Goal: Task Accomplishment & Management: Complete application form

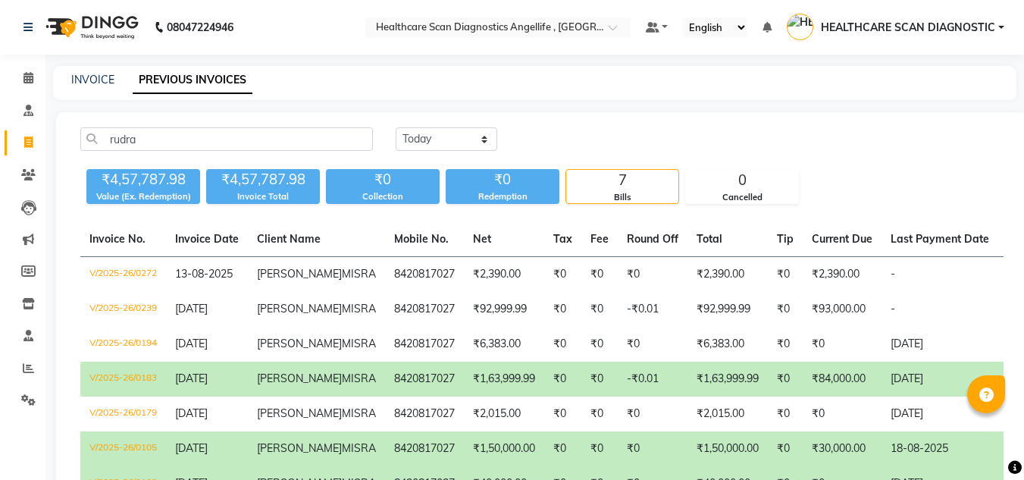
select select "[DATE]"
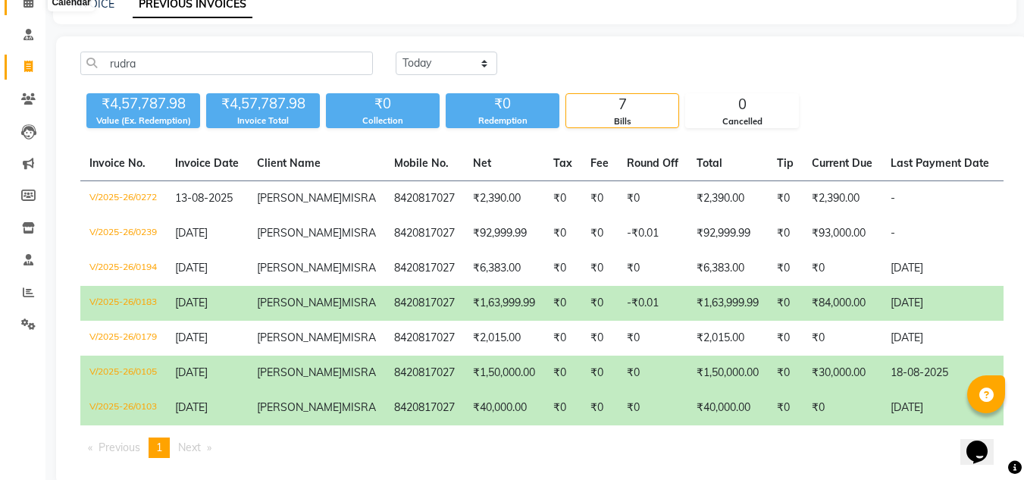
click at [40, 0] on span at bounding box center [28, 2] width 27 height 17
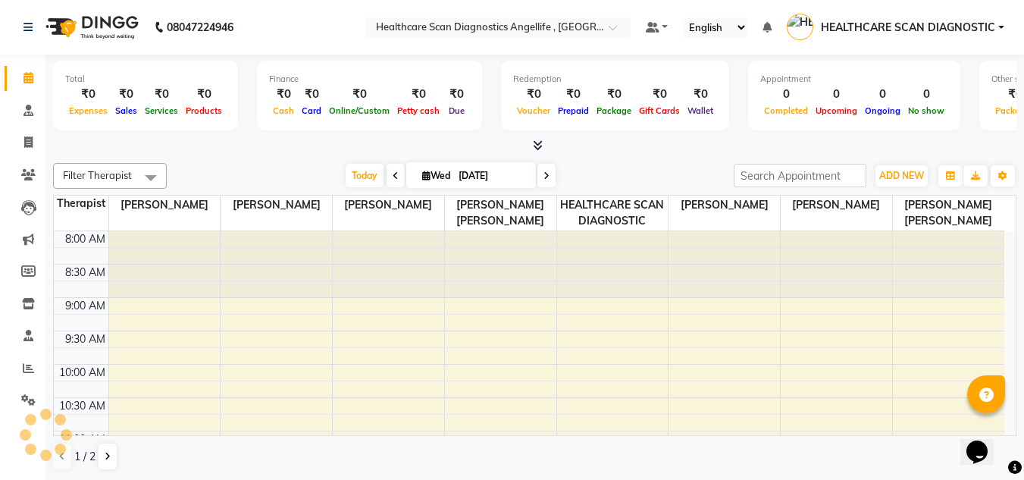
scroll to position [467, 0]
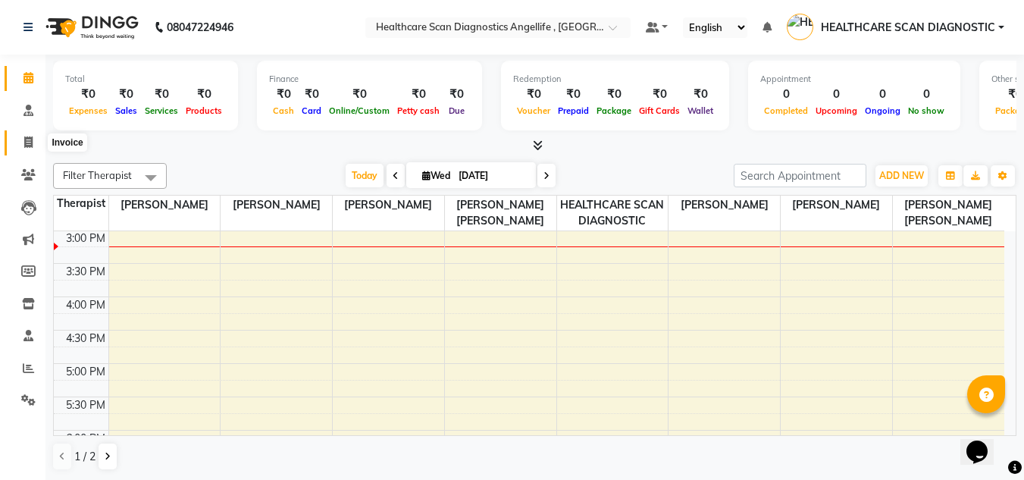
click at [24, 139] on icon at bounding box center [28, 141] width 8 height 11
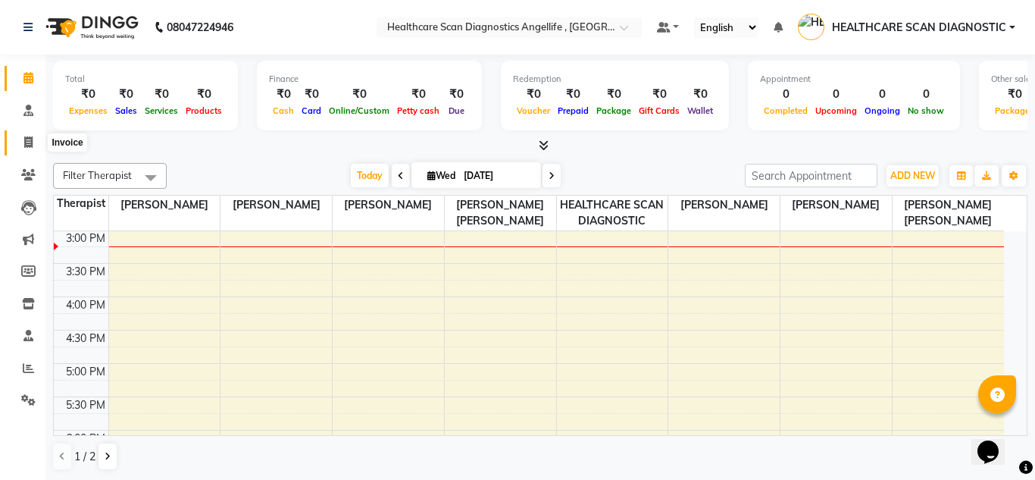
select select "5671"
select select "service"
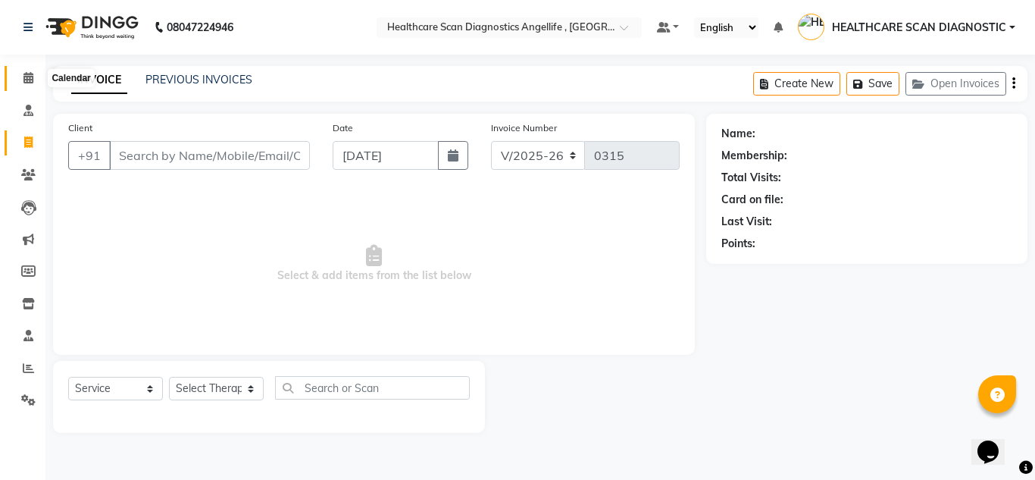
click at [33, 75] on icon at bounding box center [28, 77] width 10 height 11
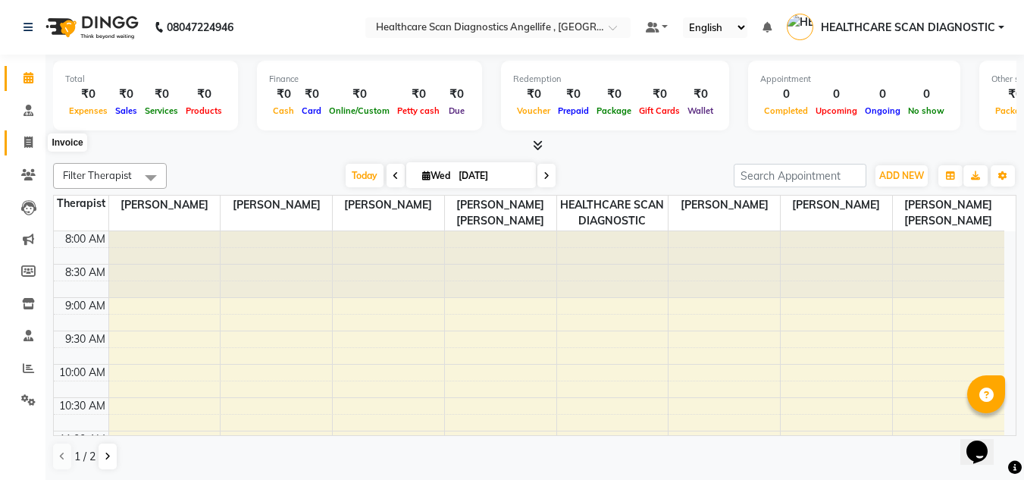
click at [20, 145] on span at bounding box center [28, 142] width 27 height 17
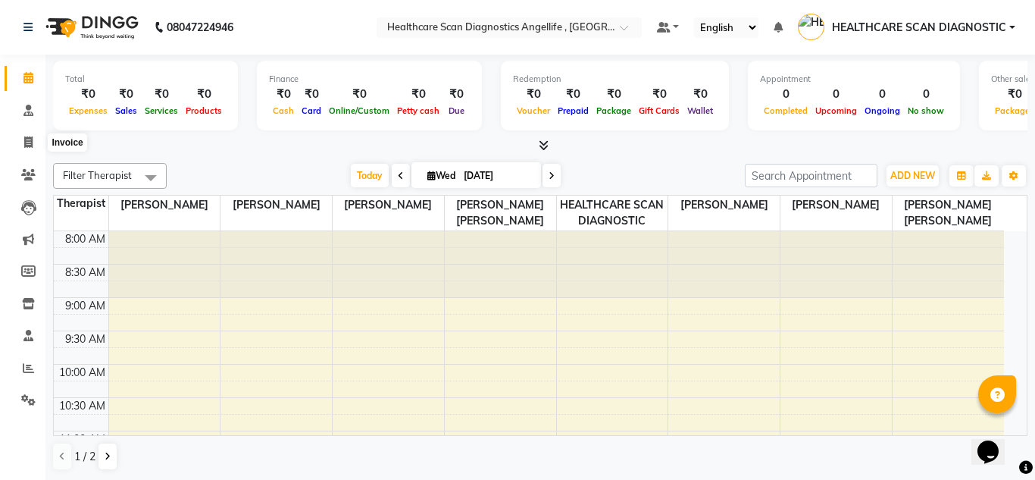
select select "5671"
select select "service"
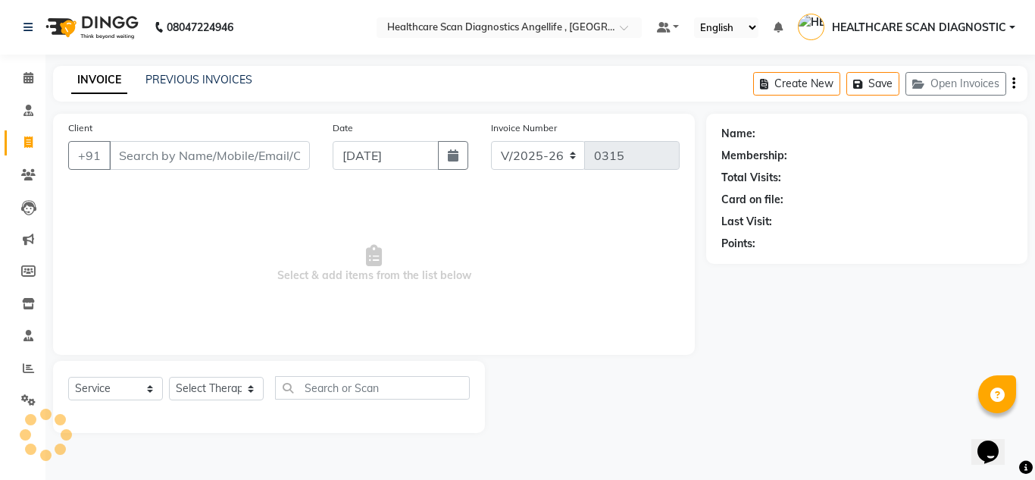
click at [187, 69] on div "INVOICE PREVIOUS INVOICES Create New Save Open Invoices" at bounding box center [540, 84] width 974 height 36
click at [186, 81] on link "PREVIOUS INVOICES" at bounding box center [198, 80] width 107 height 14
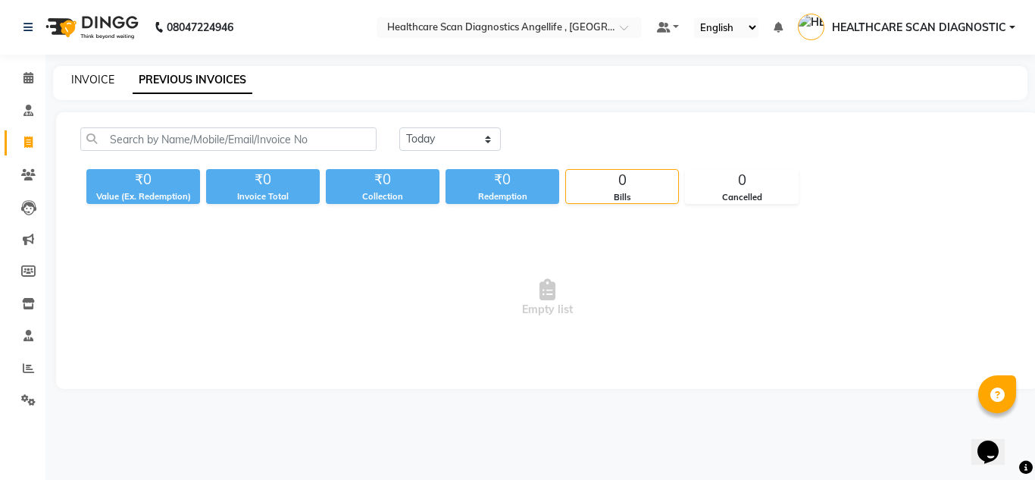
click at [89, 83] on link "INVOICE" at bounding box center [92, 80] width 43 height 14
select select "service"
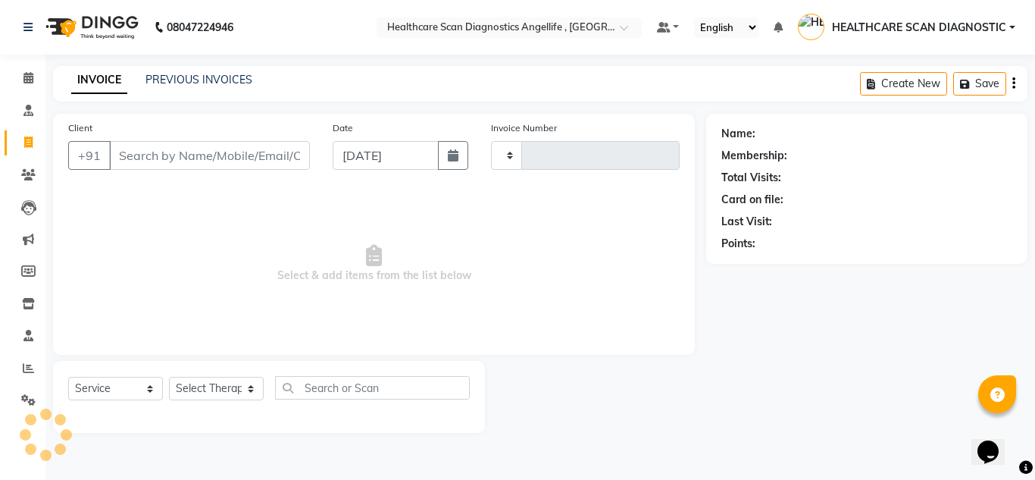
type input "0315"
select select "5671"
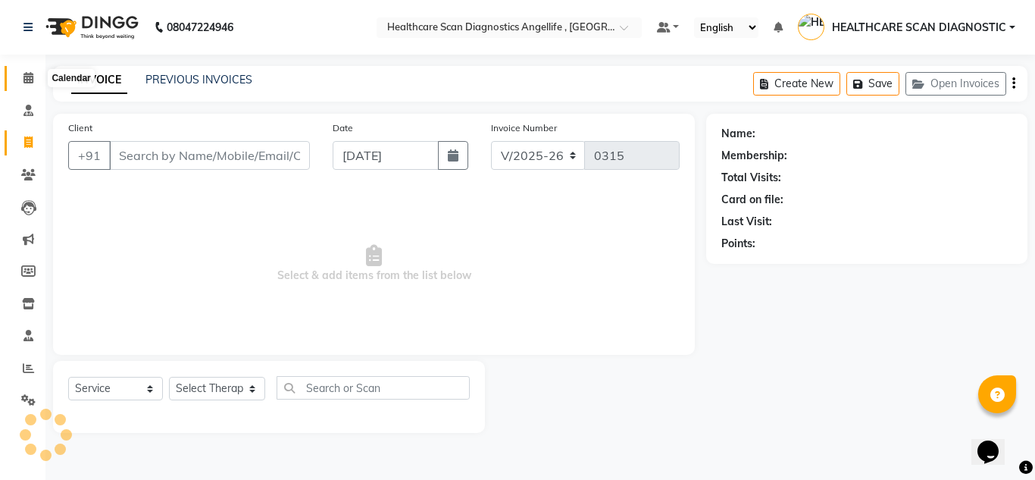
click at [29, 80] on icon at bounding box center [28, 77] width 10 height 11
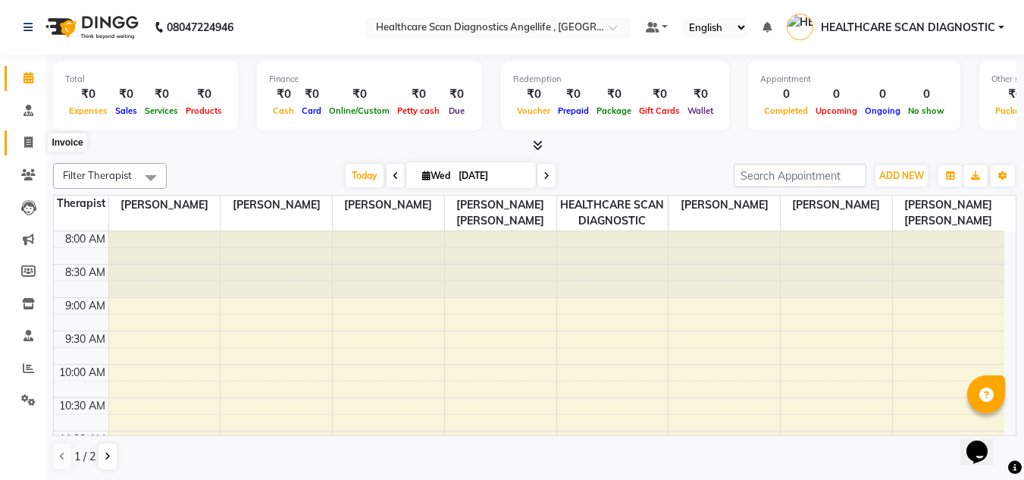
click at [33, 145] on span at bounding box center [28, 142] width 27 height 17
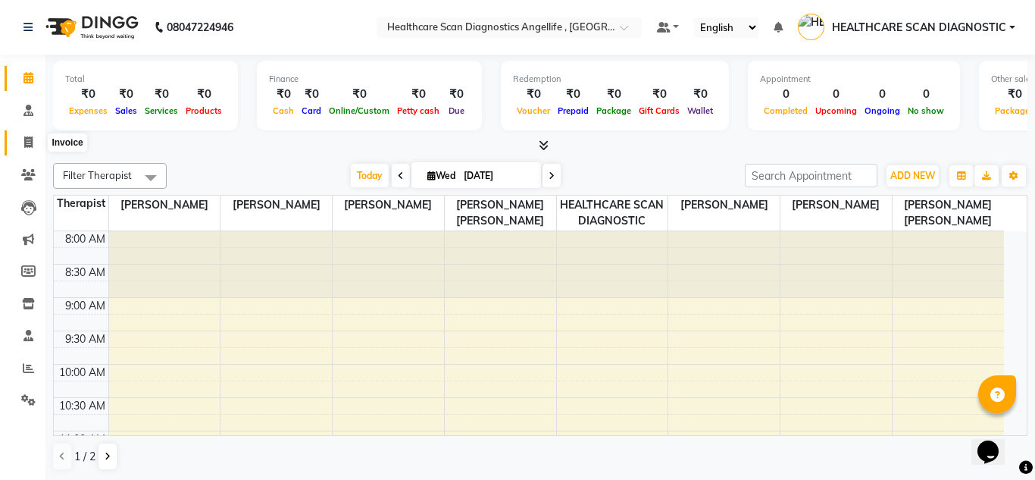
select select "5671"
select select "service"
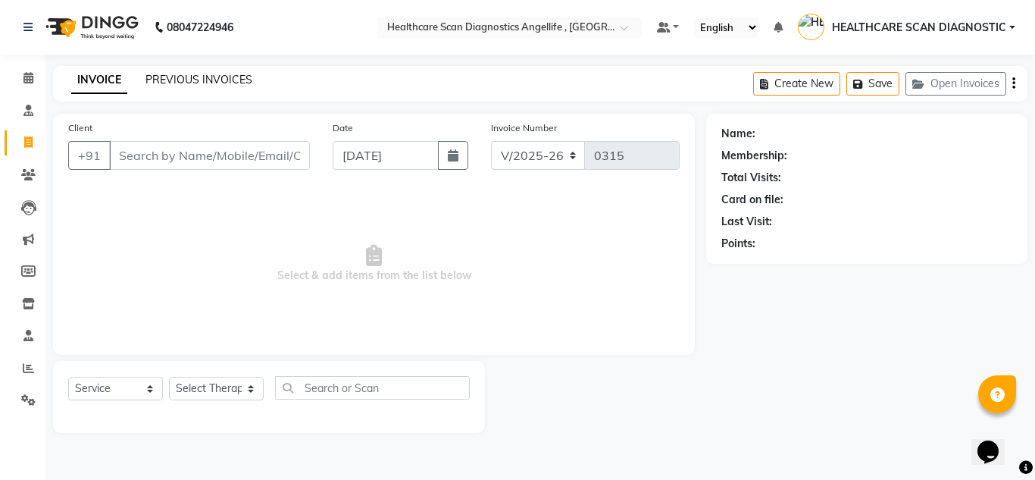
click at [158, 76] on link "PREVIOUS INVOICES" at bounding box center [198, 80] width 107 height 14
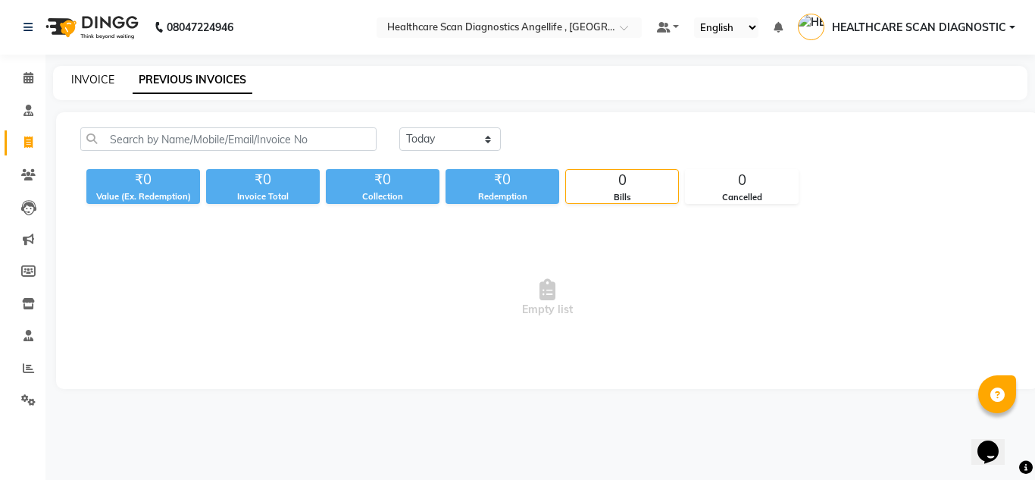
click at [98, 81] on link "INVOICE" at bounding box center [92, 80] width 43 height 14
select select "5671"
select select "service"
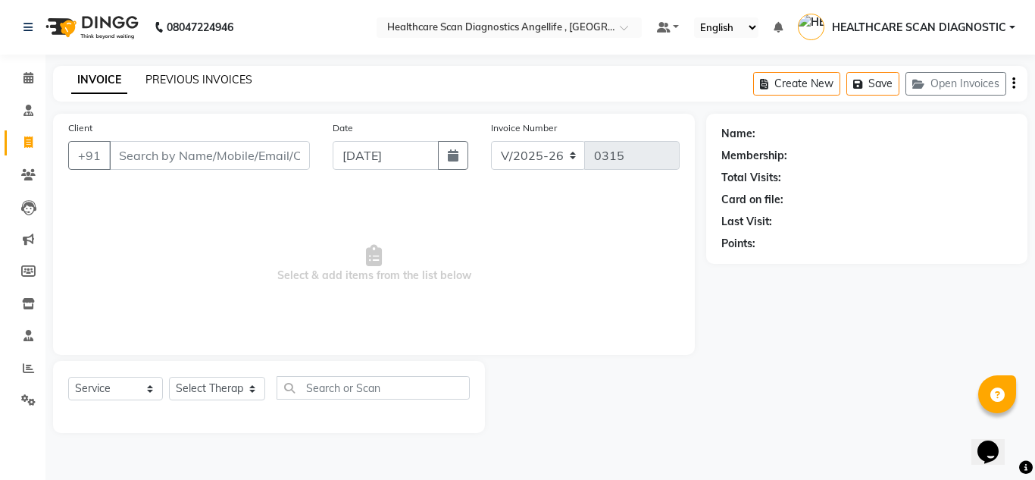
click at [201, 74] on link "PREVIOUS INVOICES" at bounding box center [198, 80] width 107 height 14
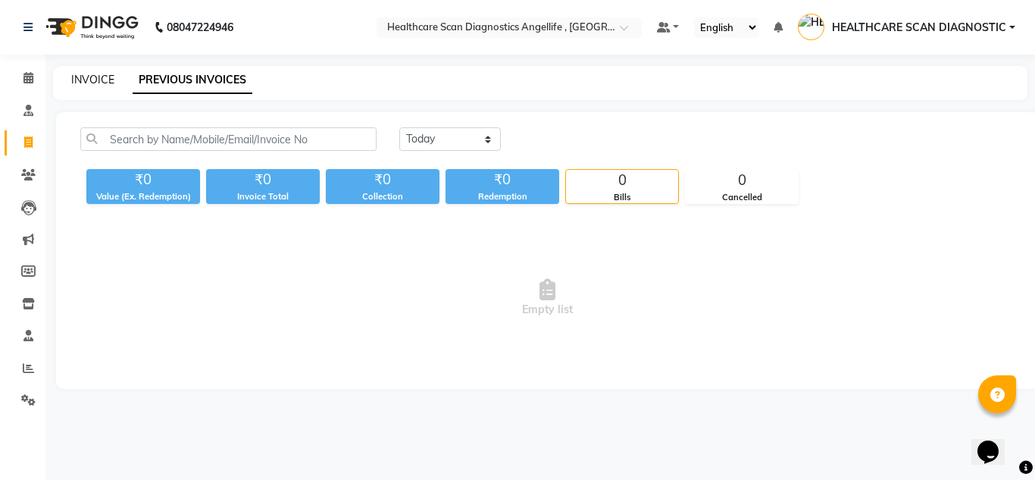
click at [78, 81] on link "INVOICE" at bounding box center [92, 80] width 43 height 14
select select "5671"
select select "service"
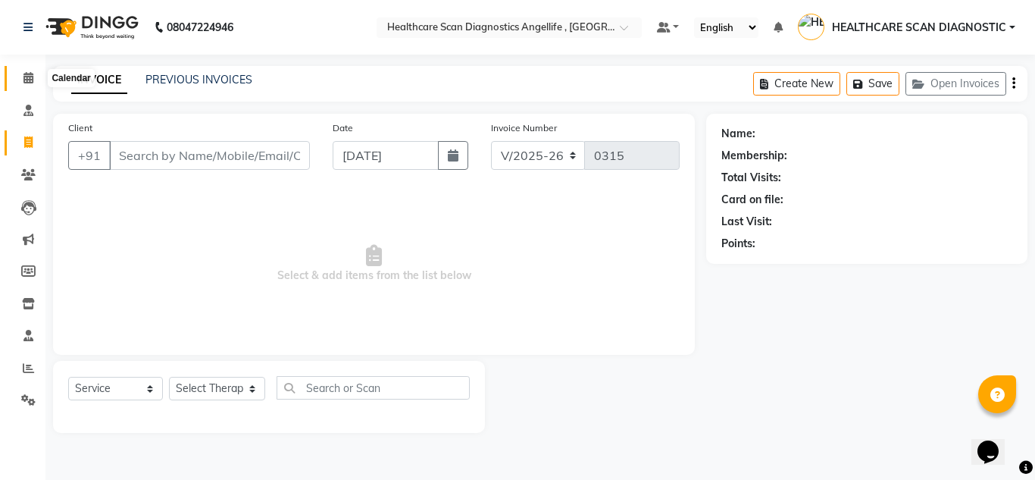
click at [24, 71] on span at bounding box center [28, 78] width 27 height 17
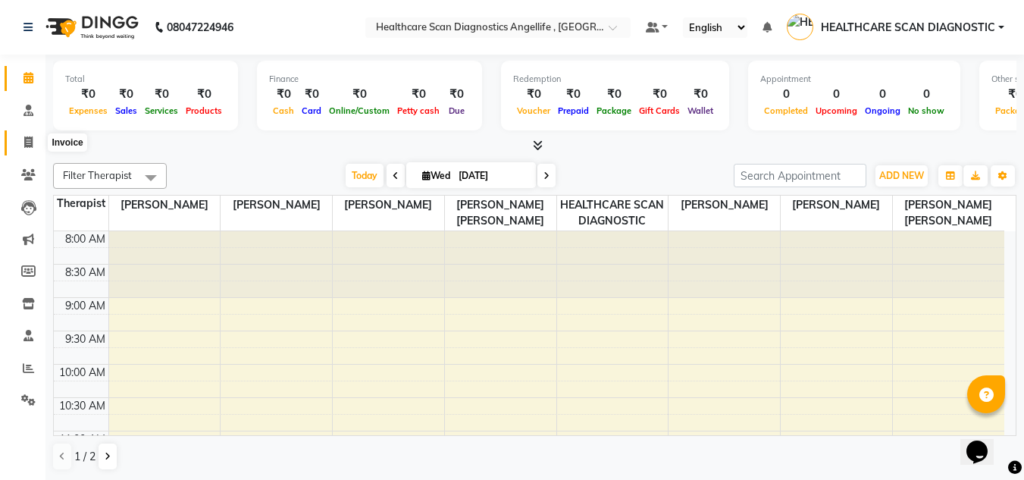
click at [30, 139] on icon at bounding box center [28, 141] width 8 height 11
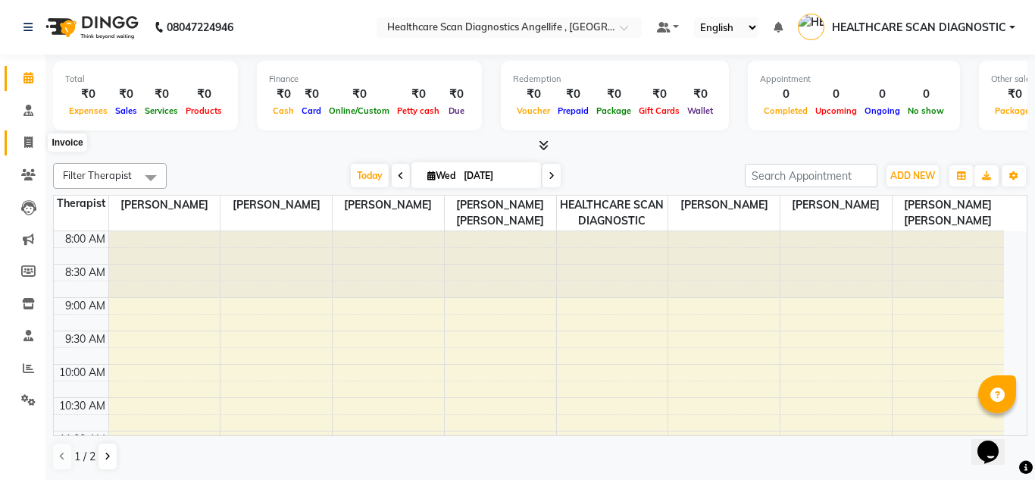
select select "5671"
select select "service"
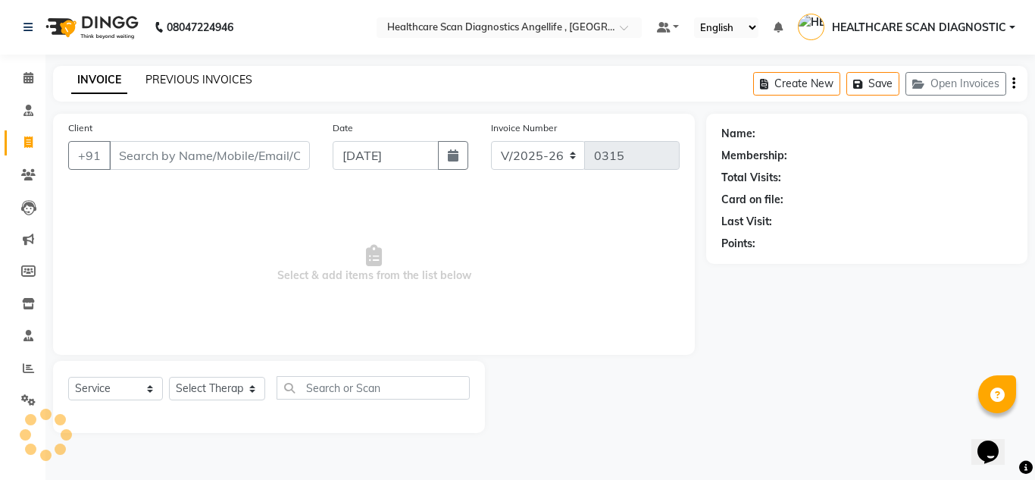
click at [163, 80] on link "PREVIOUS INVOICES" at bounding box center [198, 80] width 107 height 14
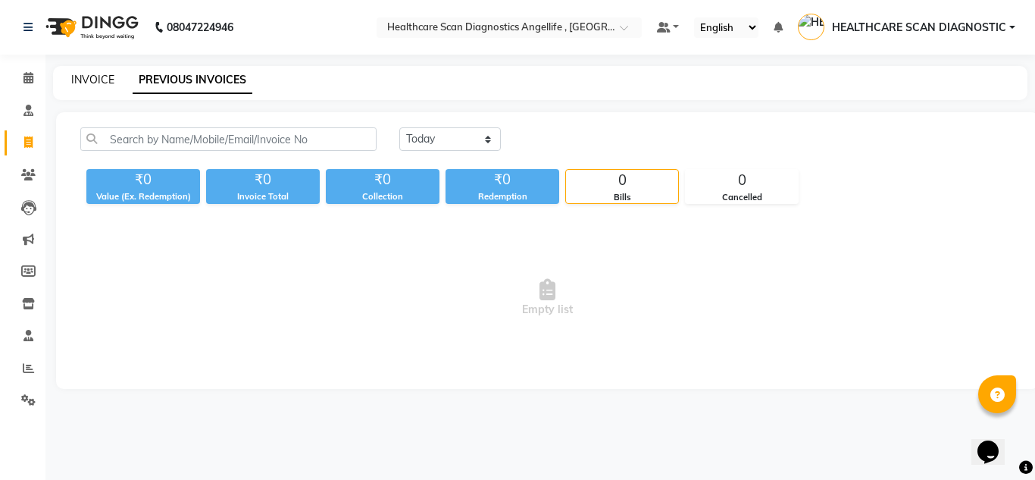
click at [82, 81] on link "INVOICE" at bounding box center [92, 80] width 43 height 14
select select "service"
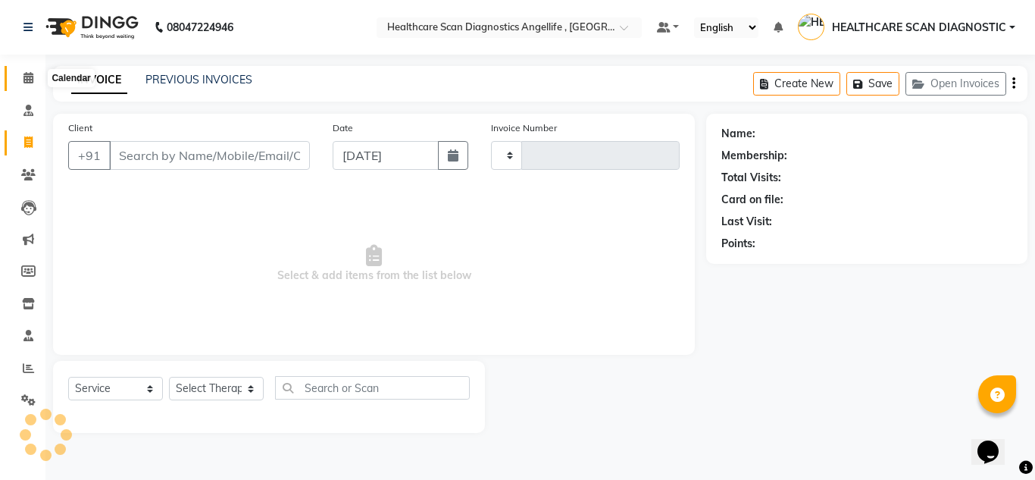
click at [34, 81] on span at bounding box center [28, 78] width 27 height 17
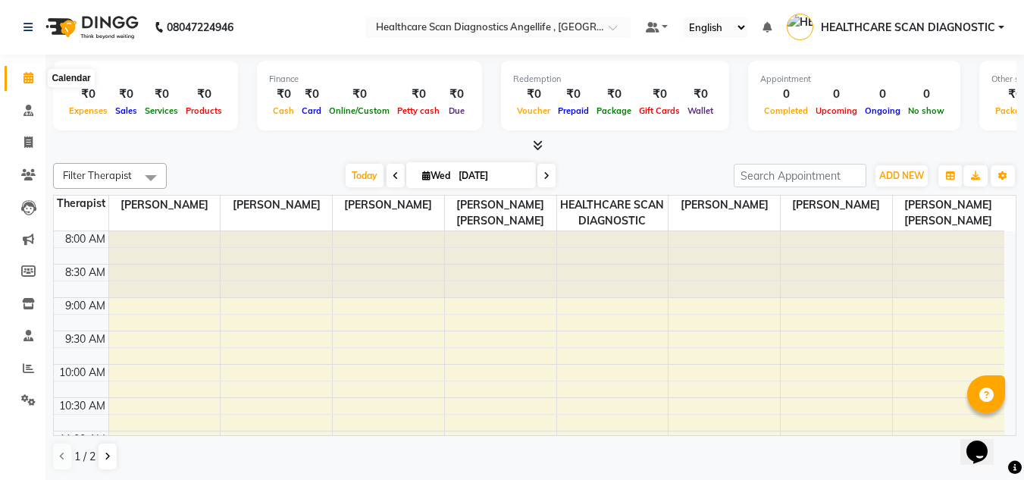
click at [19, 78] on span at bounding box center [28, 78] width 27 height 17
click at [35, 133] on link "Invoice" at bounding box center [23, 142] width 36 height 25
select select "service"
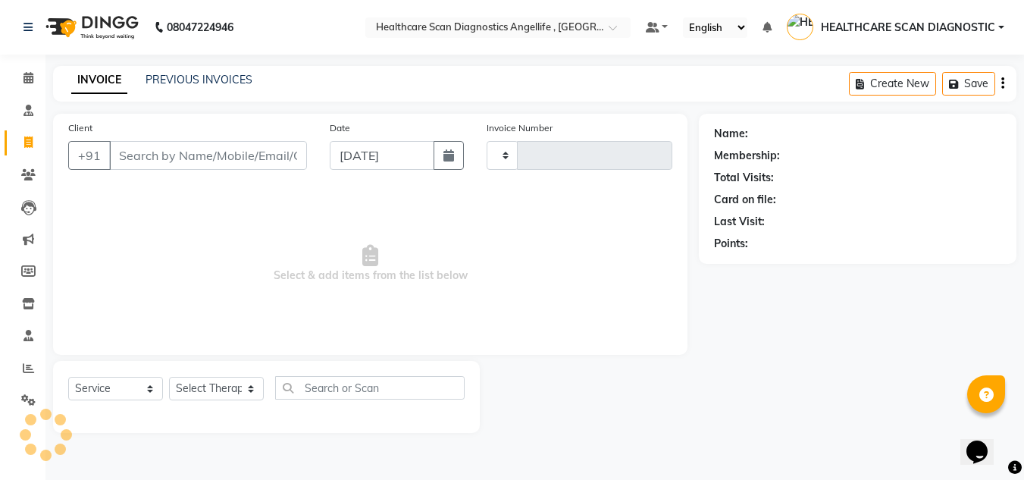
type input "0315"
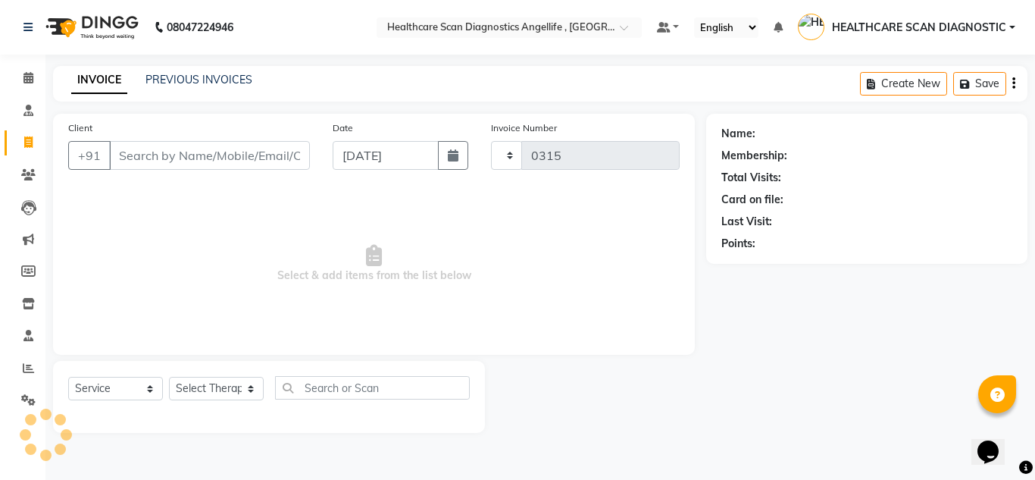
select select "5671"
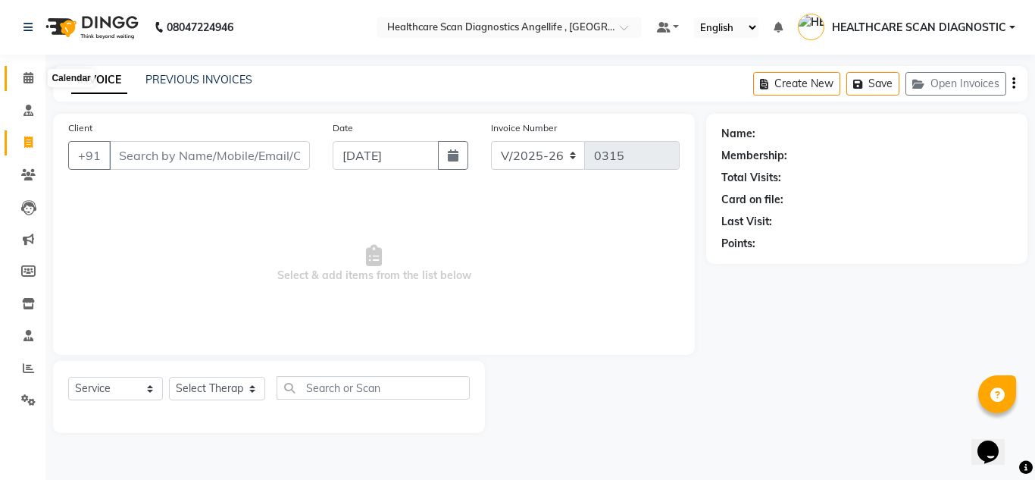
click at [32, 77] on icon at bounding box center [28, 77] width 10 height 11
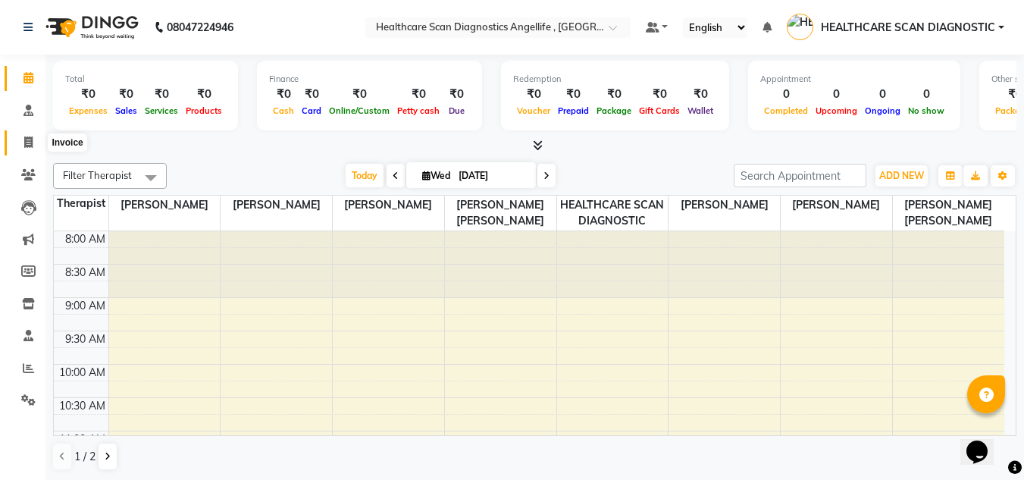
click at [29, 142] on icon at bounding box center [28, 141] width 8 height 11
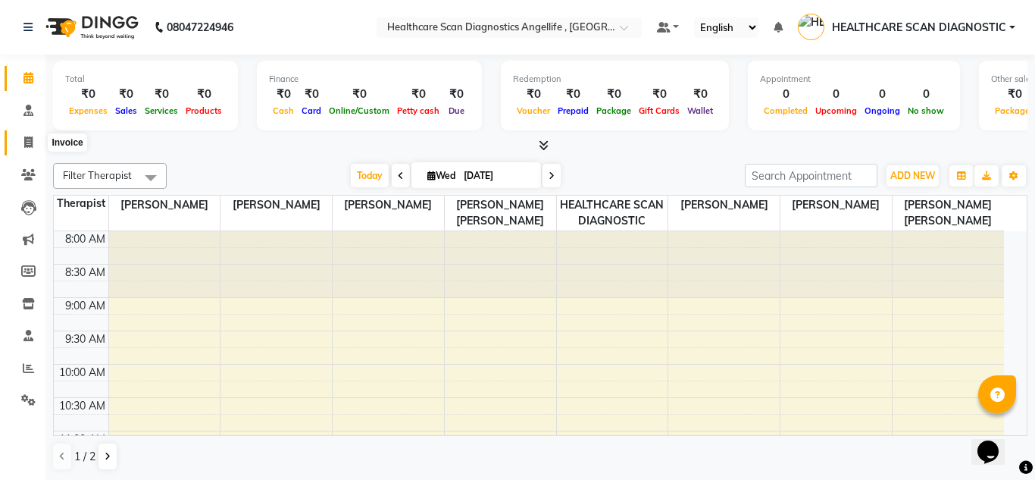
select select "service"
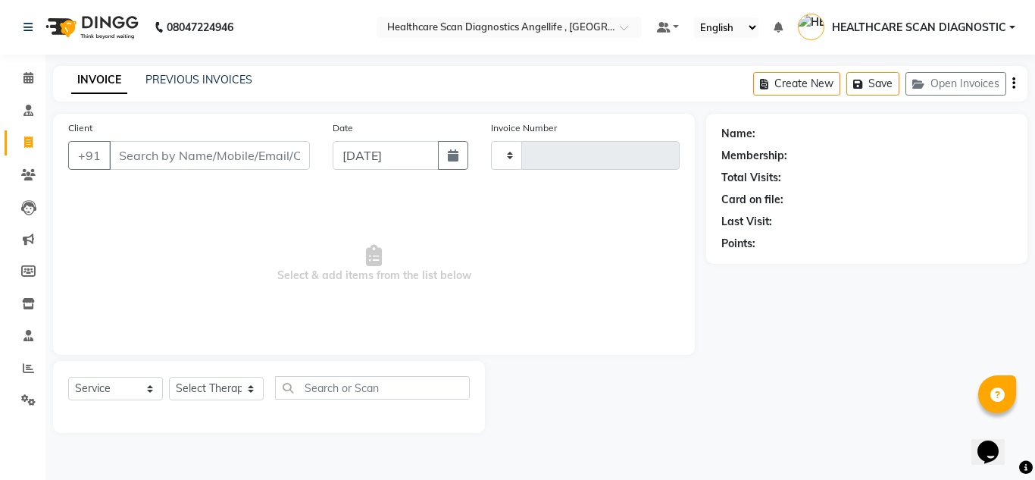
type input "0315"
select select "5671"
click at [25, 77] on icon at bounding box center [28, 77] width 10 height 11
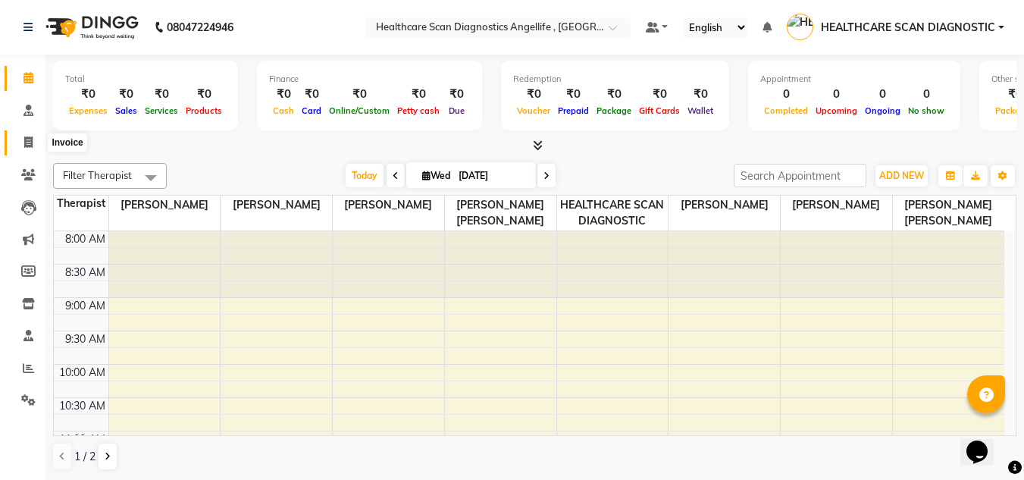
click at [29, 143] on icon at bounding box center [28, 141] width 8 height 11
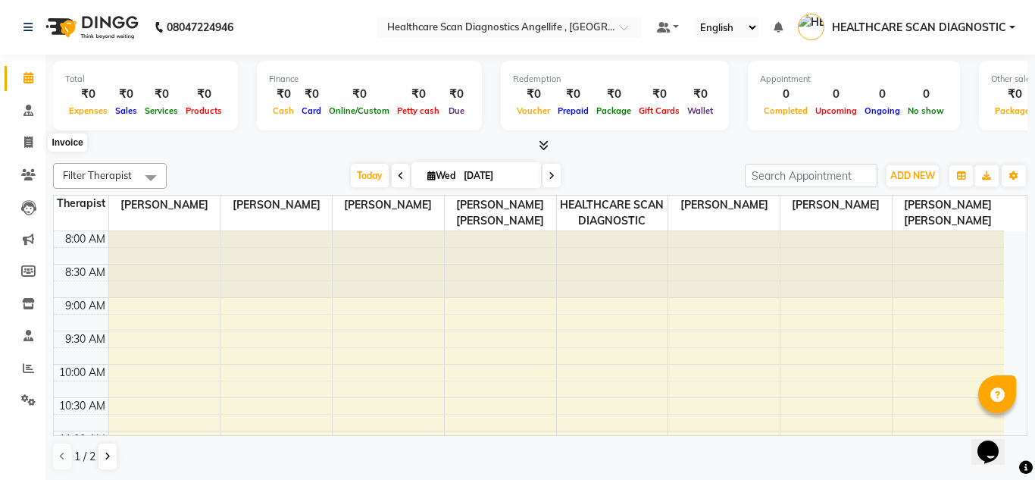
select select "5671"
select select "service"
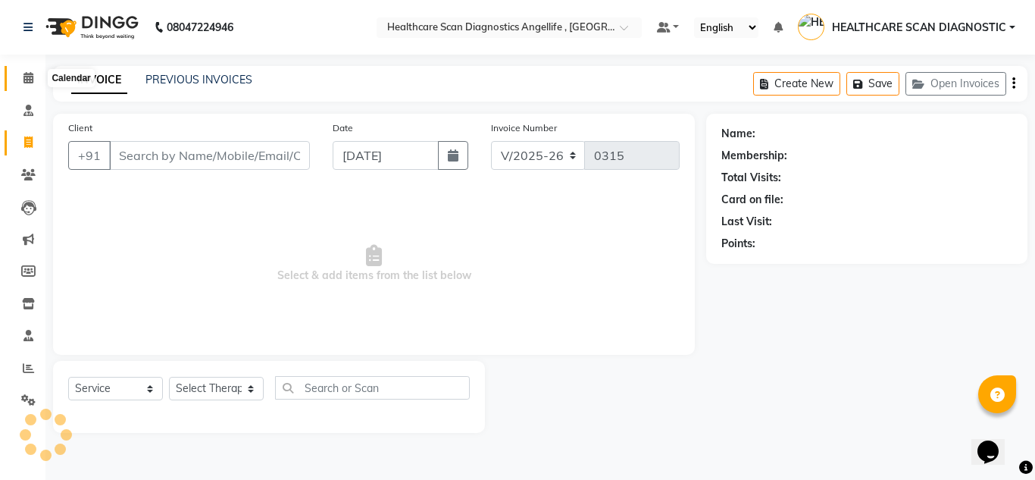
click at [19, 71] on span at bounding box center [28, 78] width 27 height 17
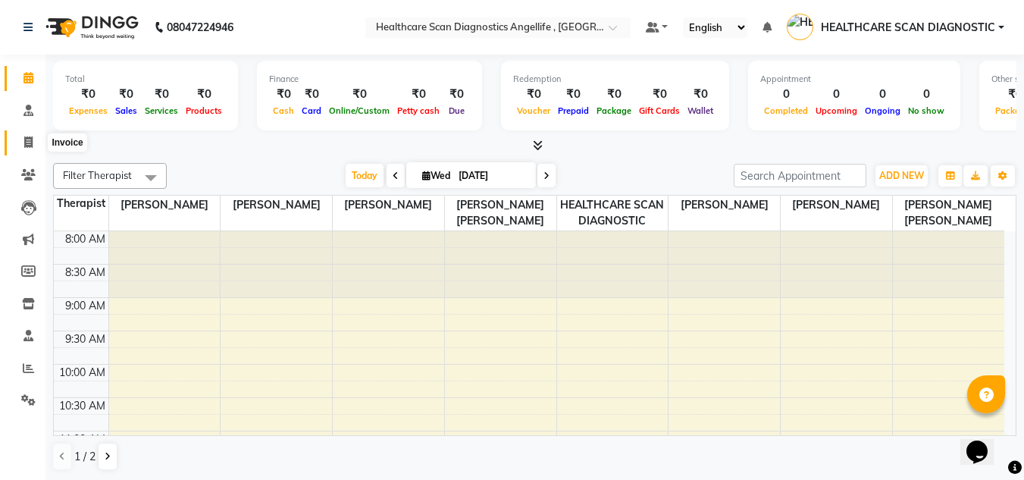
click at [30, 142] on icon at bounding box center [28, 141] width 8 height 11
select select "5671"
select select "service"
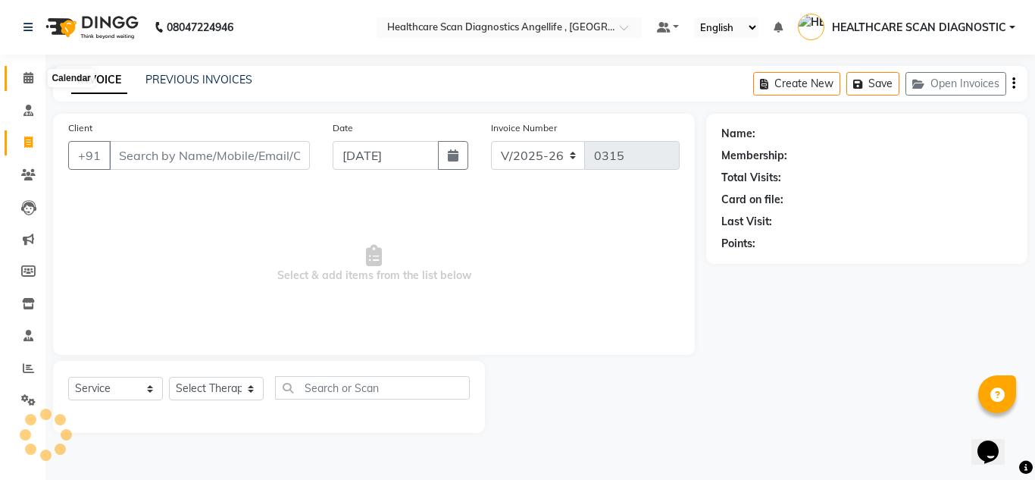
click at [27, 72] on icon at bounding box center [28, 77] width 10 height 11
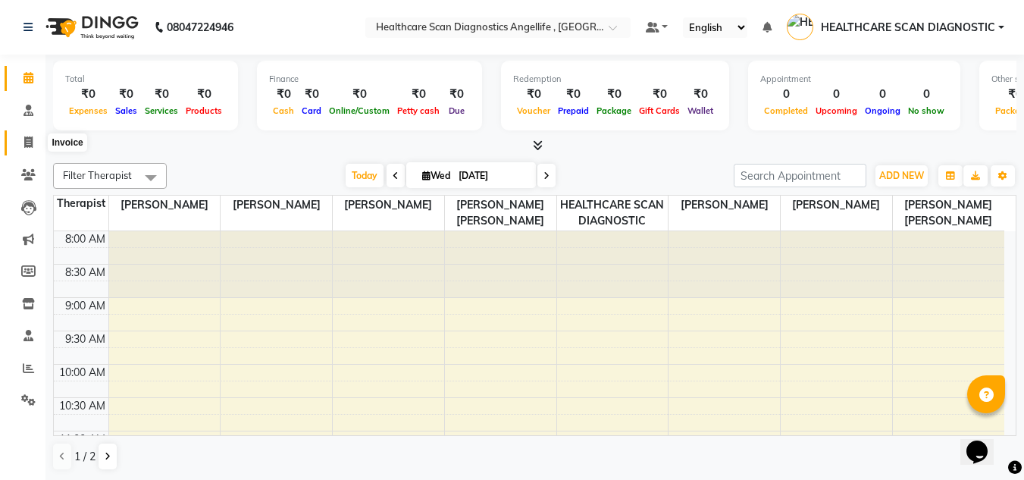
click at [33, 142] on span at bounding box center [28, 142] width 27 height 17
select select "service"
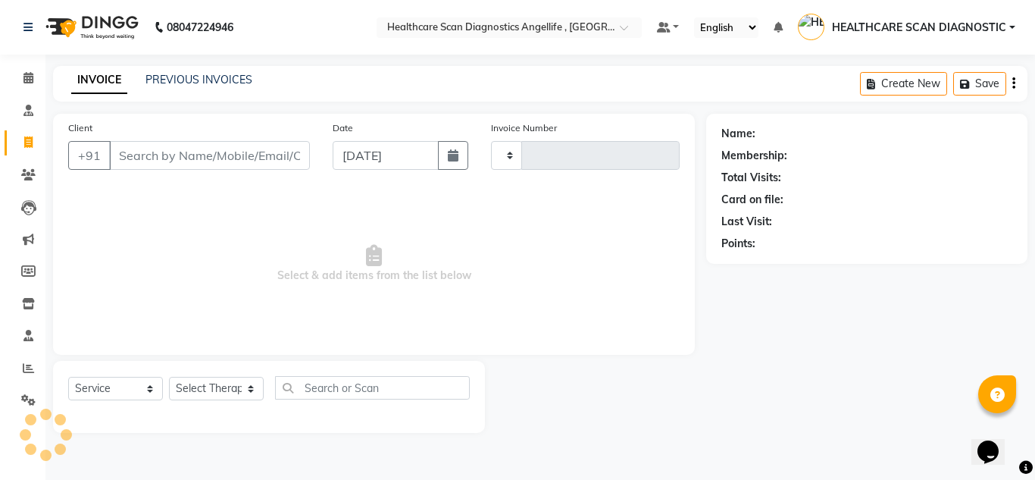
type input "0315"
select select "5671"
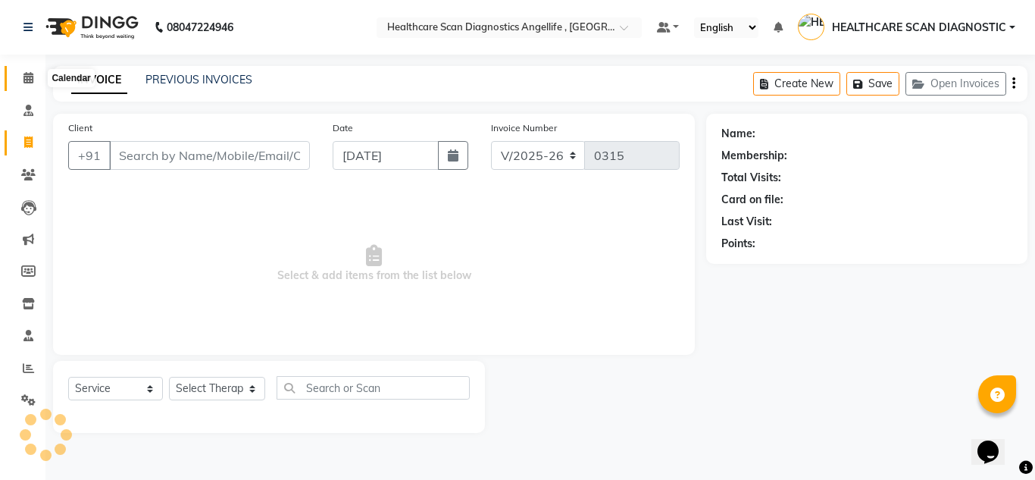
click at [25, 80] on icon at bounding box center [28, 77] width 10 height 11
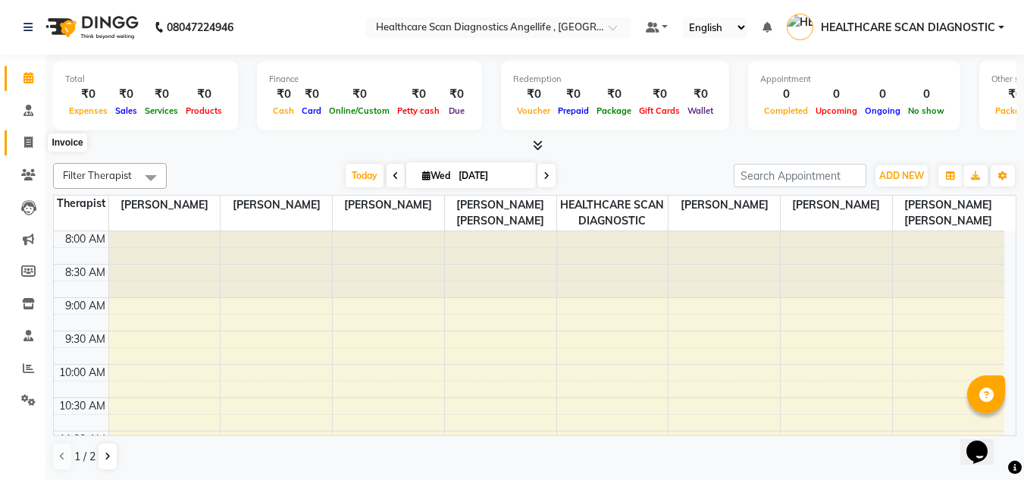
click at [28, 138] on icon at bounding box center [28, 141] width 8 height 11
select select "service"
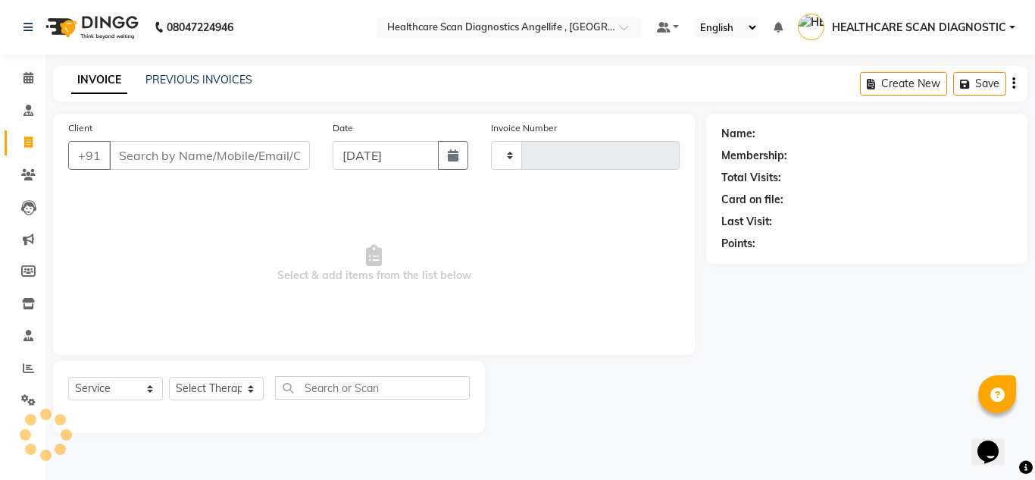
type input "0315"
select select "5671"
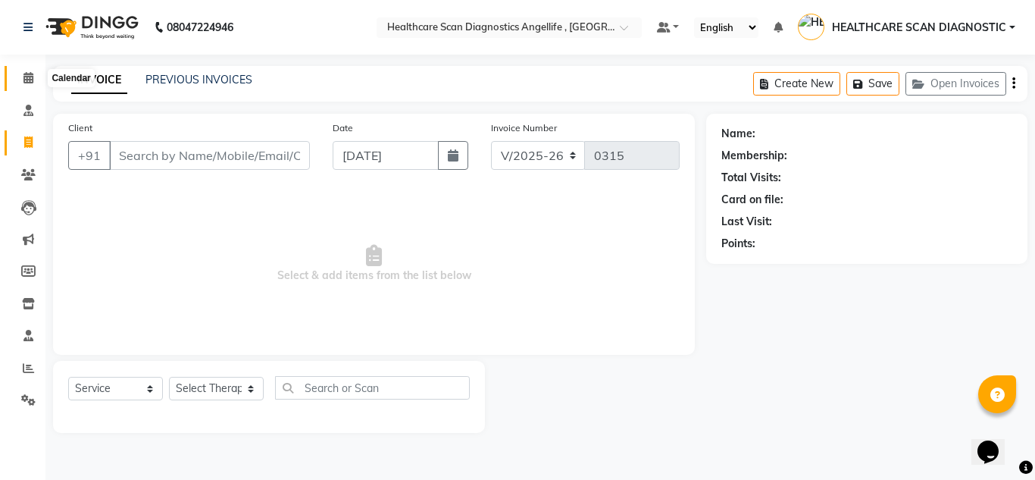
click at [29, 84] on span at bounding box center [28, 78] width 27 height 17
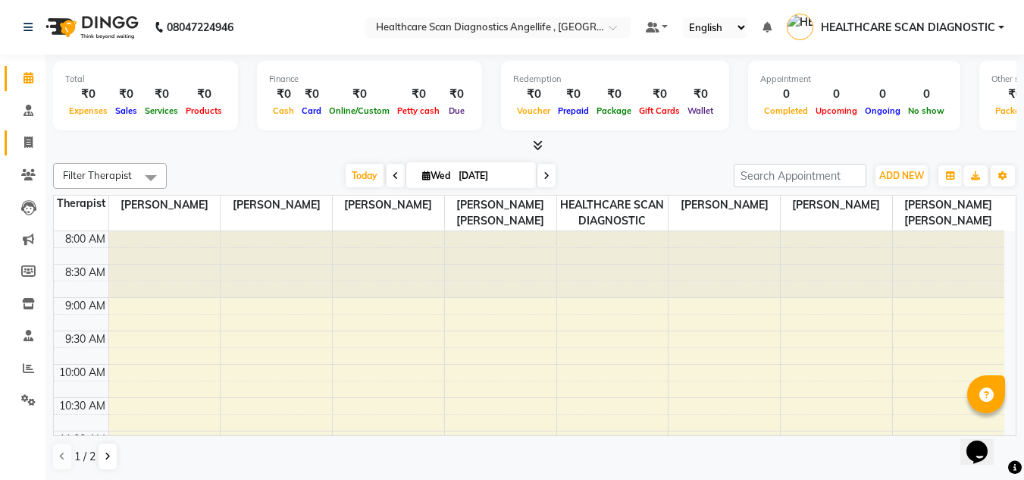
click at [33, 140] on icon at bounding box center [28, 141] width 8 height 11
select select "service"
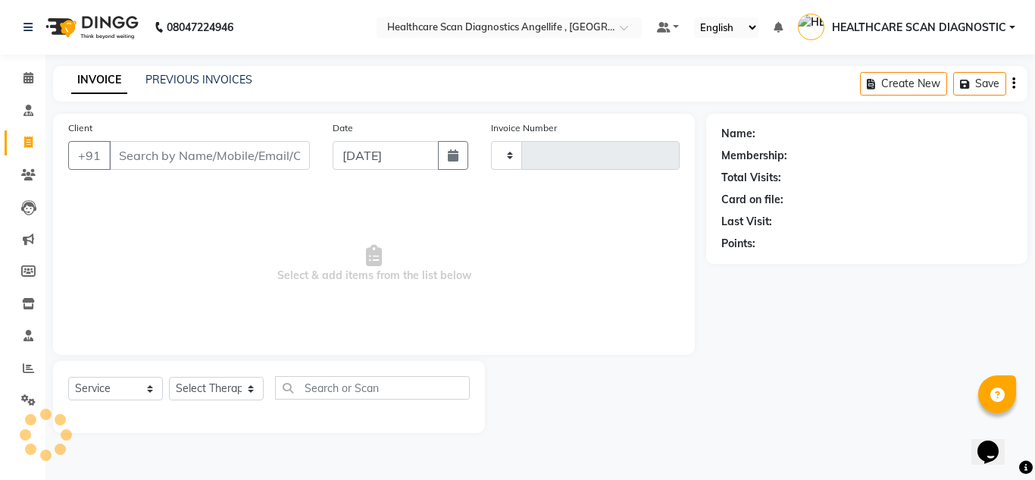
type input "0315"
select select "5671"
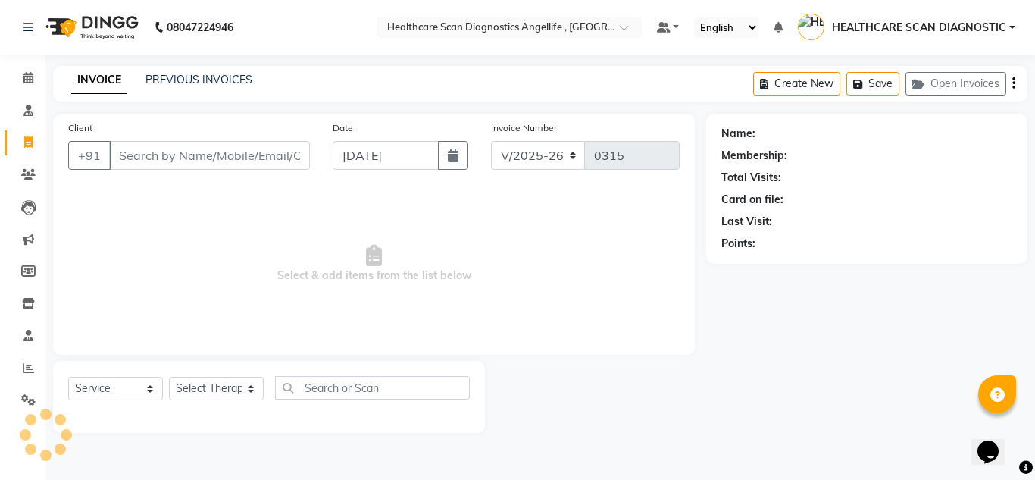
click at [177, 134] on div "Client +91" at bounding box center [189, 151] width 264 height 62
click at [205, 159] on input "Client" at bounding box center [209, 155] width 201 height 29
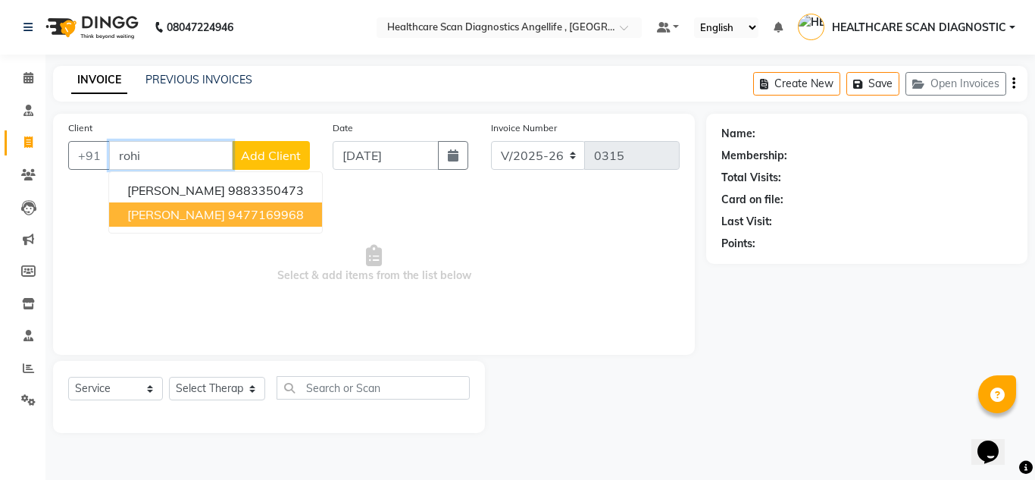
click at [215, 217] on span "[PERSON_NAME]" at bounding box center [176, 214] width 98 height 15
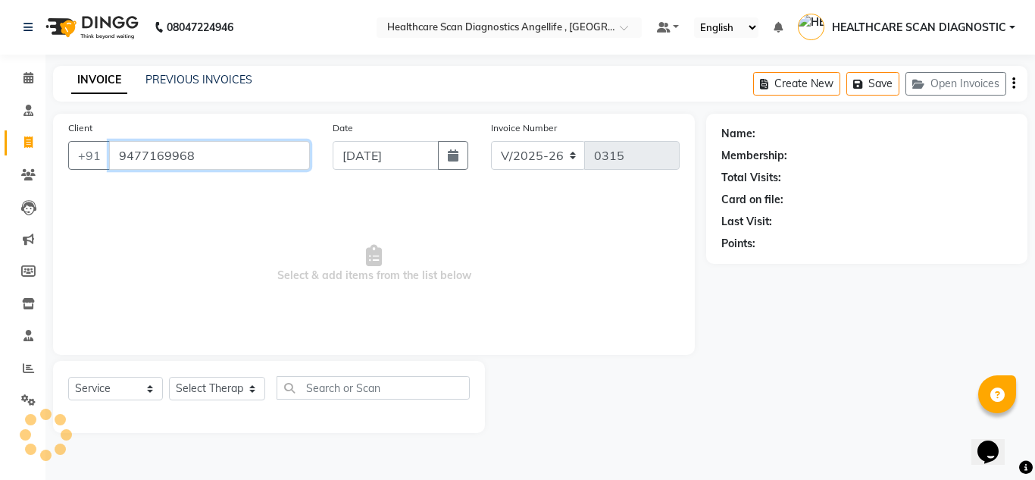
type input "9477169968"
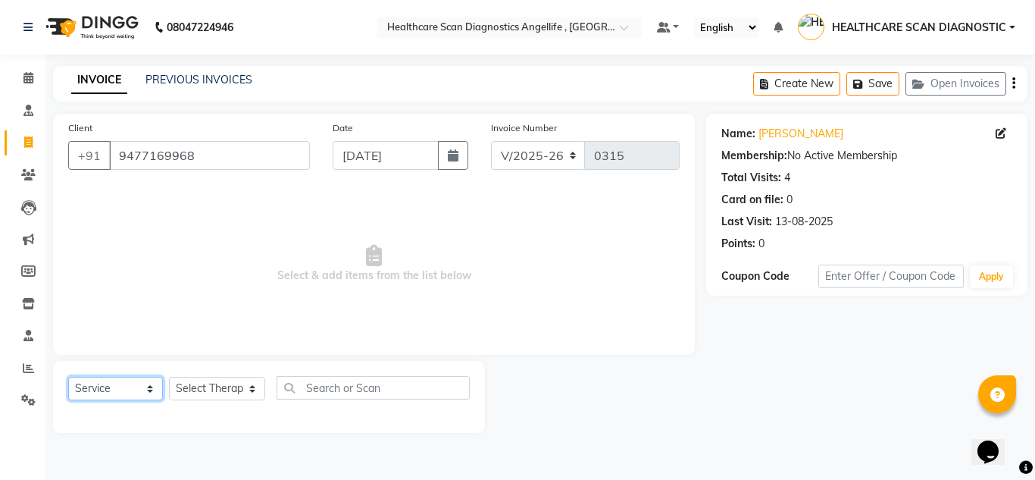
click at [91, 377] on select "Select Service Product Membership Package Voucher Prepaid Gift Card" at bounding box center [115, 388] width 95 height 23
click at [68, 377] on select "Select Service Product Membership Package Voucher Prepaid Gift Card" at bounding box center [115, 388] width 95 height 23
click at [245, 380] on select "Select Therapist [PERSON_NAME] [PERSON_NAME] [PERSON_NAME] [PERSON_NAME] [PERSO…" at bounding box center [217, 388] width 96 height 23
select select "50320"
click at [169, 377] on select "Select Therapist [PERSON_NAME] [PERSON_NAME] [PERSON_NAME] [PERSON_NAME] [PERSO…" at bounding box center [217, 388] width 96 height 23
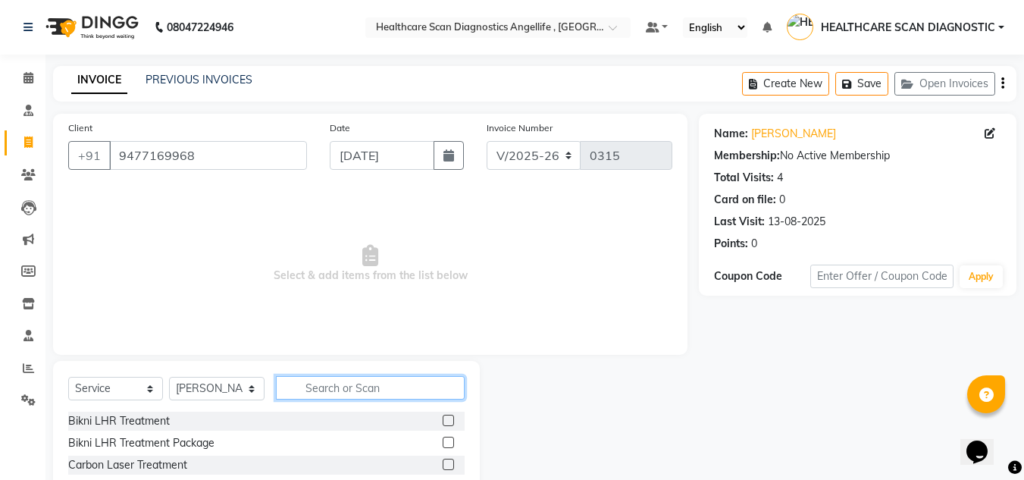
click at [367, 389] on input "text" at bounding box center [370, 387] width 189 height 23
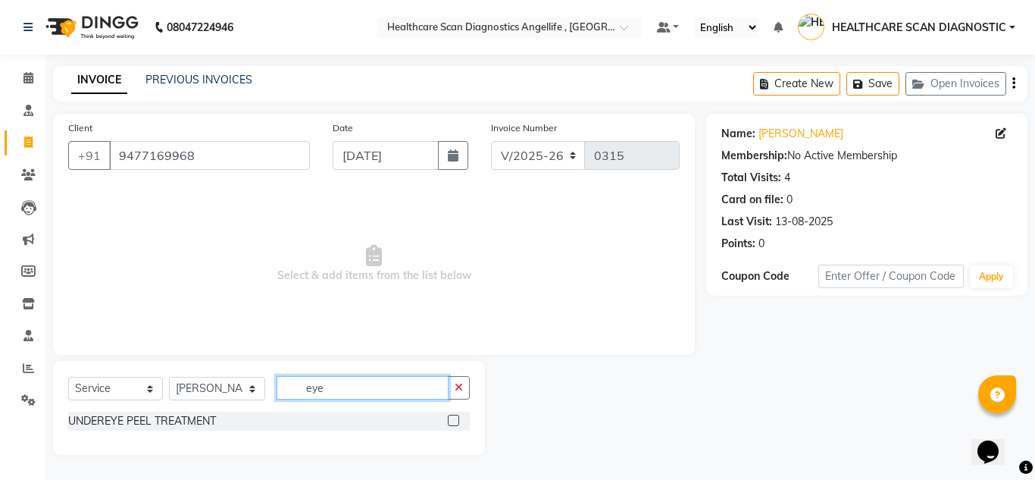
type input "eye"
click at [455, 424] on label at bounding box center [453, 419] width 11 height 11
click at [455, 424] on input "checkbox" at bounding box center [453, 421] width 10 height 10
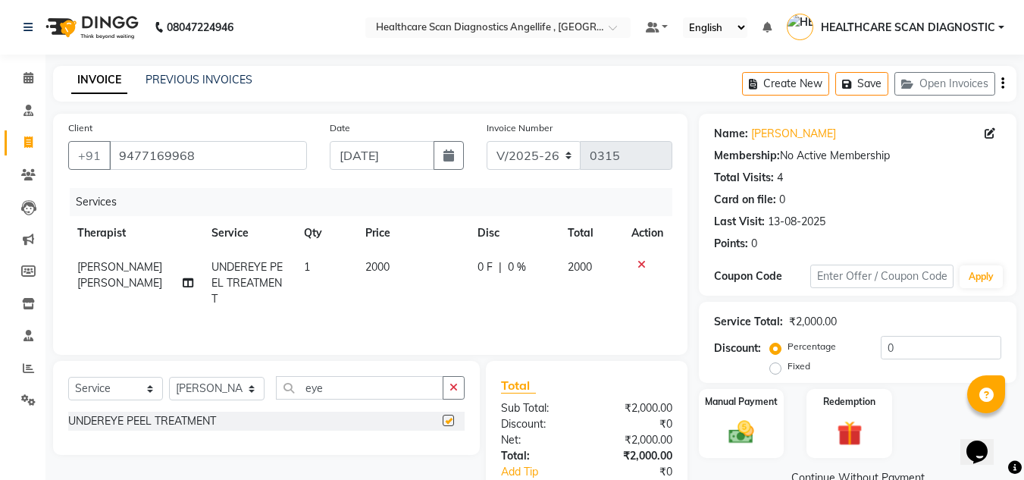
checkbox input "false"
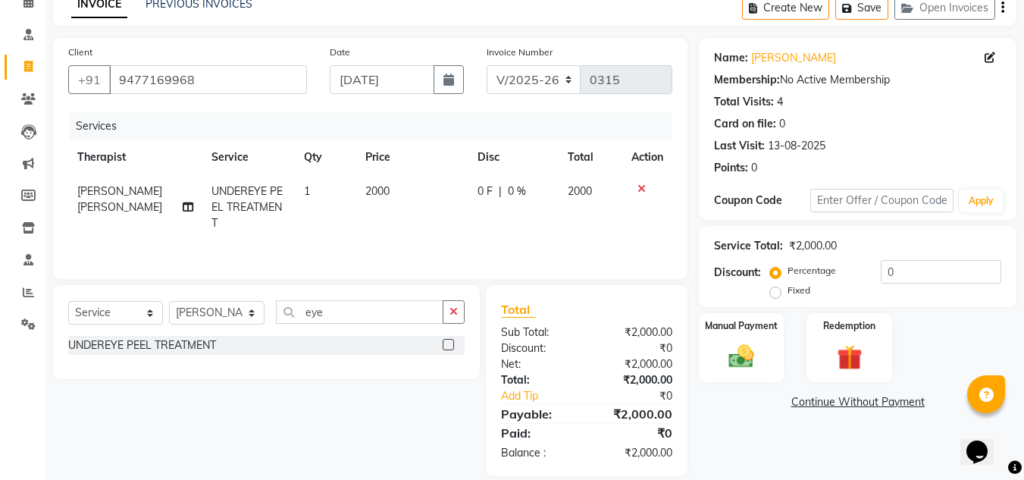
click at [837, 400] on link "Continue Without Payment" at bounding box center [857, 402] width 311 height 16
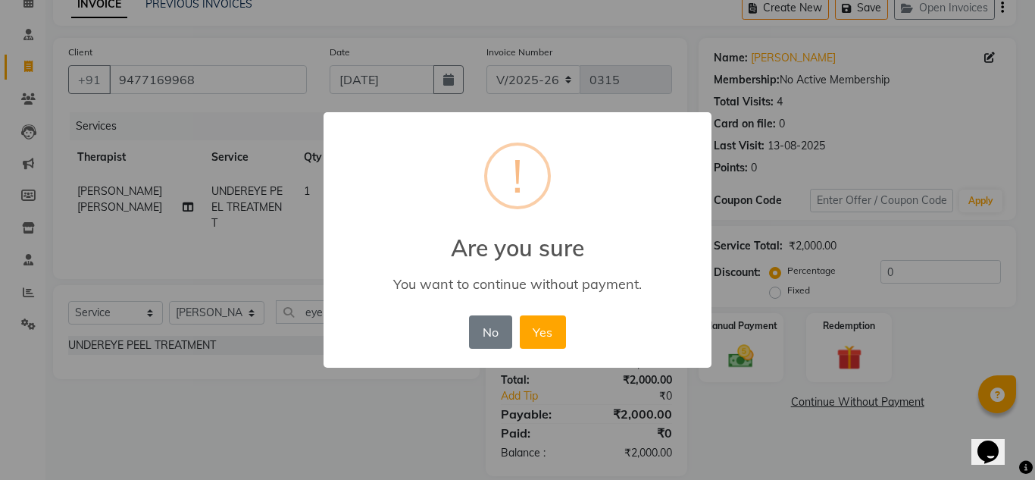
click at [540, 342] on button "Yes" at bounding box center [543, 331] width 46 height 33
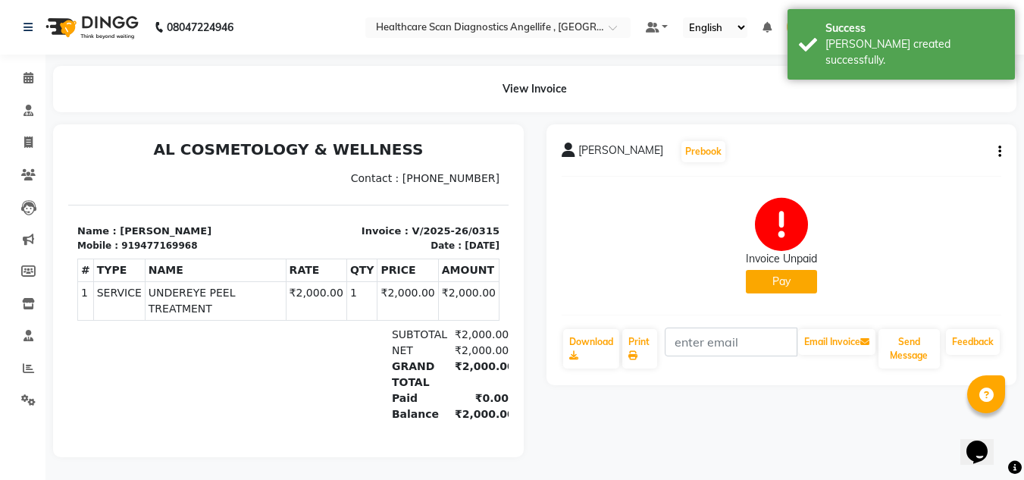
scroll to position [6, 0]
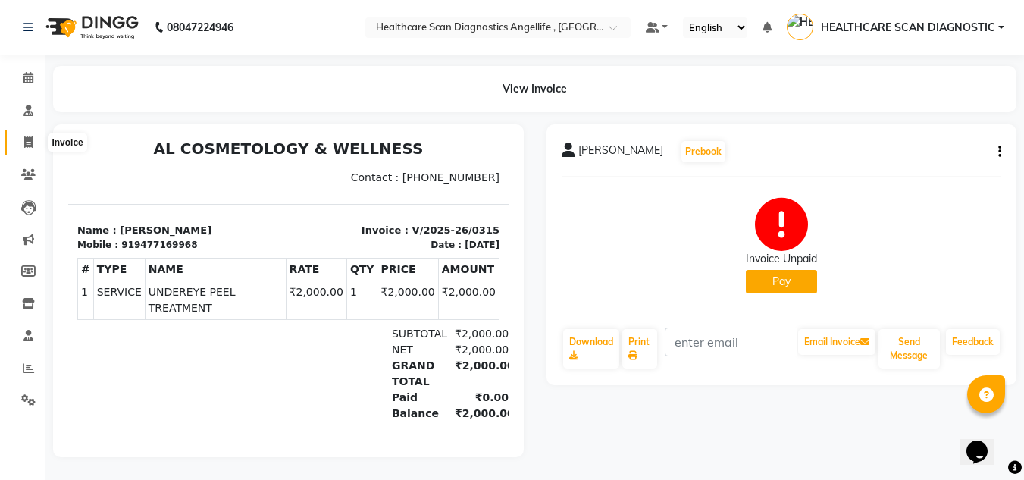
click at [31, 146] on icon at bounding box center [28, 141] width 8 height 11
select select "service"
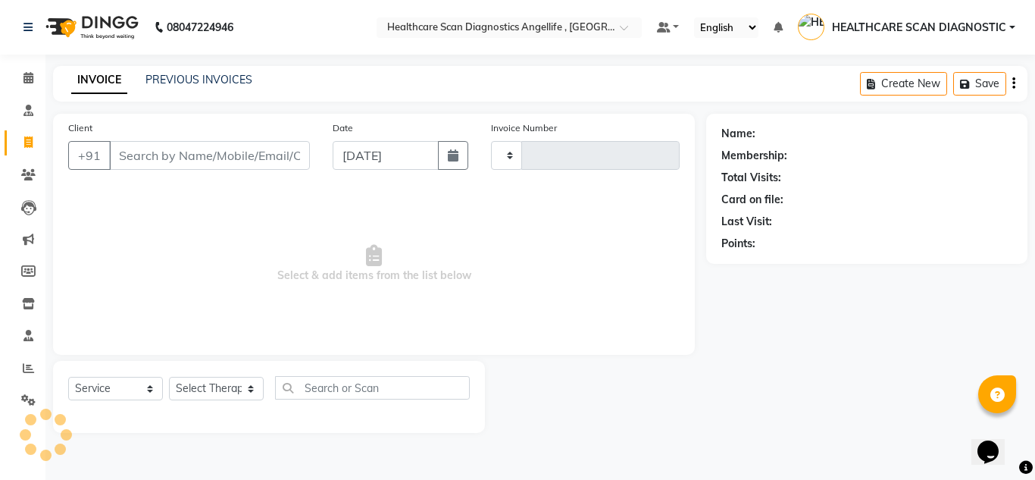
type input "0316"
select select "5671"
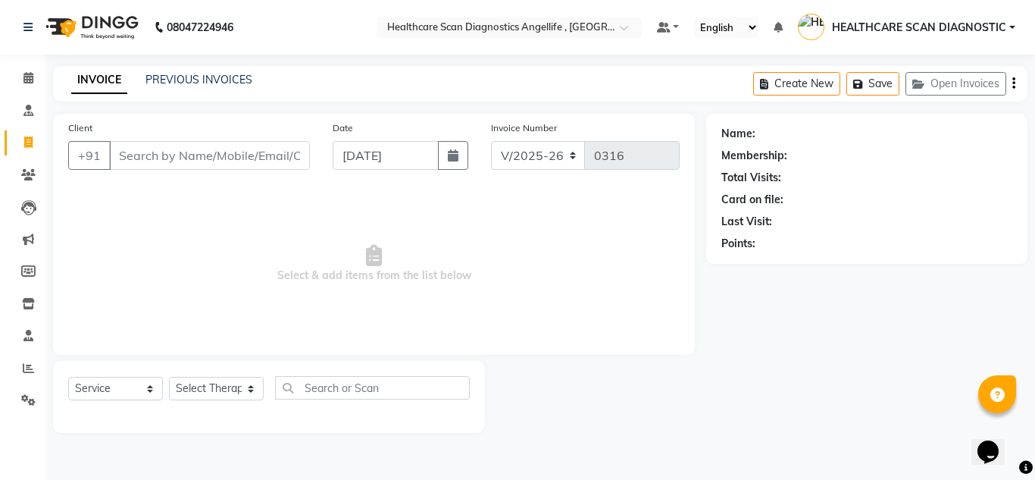
click at [239, 163] on input "Client" at bounding box center [209, 155] width 201 height 29
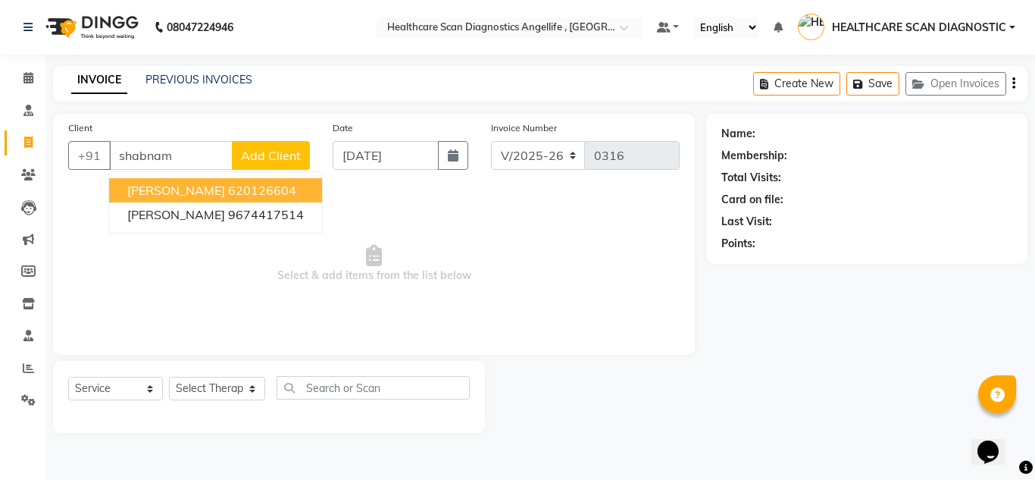
click at [296, 194] on ngb-highlight "620126604" at bounding box center [262, 190] width 68 height 15
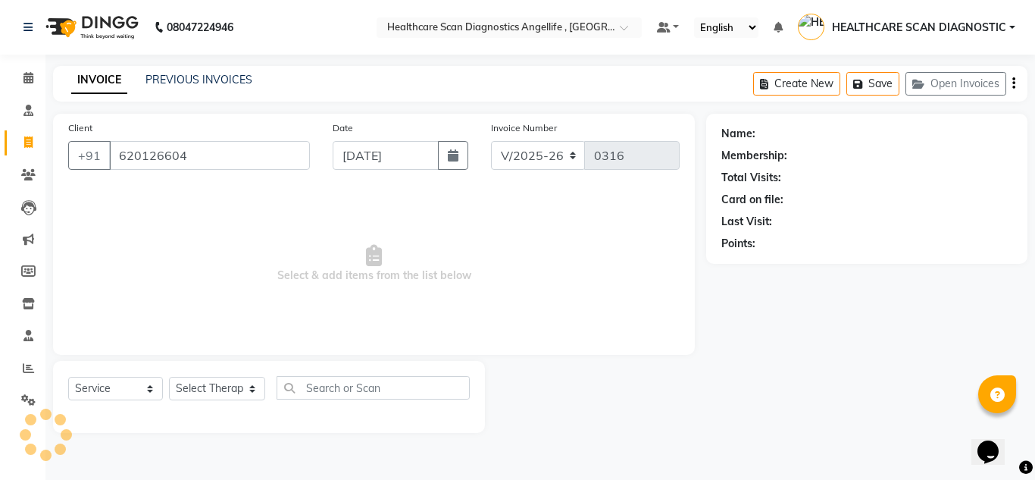
type input "620126604"
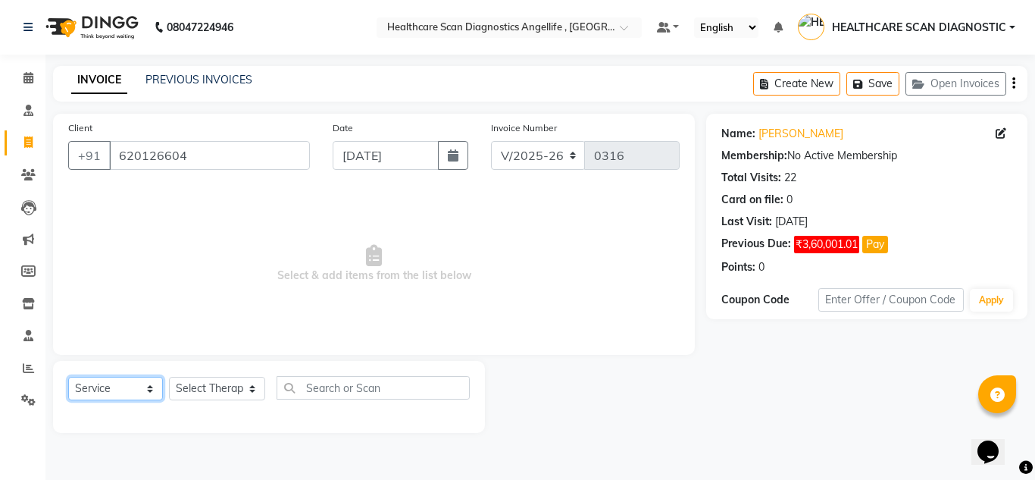
click at [114, 400] on select "Select Service Product Membership Package Voucher Prepaid Gift Card" at bounding box center [115, 388] width 95 height 23
select select "product"
click at [68, 377] on select "Select Service Product Membership Package Voucher Prepaid Gift Card" at bounding box center [115, 388] width 95 height 23
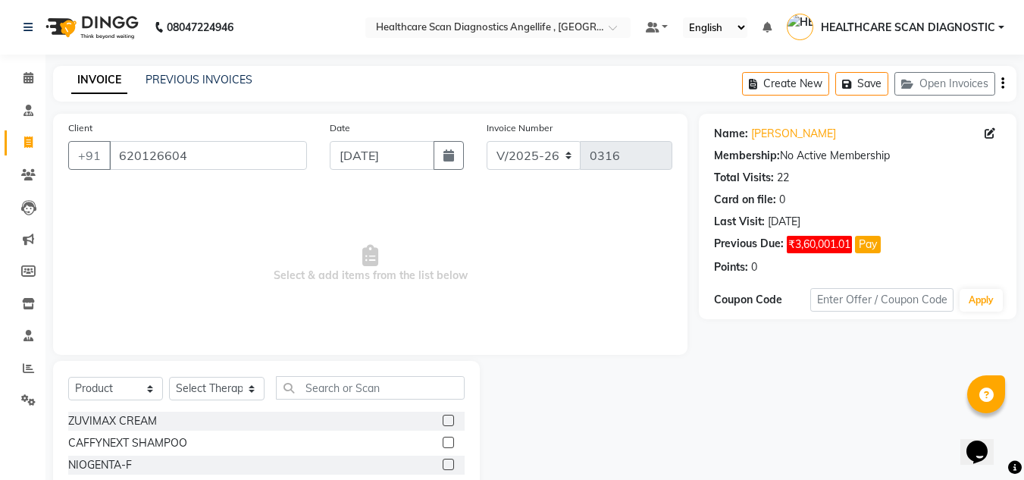
click at [214, 373] on div "Select Service Product Membership Package Voucher Prepaid Gift Card Select Ther…" at bounding box center [266, 472] width 427 height 223
click at [210, 392] on select "Select Therapist [PERSON_NAME] [PERSON_NAME] [PERSON_NAME] [PERSON_NAME] [PERSO…" at bounding box center [216, 388] width 95 height 23
select select "50319"
click at [169, 377] on select "Select Therapist [PERSON_NAME] [PERSON_NAME] [PERSON_NAME] [PERSON_NAME] [PERSO…" at bounding box center [216, 388] width 95 height 23
click at [352, 389] on input "text" at bounding box center [370, 387] width 189 height 23
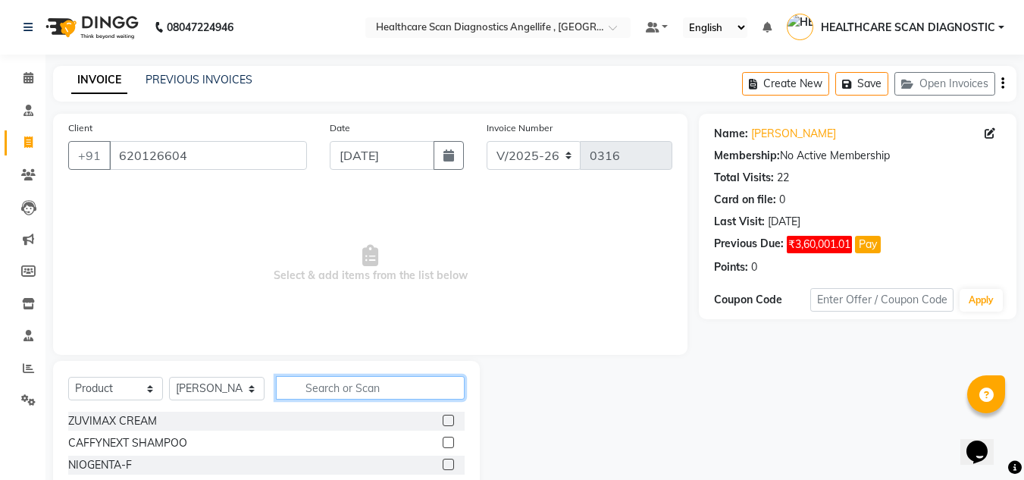
type input "a"
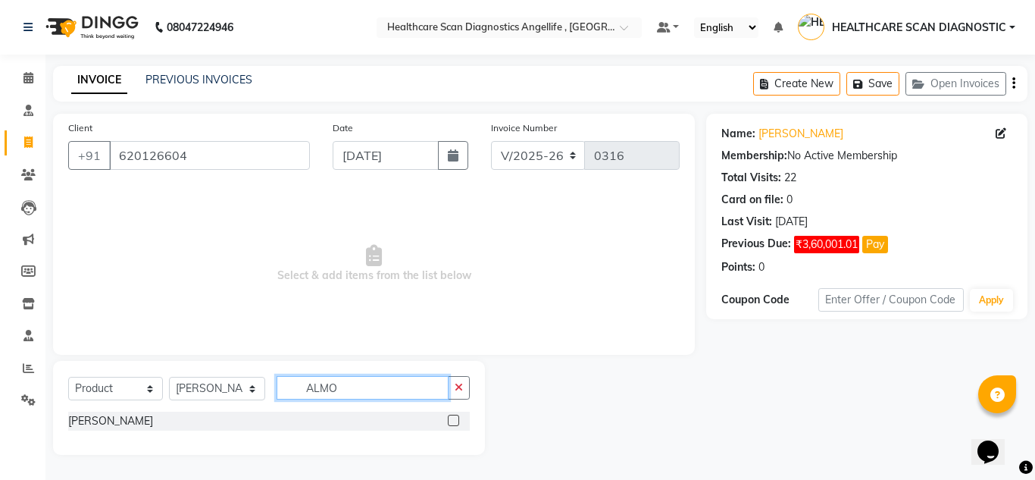
type input "ALMO"
click at [455, 413] on div at bounding box center [459, 420] width 22 height 19
click at [454, 420] on label at bounding box center [453, 419] width 11 height 11
click at [454, 420] on input "checkbox" at bounding box center [453, 421] width 10 height 10
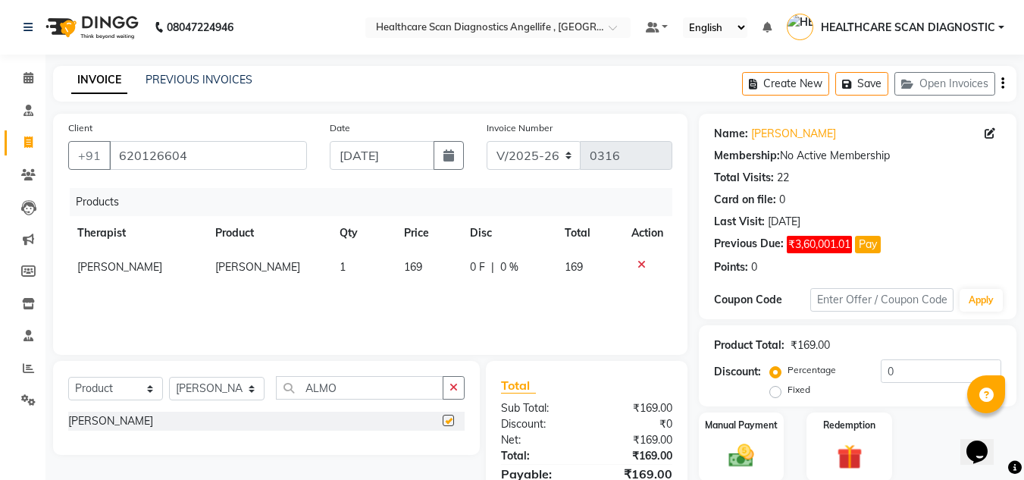
checkbox input "false"
click at [969, 368] on input "0" at bounding box center [940, 370] width 120 height 23
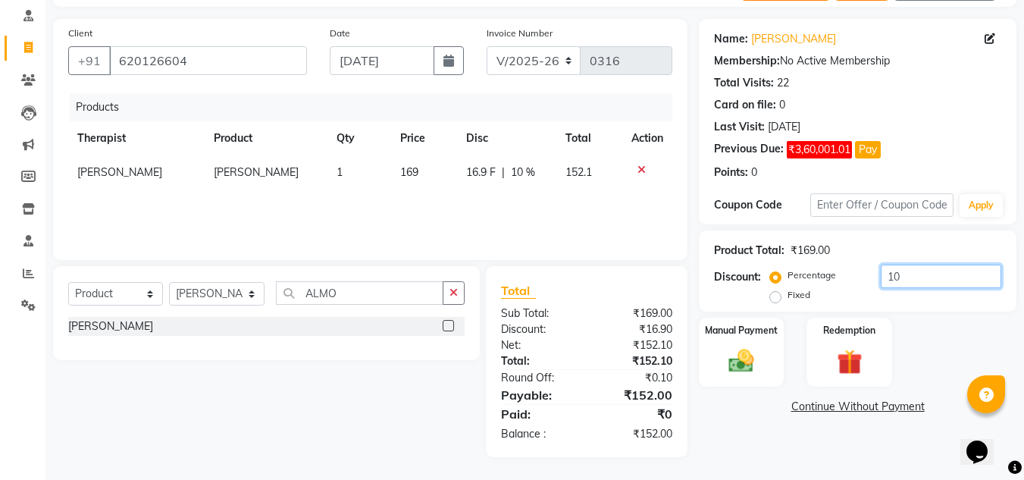
type input "1"
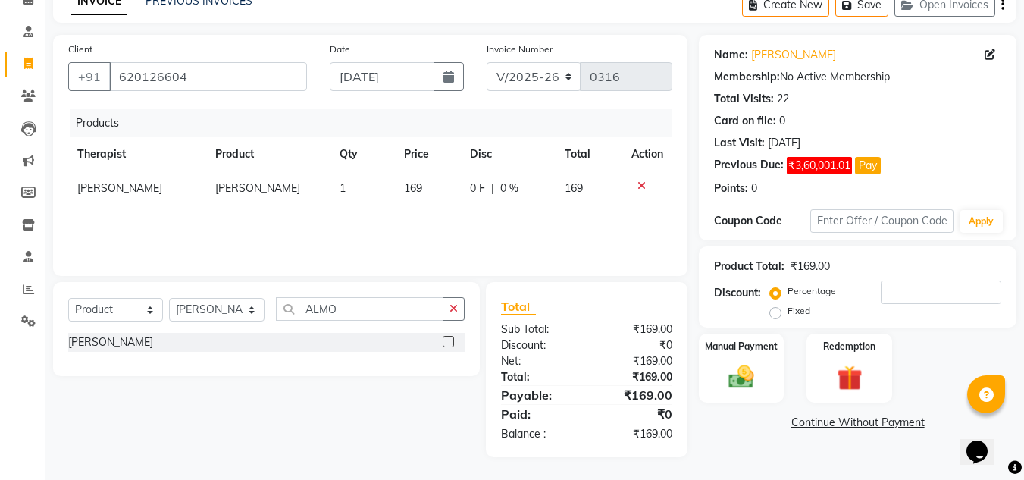
click at [787, 313] on label "Fixed" at bounding box center [798, 311] width 23 height 14
click at [777, 313] on input "Fixed" at bounding box center [778, 310] width 11 height 11
radio input "true"
click at [905, 285] on input "number" at bounding box center [940, 291] width 120 height 23
type input "19"
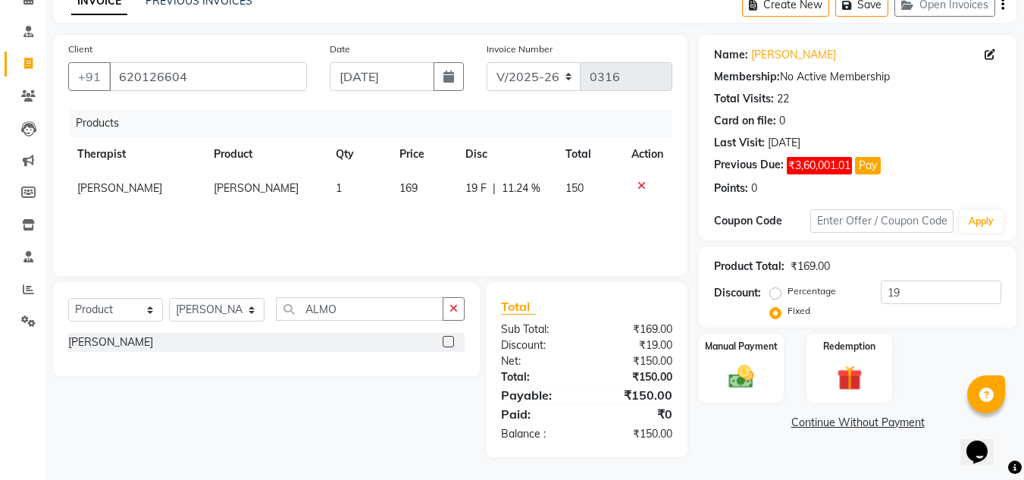
click at [798, 423] on link "Continue Without Payment" at bounding box center [857, 422] width 311 height 16
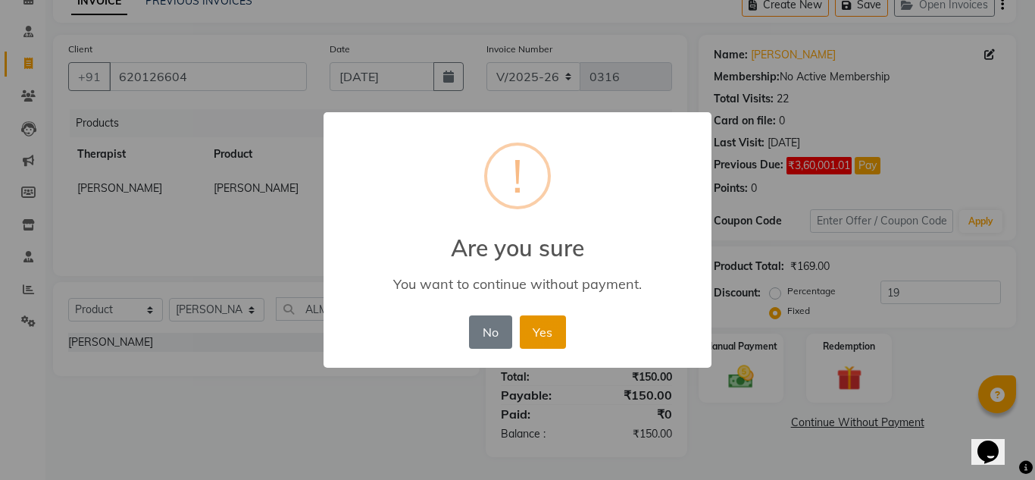
click at [552, 336] on button "Yes" at bounding box center [543, 331] width 46 height 33
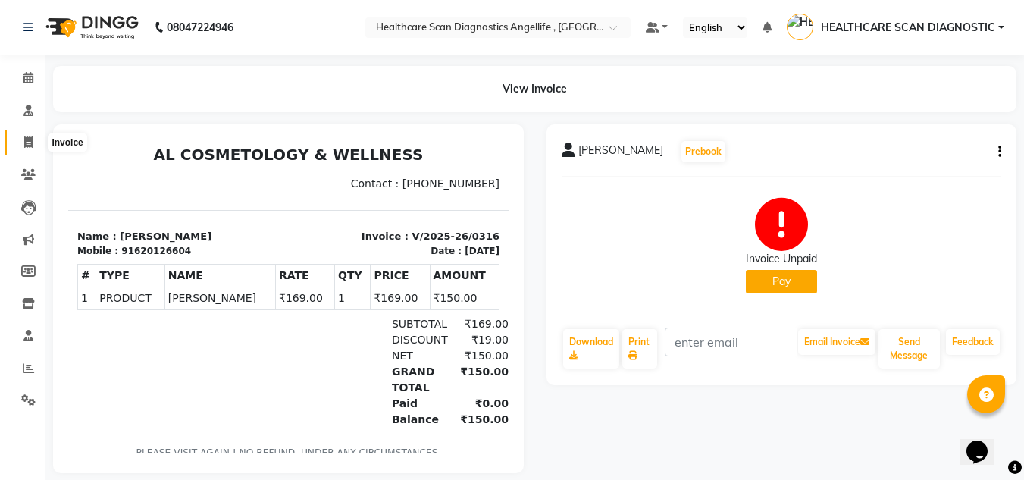
click at [28, 142] on icon at bounding box center [28, 141] width 8 height 11
select select "service"
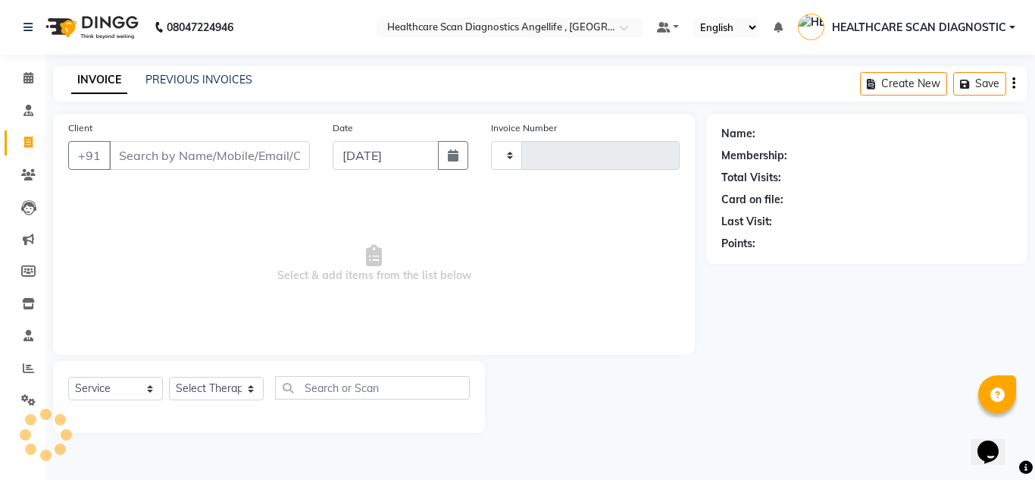
type input "0317"
select select "5671"
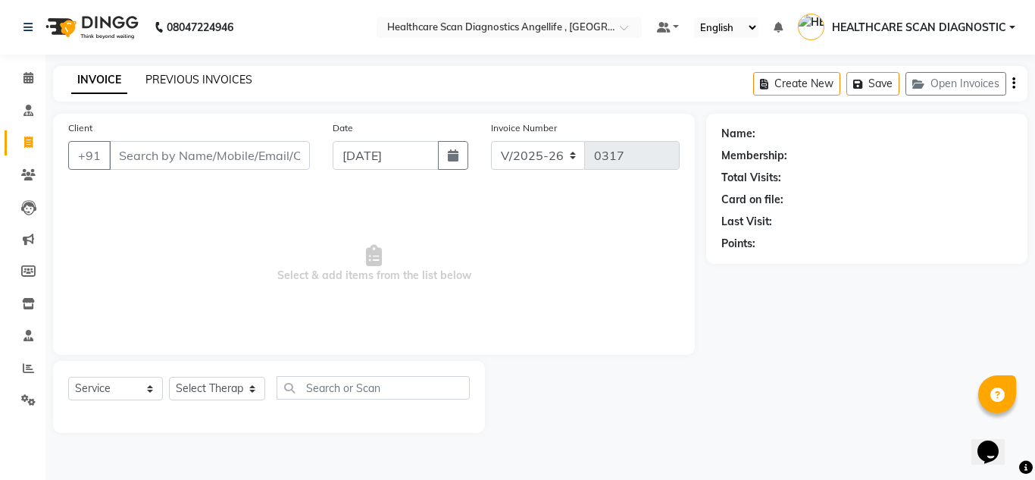
click at [240, 80] on link "PREVIOUS INVOICES" at bounding box center [198, 80] width 107 height 14
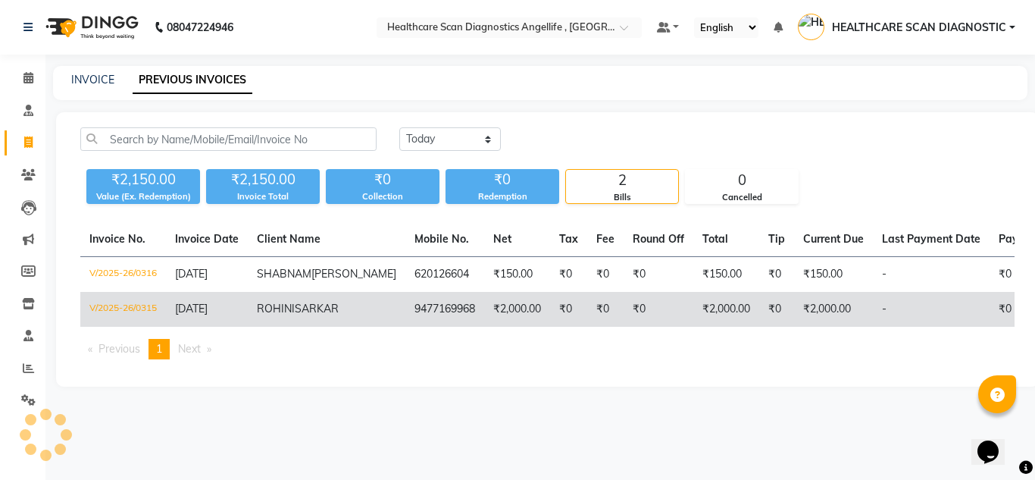
click at [321, 327] on td "[PERSON_NAME]" at bounding box center [327, 309] width 158 height 35
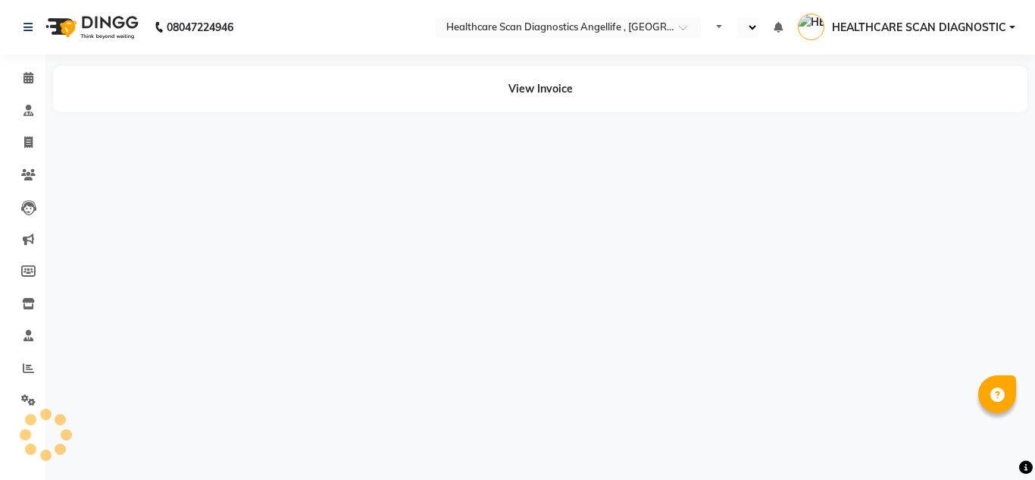
select select "en"
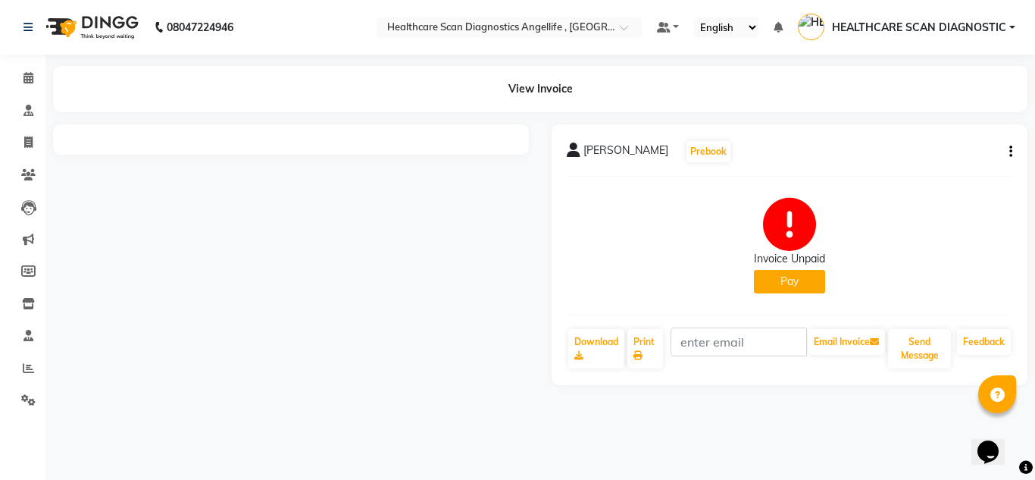
click at [780, 274] on button "Pay" at bounding box center [789, 281] width 71 height 23
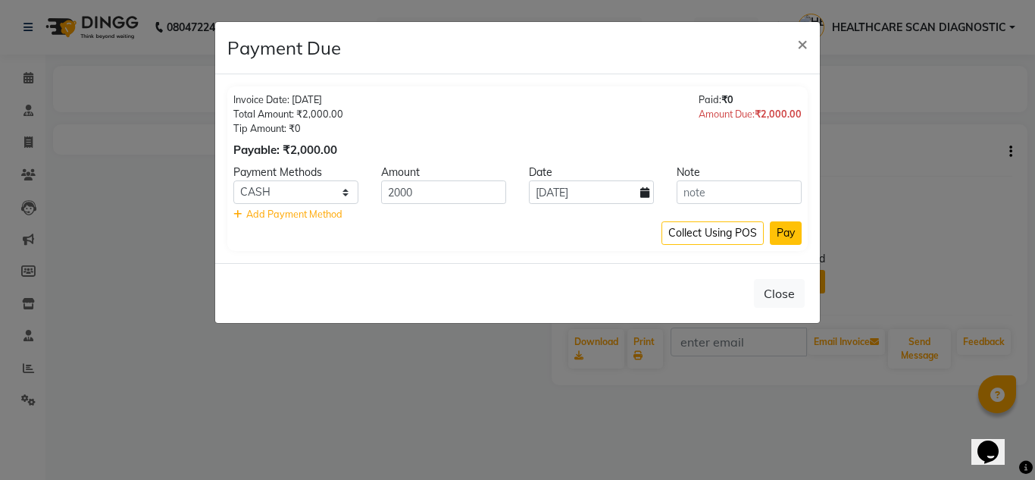
click at [775, 234] on button "Pay" at bounding box center [786, 232] width 32 height 23
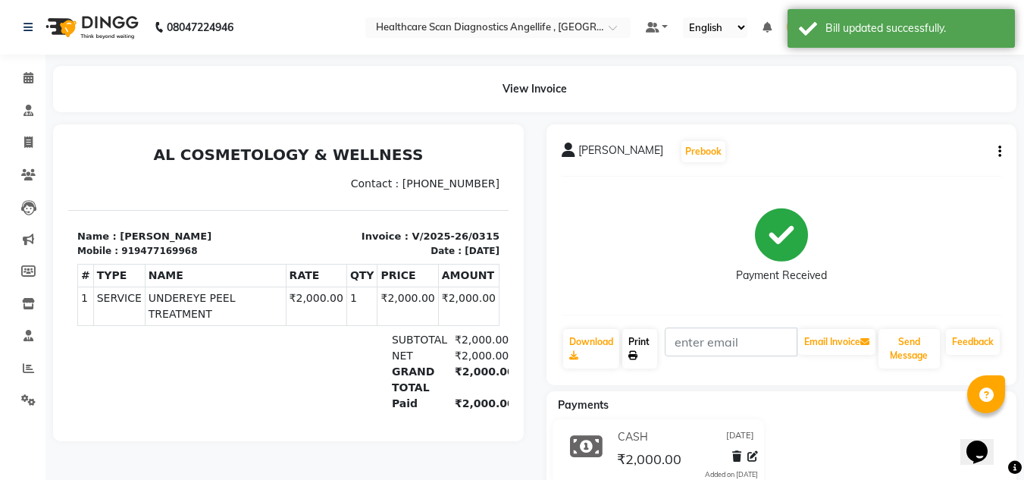
click at [652, 359] on link "Print" at bounding box center [639, 348] width 35 height 39
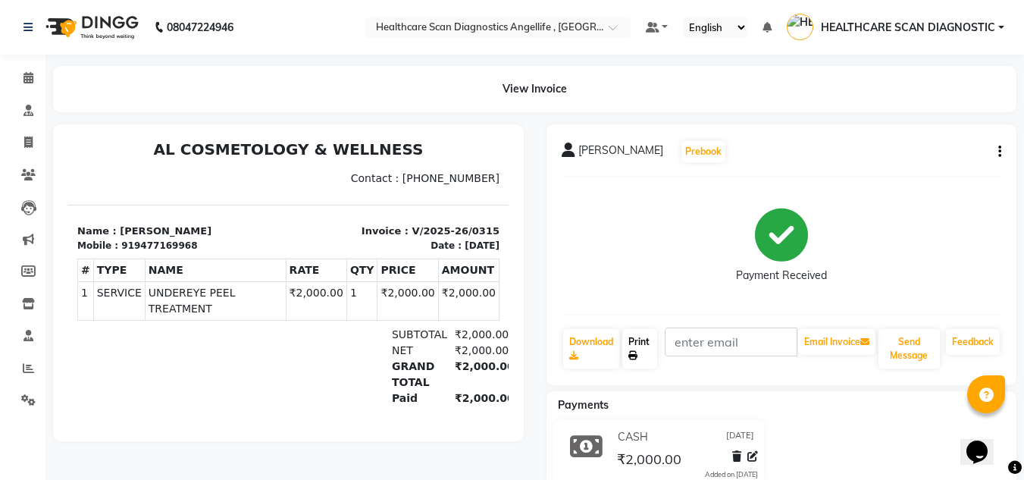
scroll to position [6, 0]
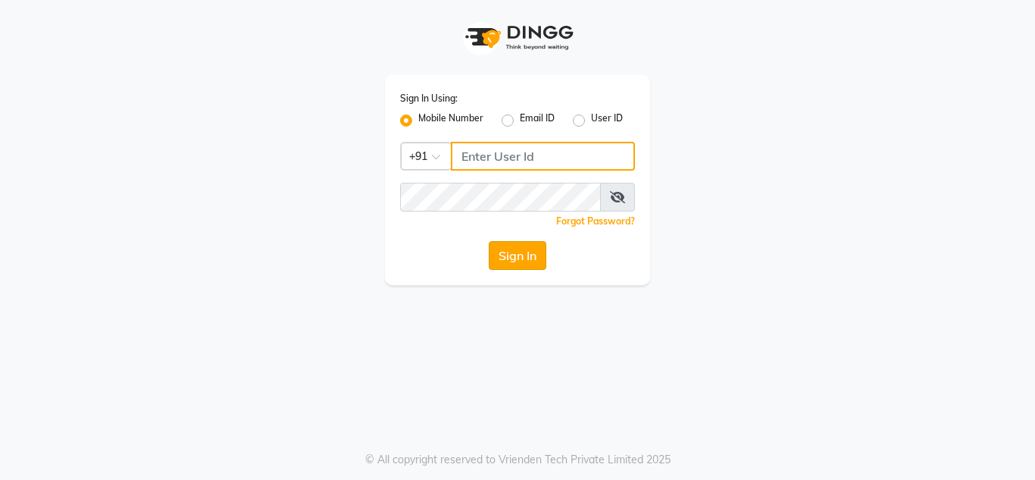
type input "7890011666"
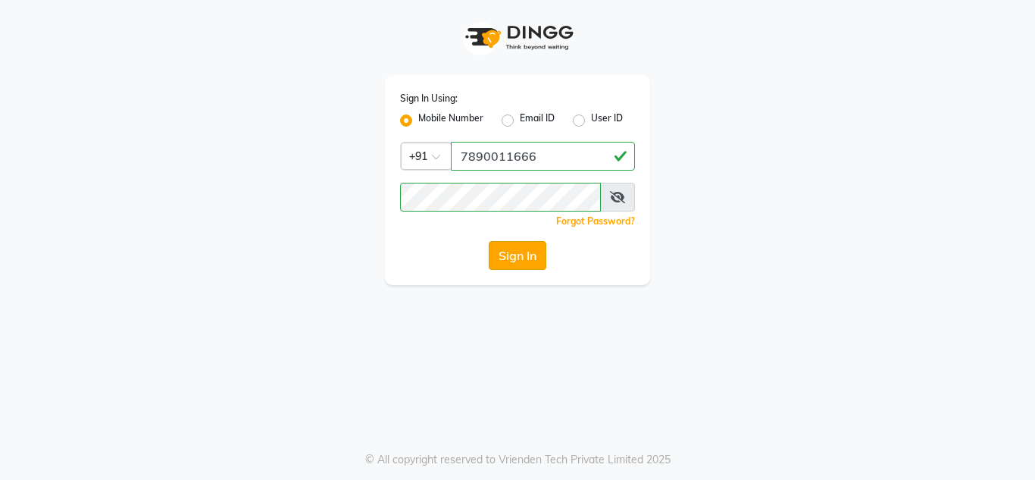
click at [504, 255] on button "Sign In" at bounding box center [518, 255] width 58 height 29
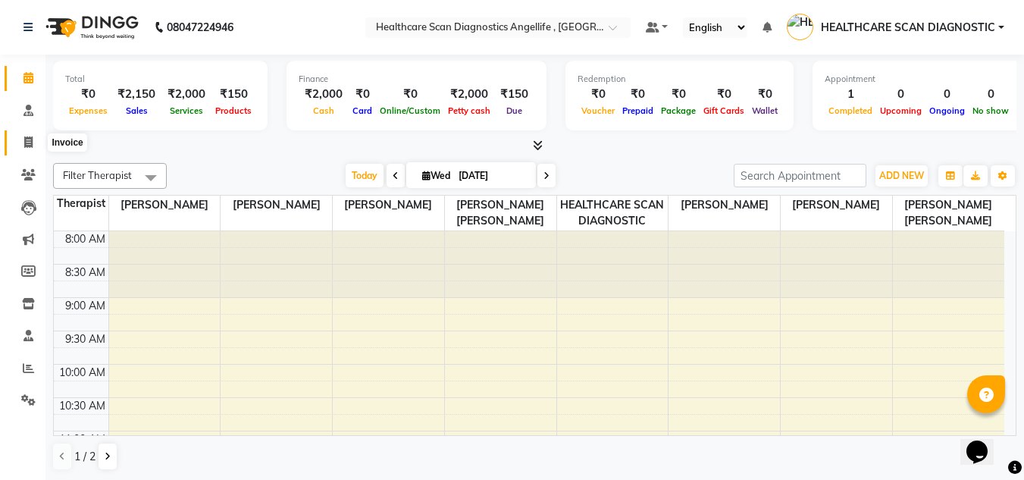
click at [27, 149] on span at bounding box center [28, 142] width 27 height 17
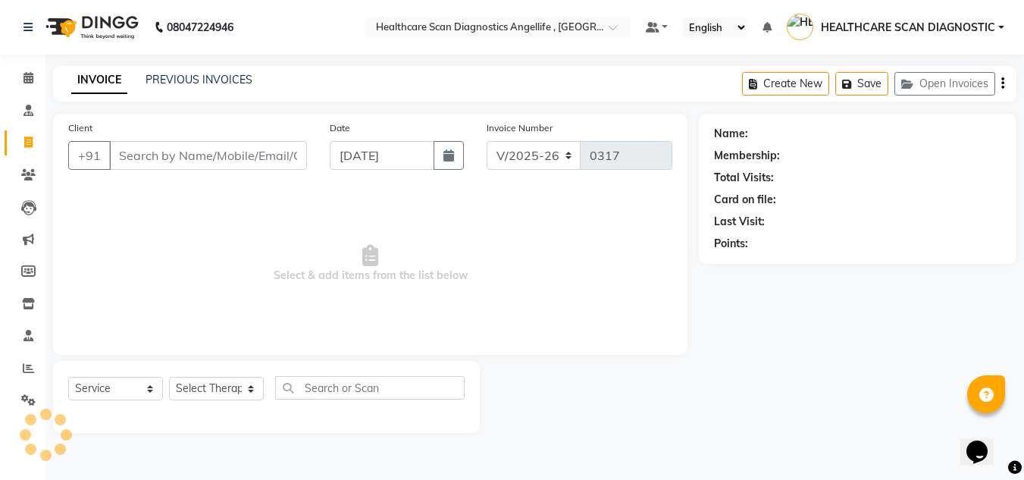
click at [27, 149] on span at bounding box center [28, 142] width 27 height 17
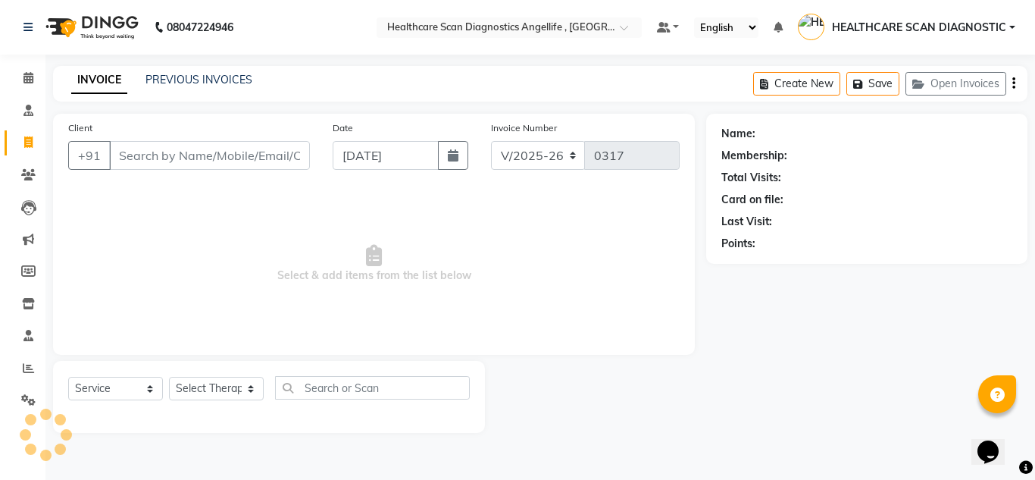
select select "5671"
select select "service"
click at [168, 148] on input "Client" at bounding box center [209, 155] width 201 height 29
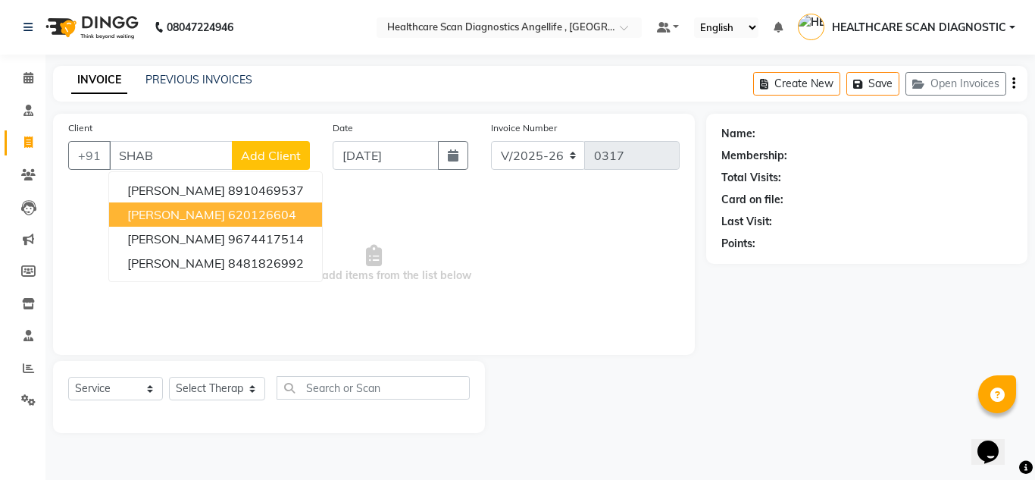
click at [269, 211] on ngb-highlight "620126604" at bounding box center [262, 214] width 68 height 15
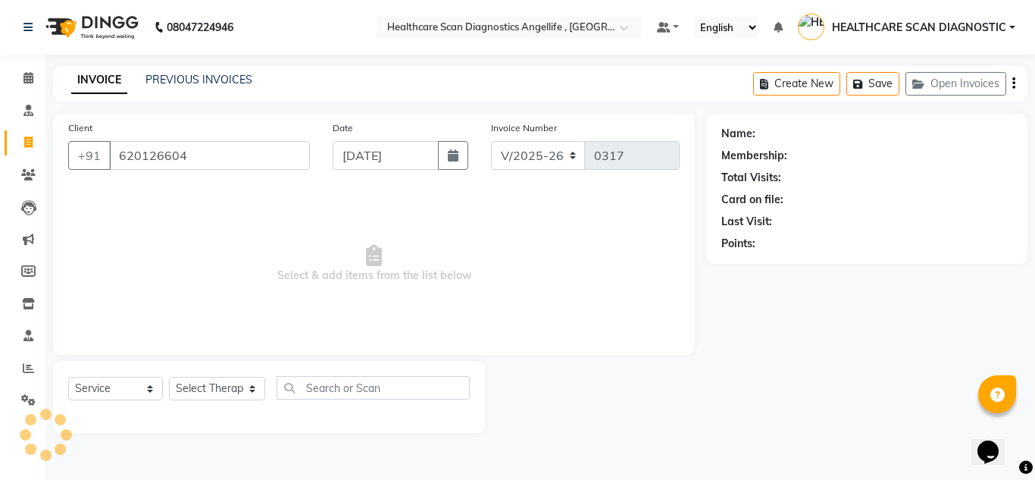
type input "620126604"
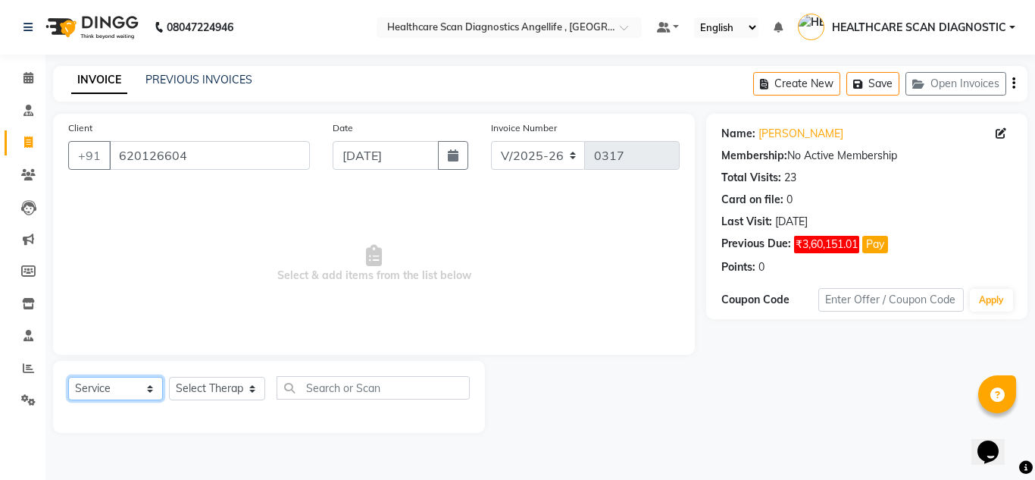
click at [118, 378] on select "Select Service Product Membership Package Voucher Prepaid Gift Card" at bounding box center [115, 388] width 95 height 23
click at [68, 377] on select "Select Service Product Membership Package Voucher Prepaid Gift Card" at bounding box center [115, 388] width 95 height 23
click at [219, 399] on select "Select Therapist [PERSON_NAME] [PERSON_NAME] [PERSON_NAME] [PERSON_NAME] [PERSO…" at bounding box center [217, 388] width 96 height 23
click at [169, 377] on select "Select Therapist [PERSON_NAME] [PERSON_NAME] [PERSON_NAME] [PERSON_NAME] [PERSO…" at bounding box center [217, 388] width 96 height 23
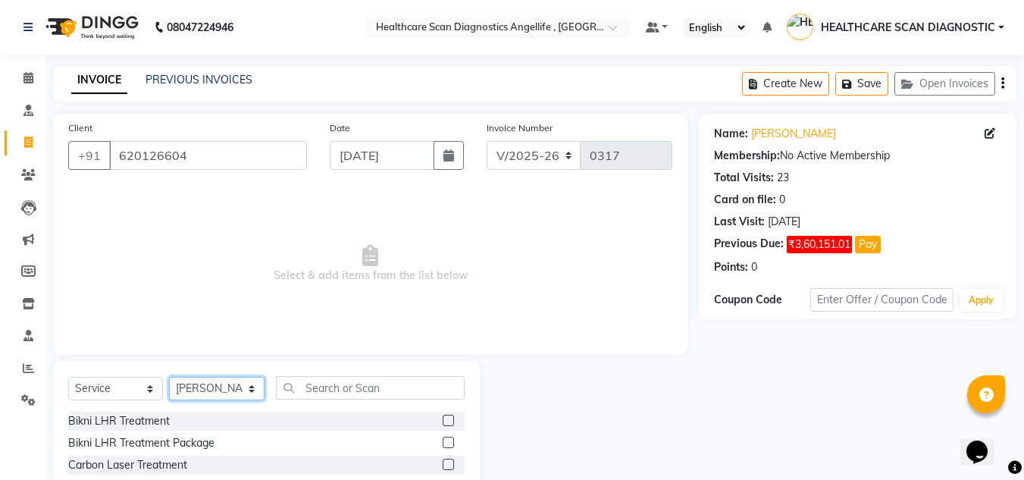
drag, startPoint x: 212, startPoint y: 393, endPoint x: 212, endPoint y: 383, distance: 9.8
click at [212, 393] on select "Select Therapist [PERSON_NAME] [PERSON_NAME] [PERSON_NAME] [PERSON_NAME] [PERSO…" at bounding box center [216, 388] width 95 height 23
click at [169, 377] on select "Select Therapist [PERSON_NAME] [PERSON_NAME] [PERSON_NAME] [PERSON_NAME] [PERSO…" at bounding box center [216, 388] width 95 height 23
click at [232, 382] on select "Select Therapist [PERSON_NAME] [PERSON_NAME] [PERSON_NAME] [PERSON_NAME] [PERSO…" at bounding box center [216, 388] width 95 height 23
select select "50319"
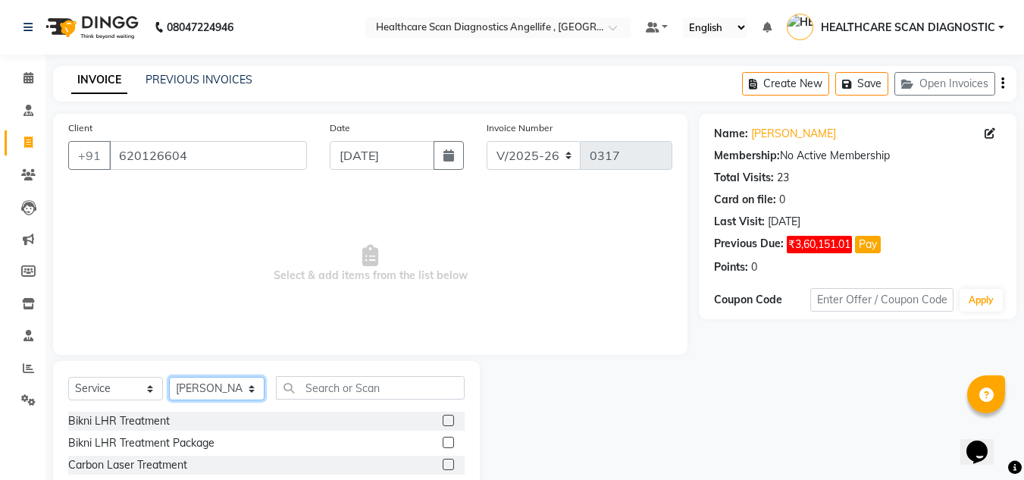
click at [169, 377] on select "Select Therapist [PERSON_NAME] [PERSON_NAME] [PERSON_NAME] [PERSON_NAME] [PERSO…" at bounding box center [216, 388] width 95 height 23
click at [364, 380] on input "text" at bounding box center [370, 387] width 189 height 23
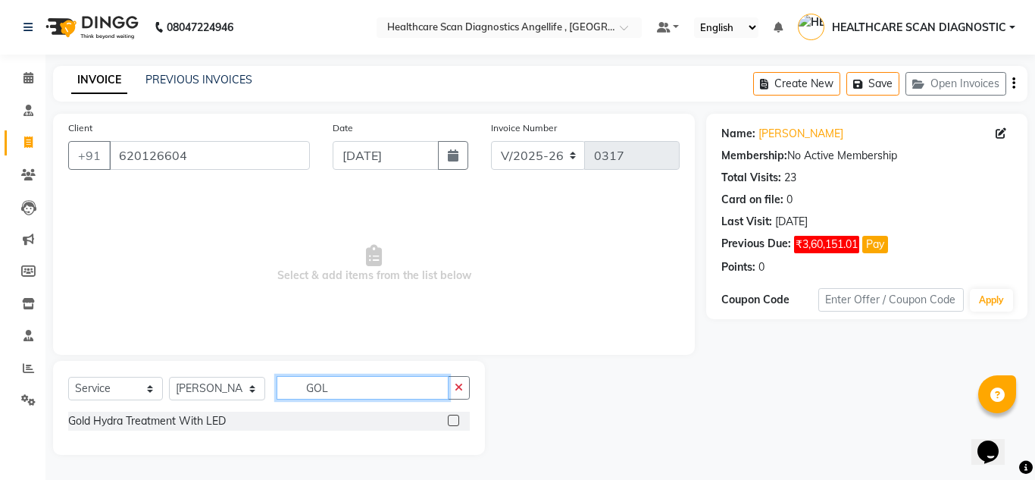
type input "GOL"
click at [449, 419] on label at bounding box center [453, 419] width 11 height 11
click at [449, 419] on input "checkbox" at bounding box center [453, 421] width 10 height 10
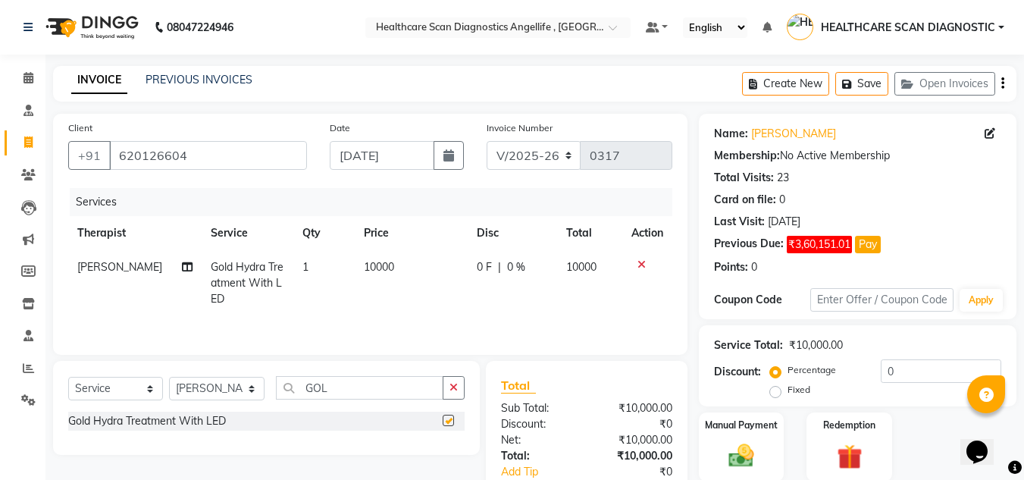
checkbox input "false"
click at [370, 262] on span "10000" at bounding box center [379, 267] width 30 height 14
select select "50319"
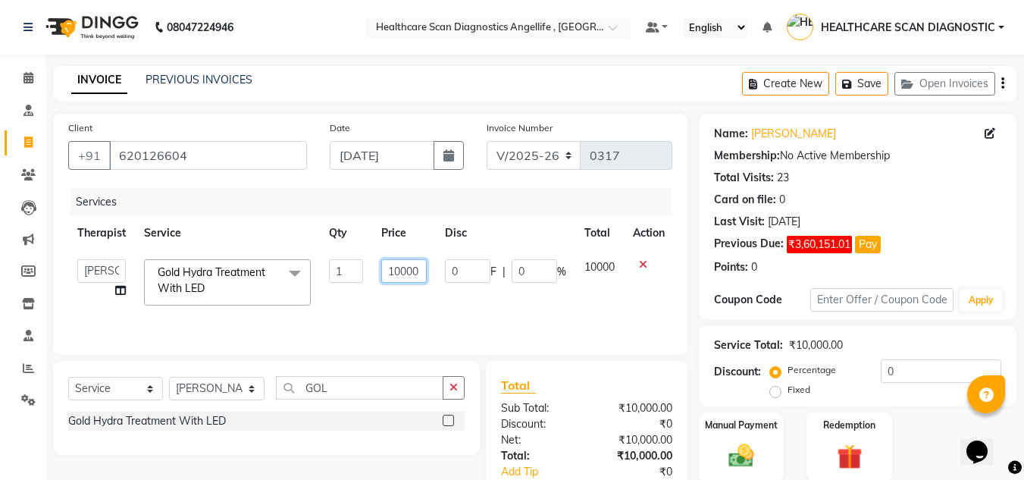
click at [401, 271] on input "10000" at bounding box center [403, 270] width 45 height 23
type input "15000"
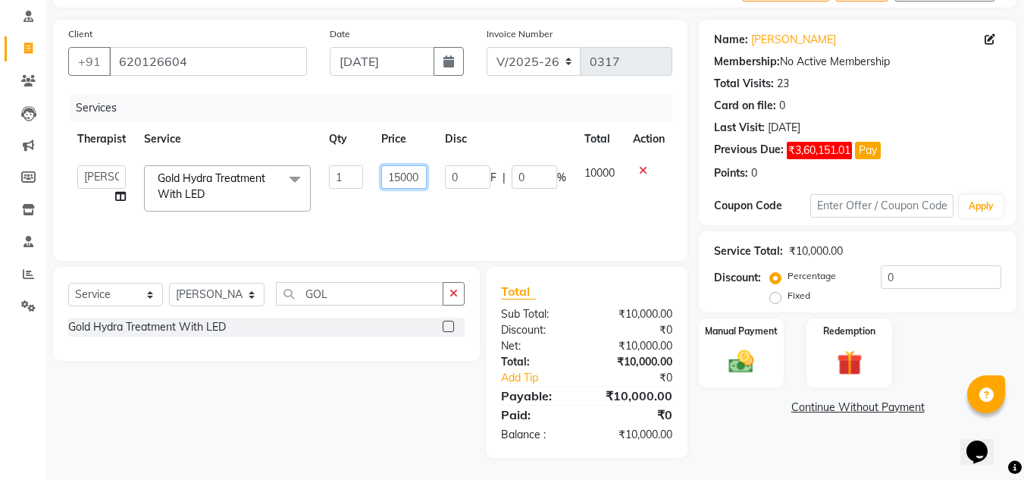
scroll to position [95, 0]
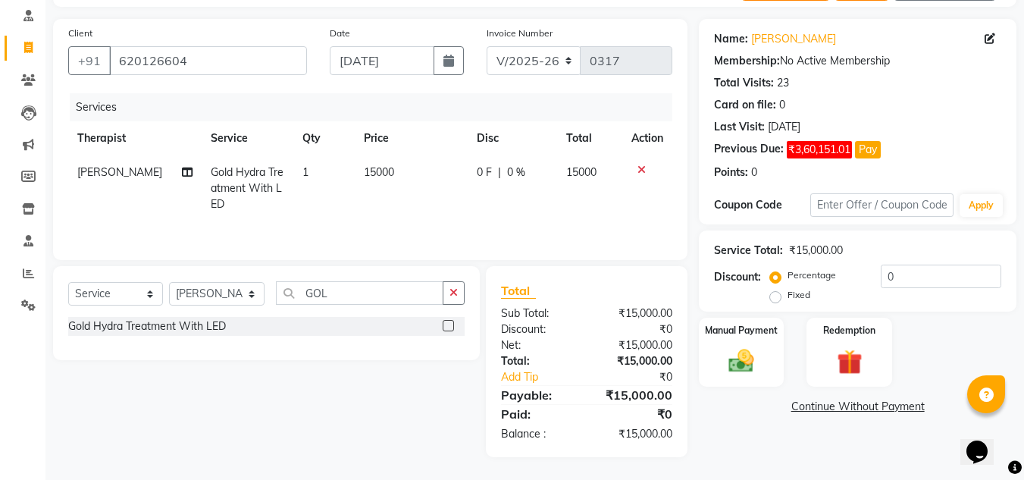
click at [870, 396] on div "Name: Shabnam Khatoon Membership: No Active Membership Total Visits: 23 Card on…" at bounding box center [863, 238] width 329 height 438
click at [867, 408] on link "Continue Without Payment" at bounding box center [857, 407] width 311 height 16
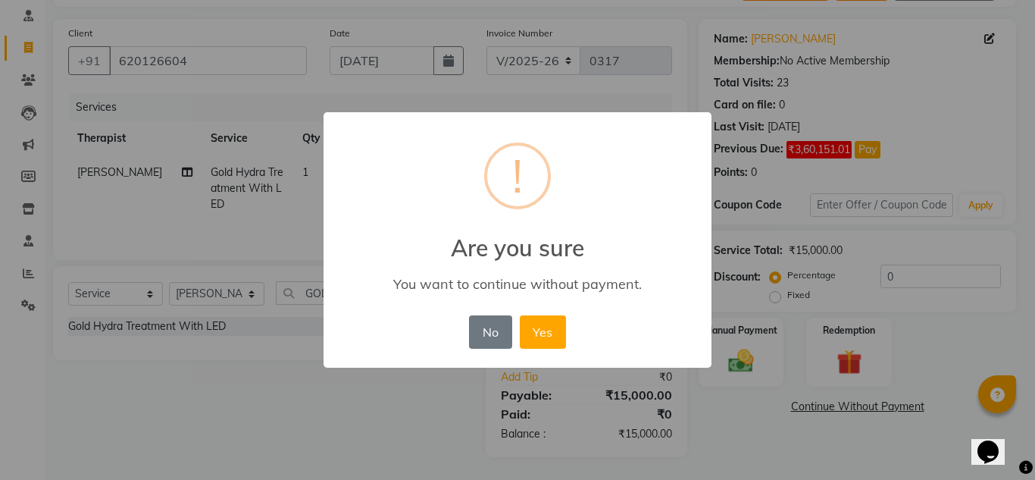
click at [534, 312] on div "No No Yes" at bounding box center [517, 331] width 104 height 41
click at [537, 324] on button "Yes" at bounding box center [543, 331] width 46 height 33
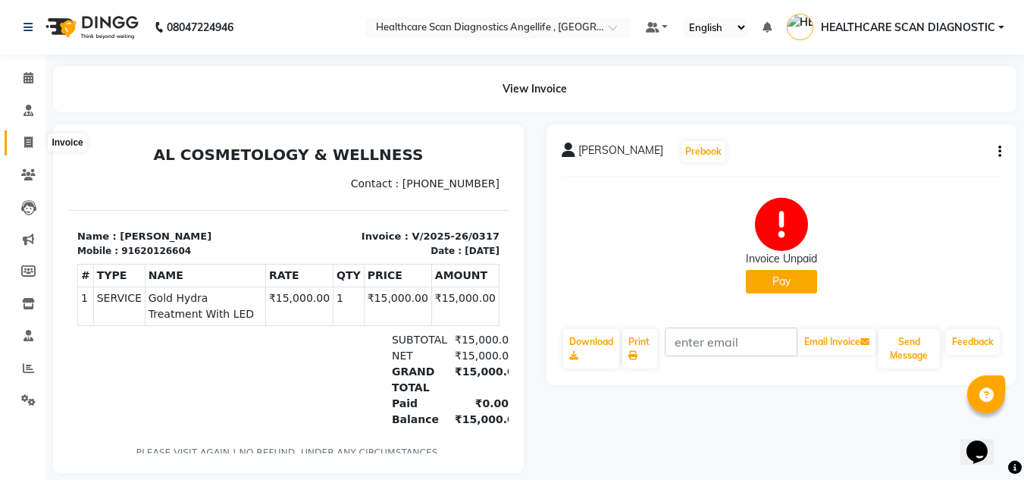
click at [25, 142] on icon at bounding box center [28, 141] width 8 height 11
select select "service"
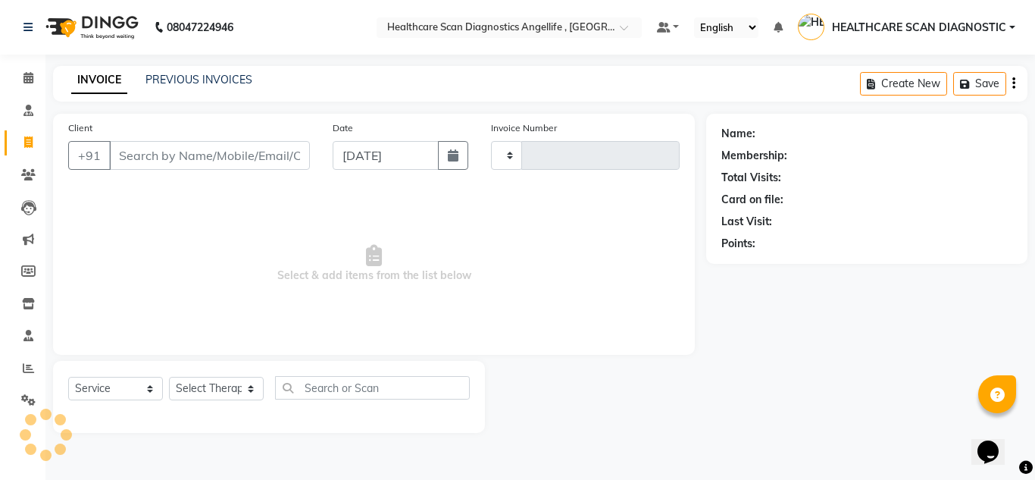
click at [183, 149] on input "Client" at bounding box center [209, 155] width 201 height 29
type input "0318"
select select "5671"
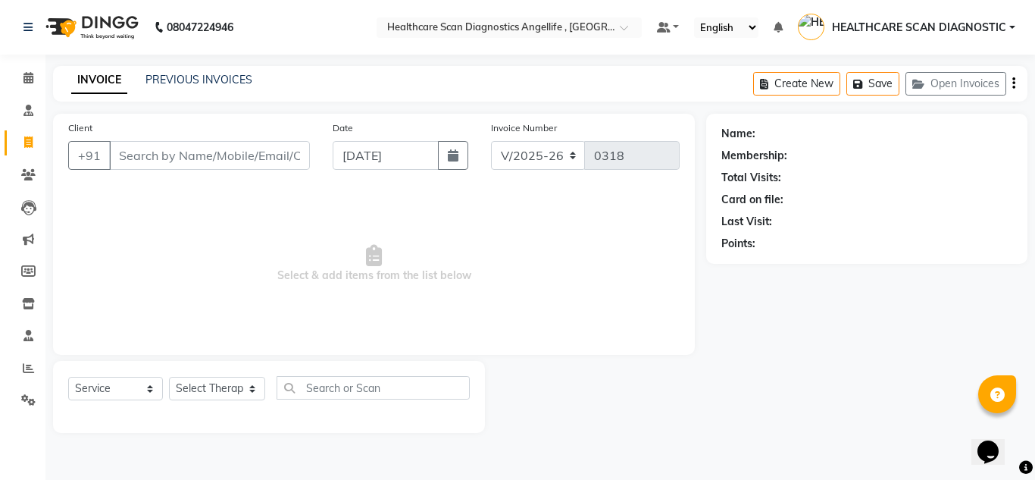
click at [161, 167] on input "Client" at bounding box center [209, 155] width 201 height 29
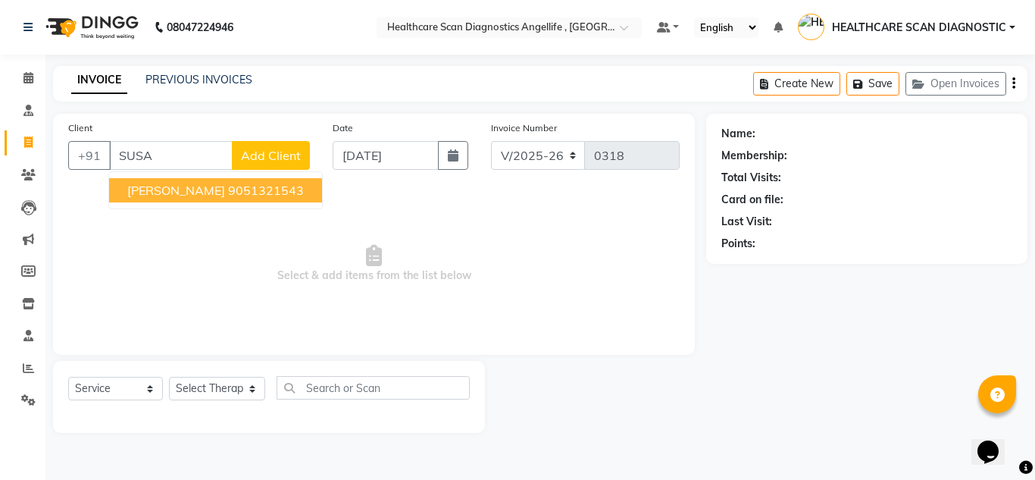
click at [302, 190] on button "SUSANA TIMMS 9051321543" at bounding box center [215, 190] width 213 height 24
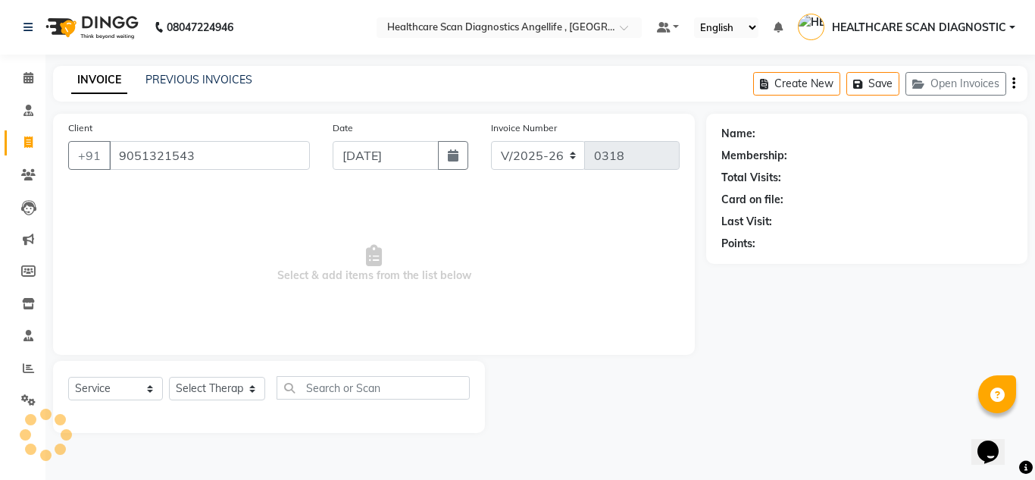
type input "9051321543"
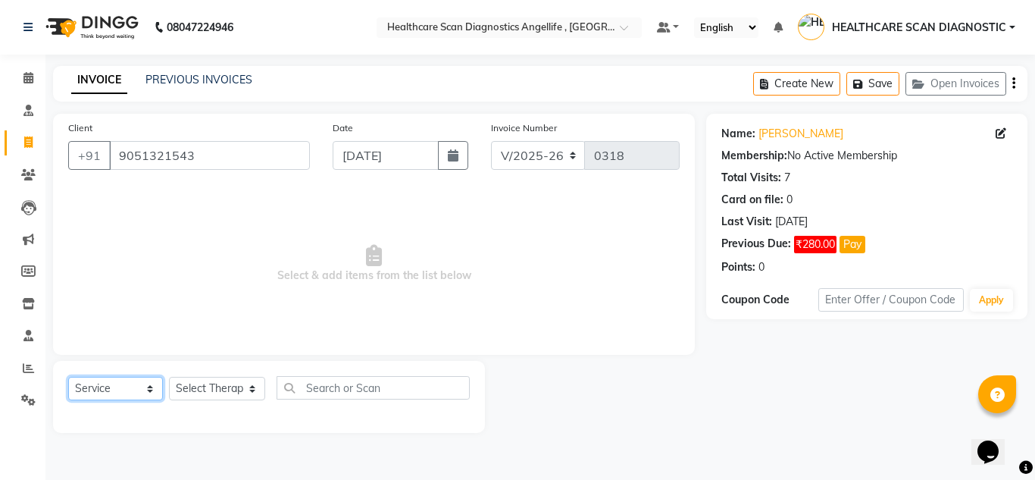
click at [108, 388] on select "Select Service Product Membership Package Voucher Prepaid Gift Card" at bounding box center [115, 388] width 95 height 23
select select "product"
click at [68, 377] on select "Select Service Product Membership Package Voucher Prepaid Gift Card" at bounding box center [115, 388] width 95 height 23
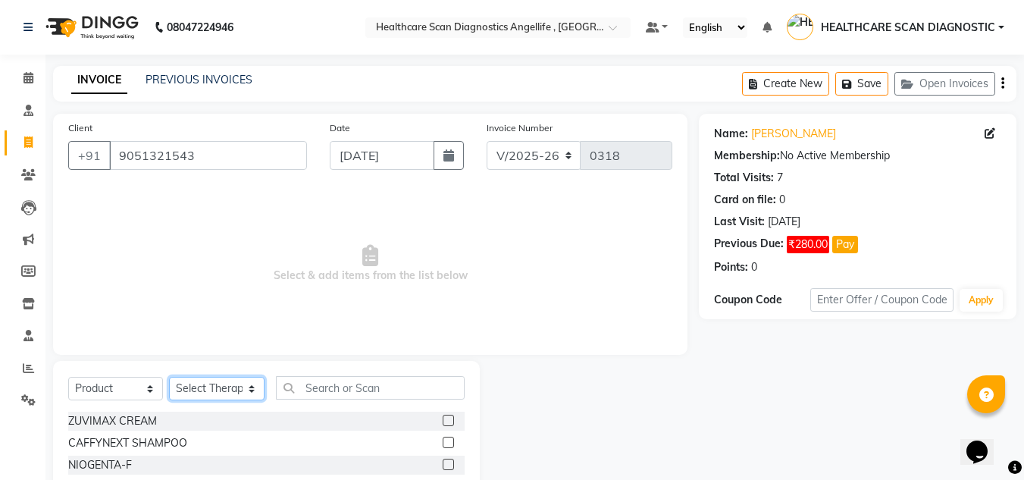
click at [245, 384] on select "Select Therapist [PERSON_NAME] [PERSON_NAME] [PERSON_NAME] [PERSON_NAME] [PERSO…" at bounding box center [216, 388] width 95 height 23
select select "49822"
click at [169, 377] on select "Select Therapist [PERSON_NAME] [PERSON_NAME] [PERSON_NAME] [PERSON_NAME] [PERSO…" at bounding box center [216, 388] width 95 height 23
click at [305, 393] on input "text" at bounding box center [370, 387] width 189 height 23
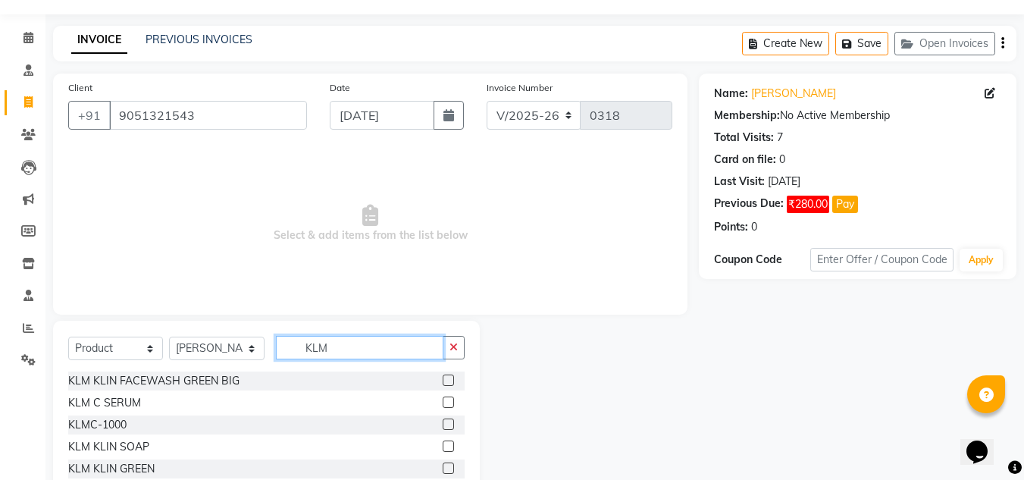
scroll to position [108, 0]
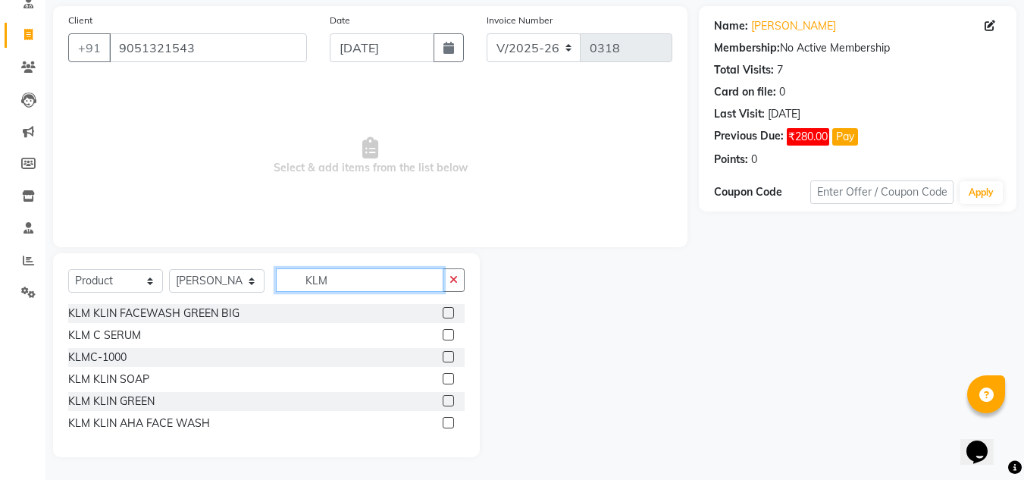
type input "KLM"
click at [442, 416] on div "KLM KLIN AHA FACE WASH" at bounding box center [266, 423] width 396 height 19
click at [449, 426] on label at bounding box center [447, 422] width 11 height 11
click at [449, 426] on input "checkbox" at bounding box center [447, 423] width 10 height 10
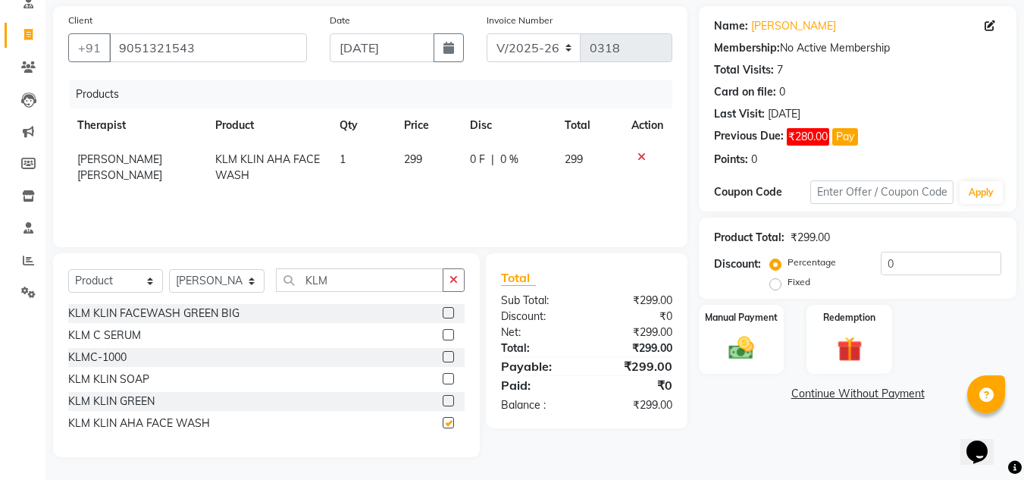
checkbox input "false"
click at [407, 144] on td "299" at bounding box center [428, 167] width 67 height 50
select select "49822"
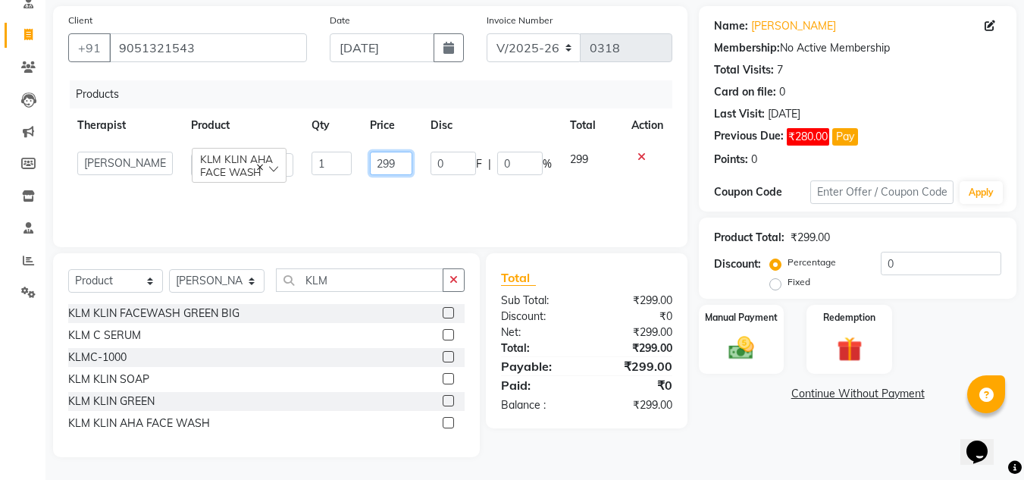
click at [411, 164] on input "299" at bounding box center [391, 163] width 43 height 23
type input "2"
type input "250"
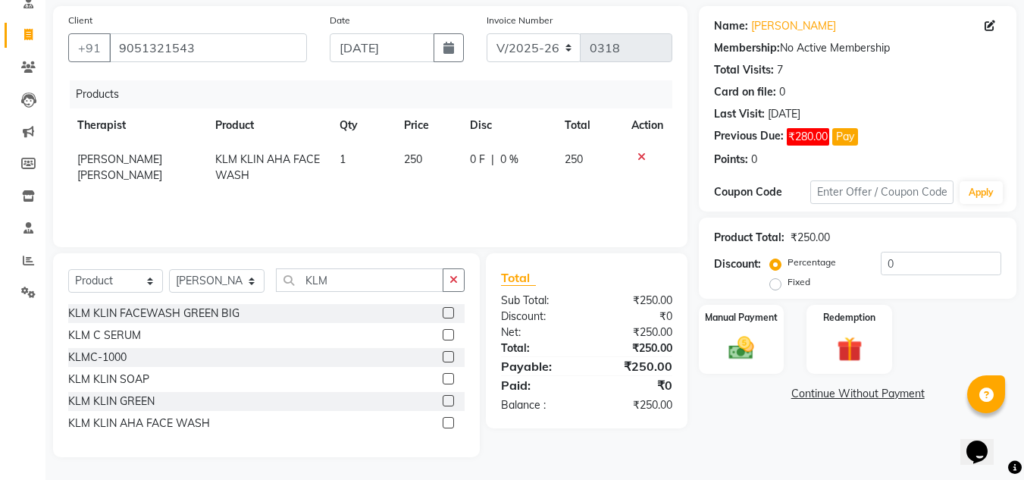
click at [782, 427] on div "Name: Susana Timms Membership: No Active Membership Total Visits: 7 Card on fil…" at bounding box center [863, 231] width 329 height 451
click at [742, 434] on div "Name: Susana Timms Membership: No Active Membership Total Visits: 7 Card on fil…" at bounding box center [863, 231] width 329 height 451
click at [972, 261] on input "0" at bounding box center [940, 263] width 120 height 23
type input "3"
click at [642, 156] on icon at bounding box center [641, 157] width 8 height 11
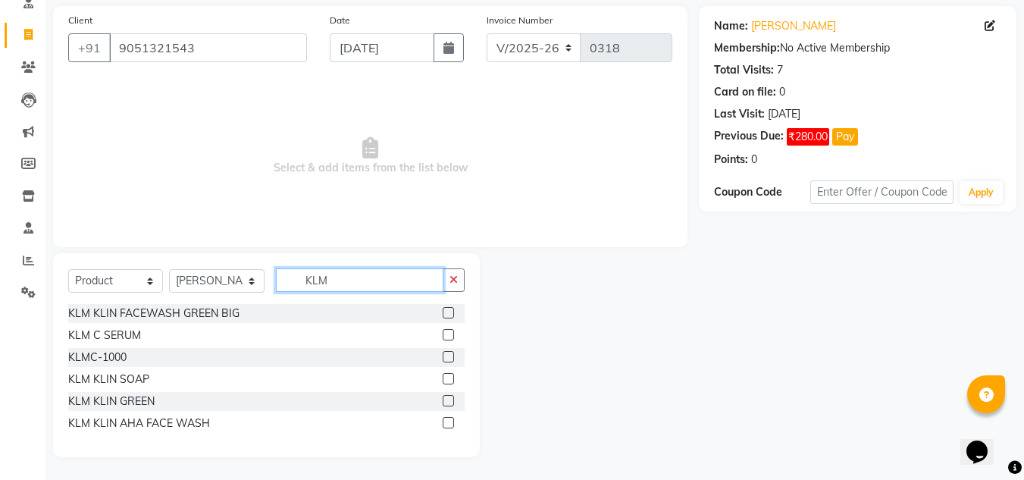
click at [386, 287] on input "KLM" at bounding box center [359, 279] width 167 height 23
type input "K"
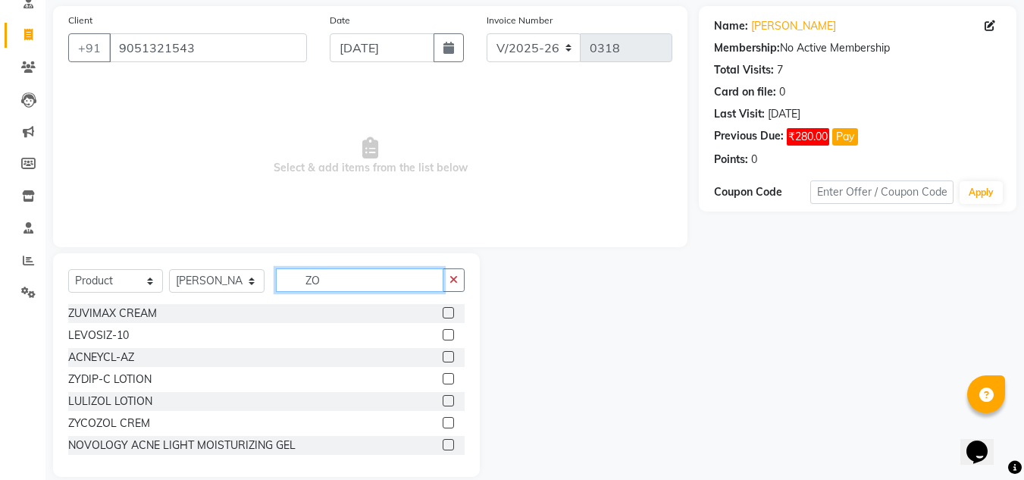
scroll to position [42, 0]
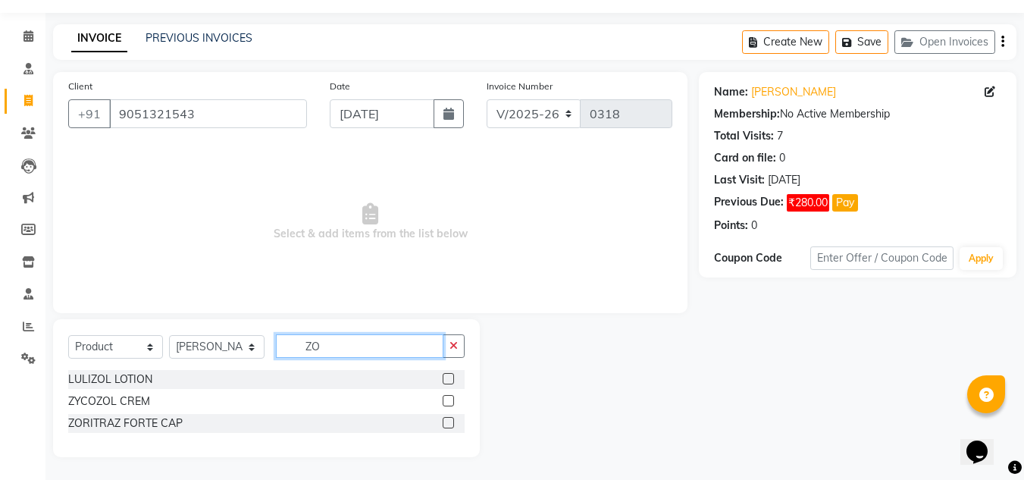
type input "ZO"
click at [445, 420] on label at bounding box center [447, 422] width 11 height 11
click at [445, 420] on input "checkbox" at bounding box center [447, 423] width 10 height 10
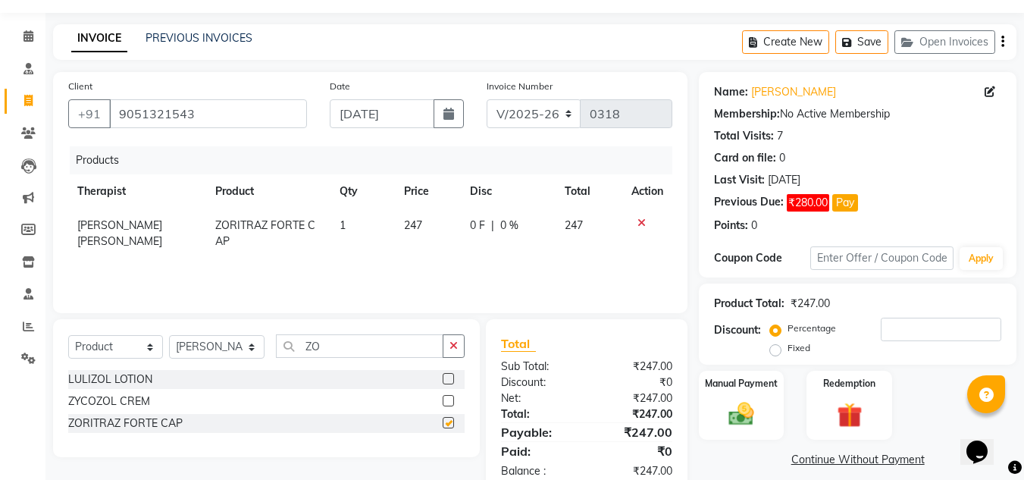
checkbox input "false"
click at [416, 345] on input "ZO" at bounding box center [359, 345] width 167 height 23
type input "Z"
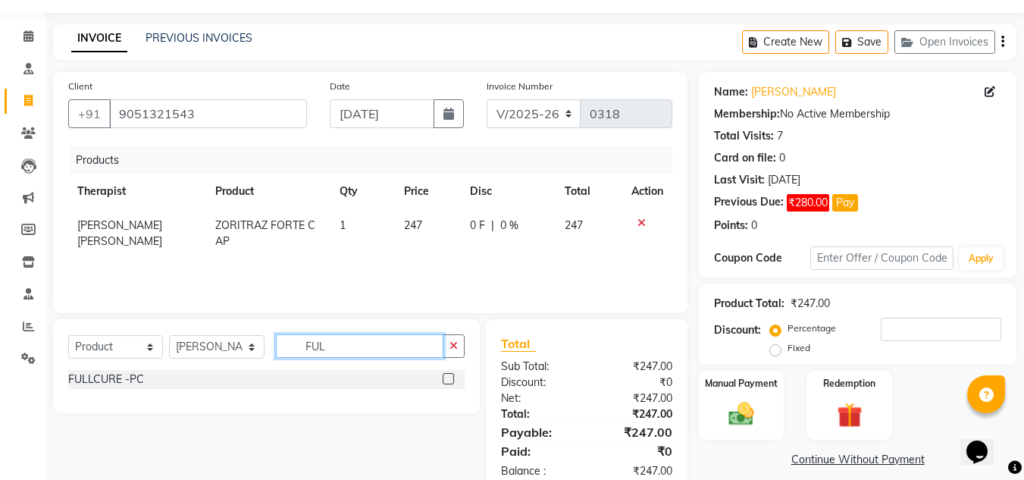
type input "FUL"
click at [445, 376] on label at bounding box center [447, 378] width 11 height 11
click at [445, 376] on input "checkbox" at bounding box center [447, 379] width 10 height 10
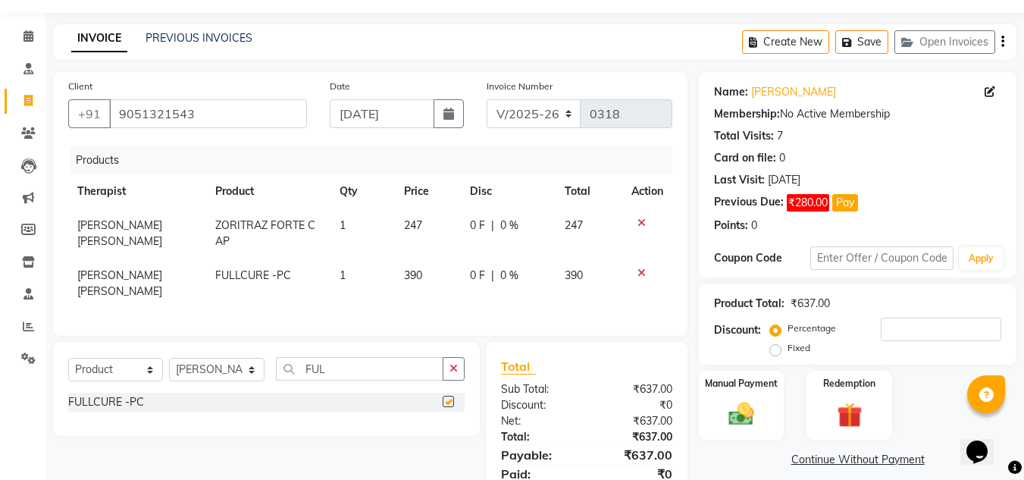
checkbox input "false"
click at [383, 369] on input "FUL" at bounding box center [359, 368] width 167 height 23
type input "F"
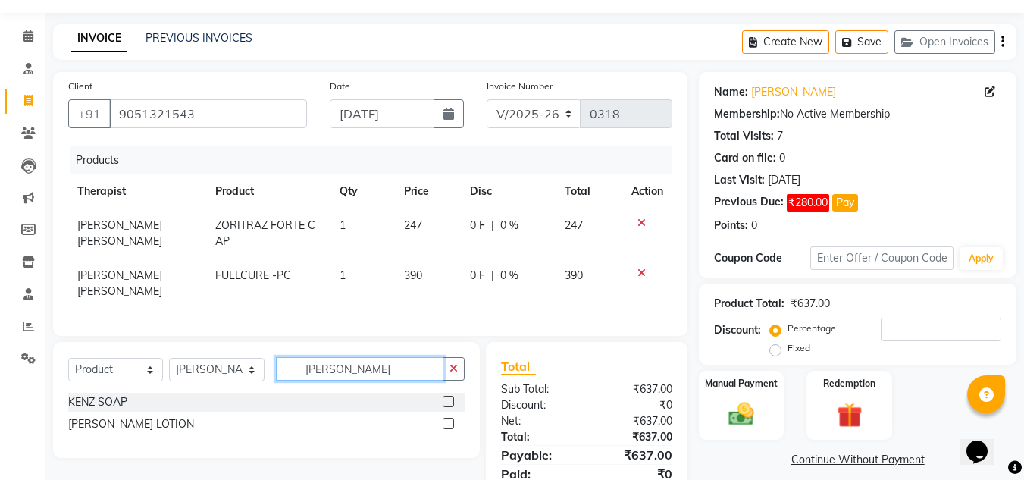
type input "KEN"
click at [445, 407] on label at bounding box center [447, 400] width 11 height 11
click at [445, 407] on input "checkbox" at bounding box center [447, 402] width 10 height 10
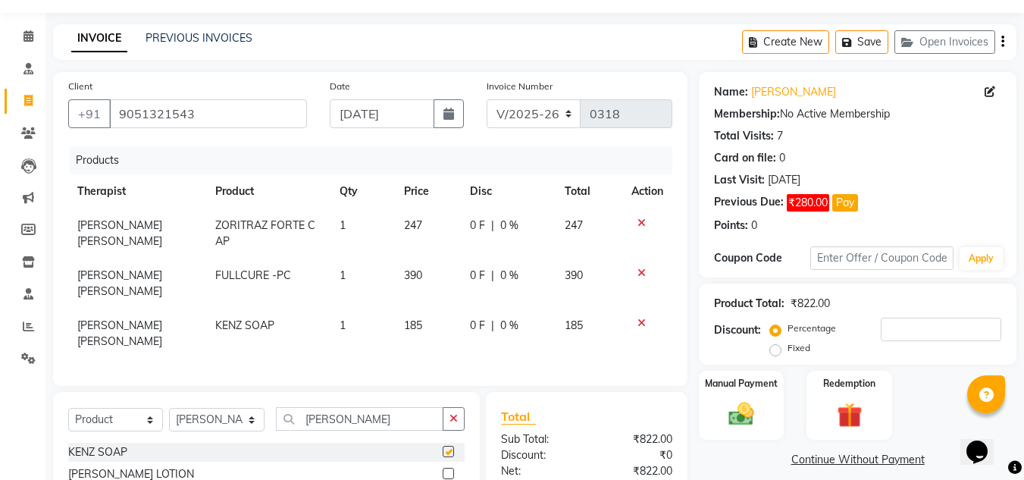
checkbox input "false"
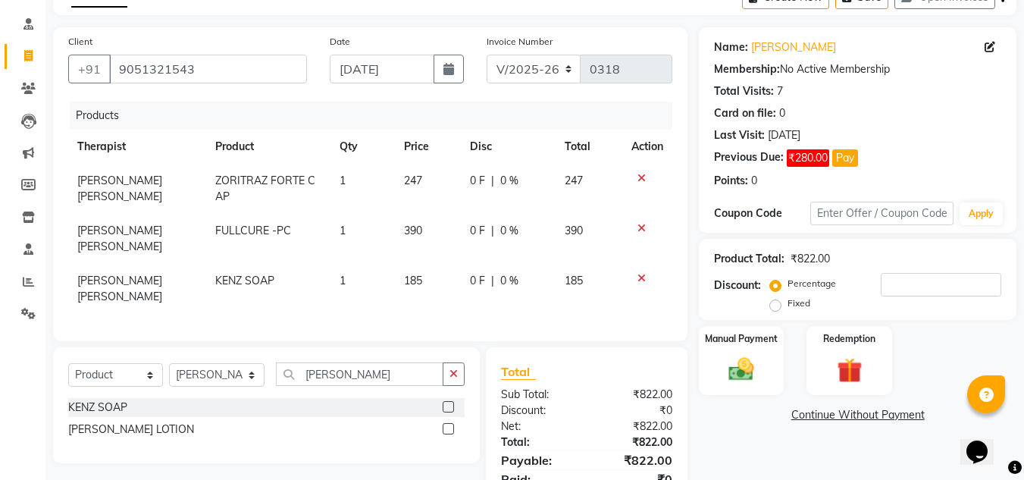
scroll to position [163, 0]
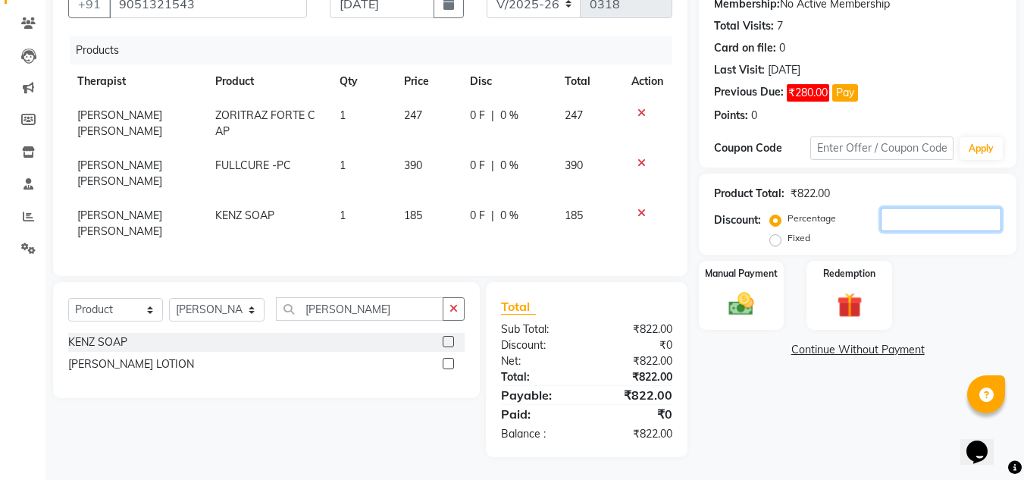
drag, startPoint x: 929, startPoint y: 222, endPoint x: 933, endPoint y: 211, distance: 12.0
click at [932, 212] on div "Percentage Fixed" at bounding box center [887, 228] width 228 height 41
click at [933, 211] on input "number" at bounding box center [940, 219] width 120 height 23
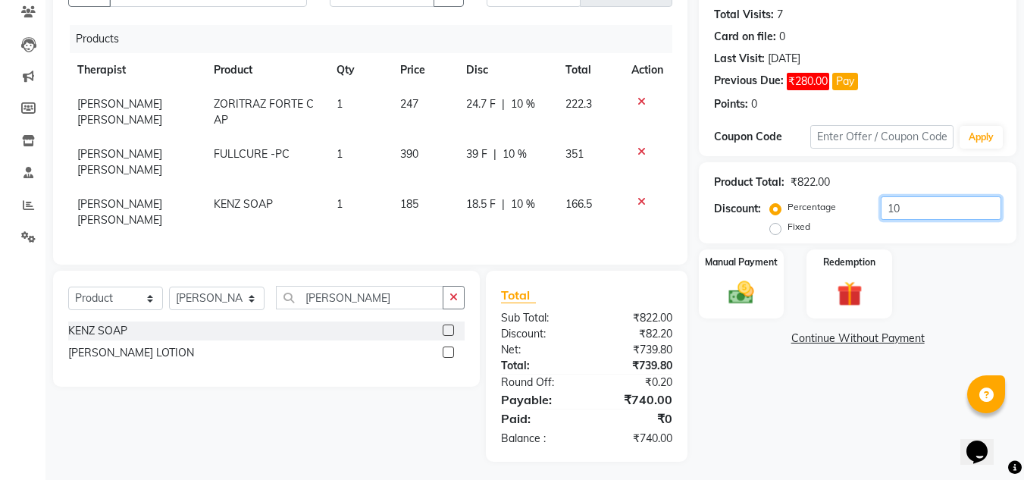
type input "10"
click at [639, 196] on icon at bounding box center [641, 201] width 8 height 11
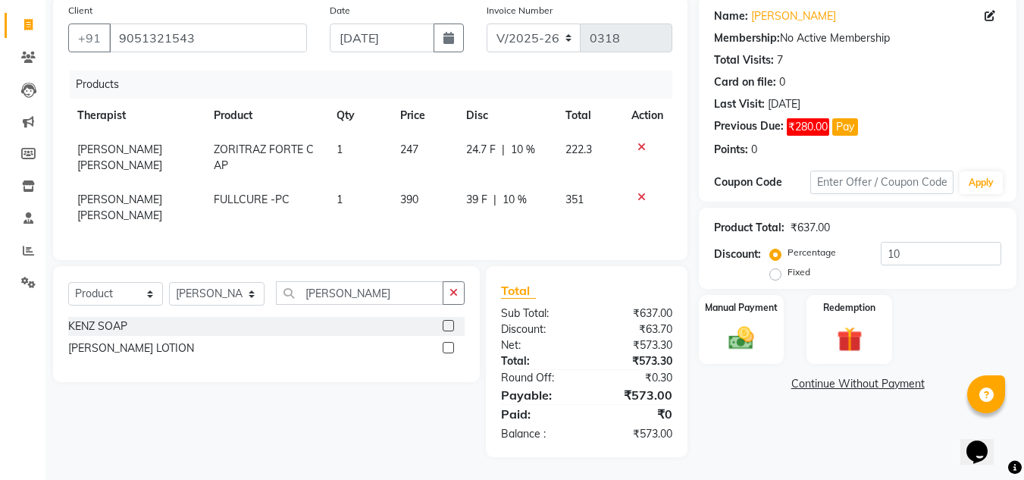
click at [643, 192] on icon at bounding box center [641, 197] width 8 height 11
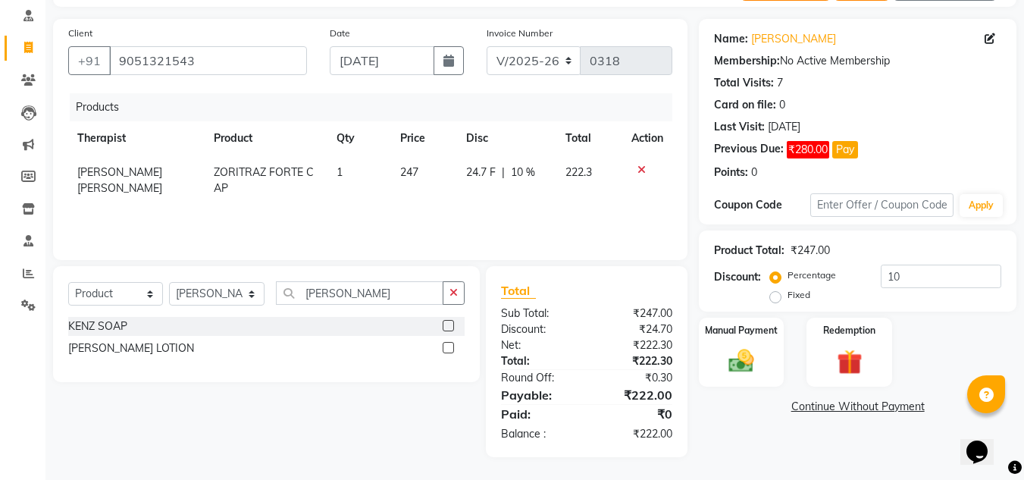
click at [641, 164] on icon at bounding box center [641, 169] width 8 height 11
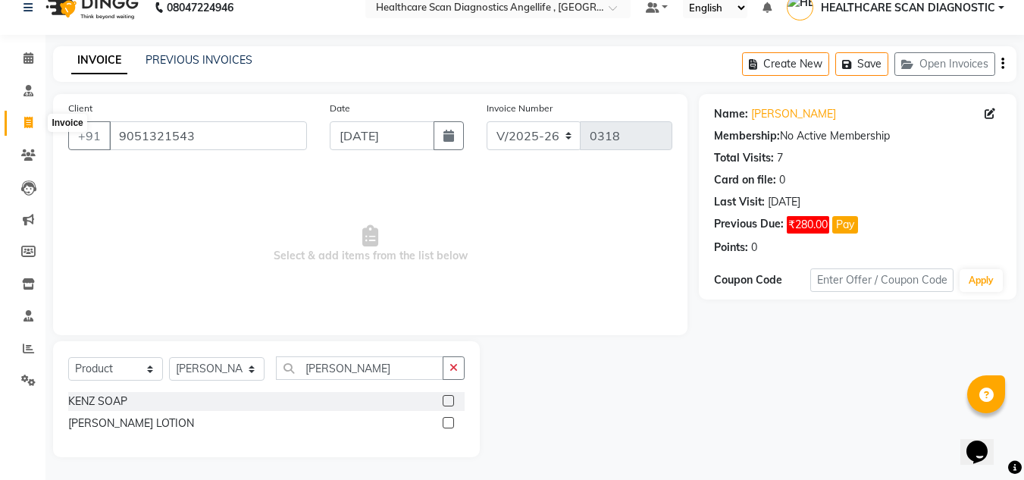
click at [21, 127] on span at bounding box center [28, 122] width 27 height 17
select select "service"
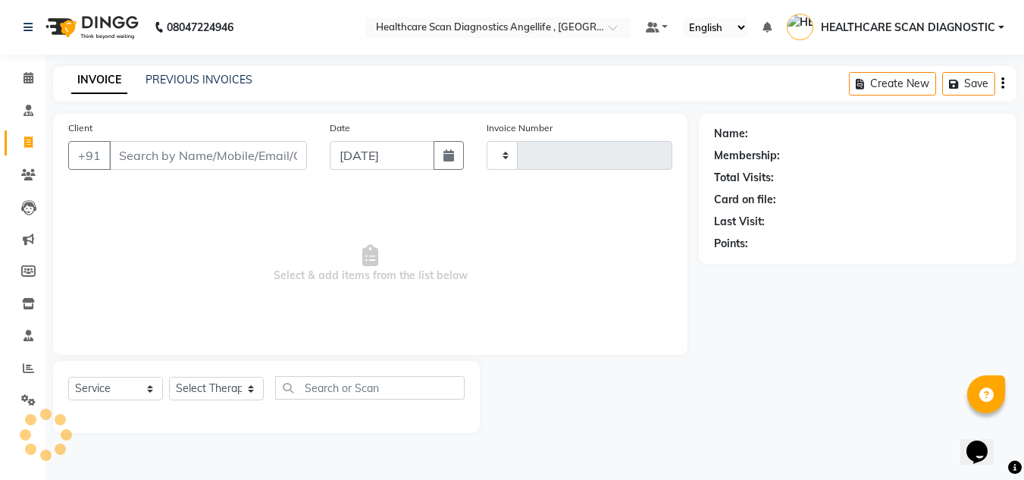
scroll to position [0, 0]
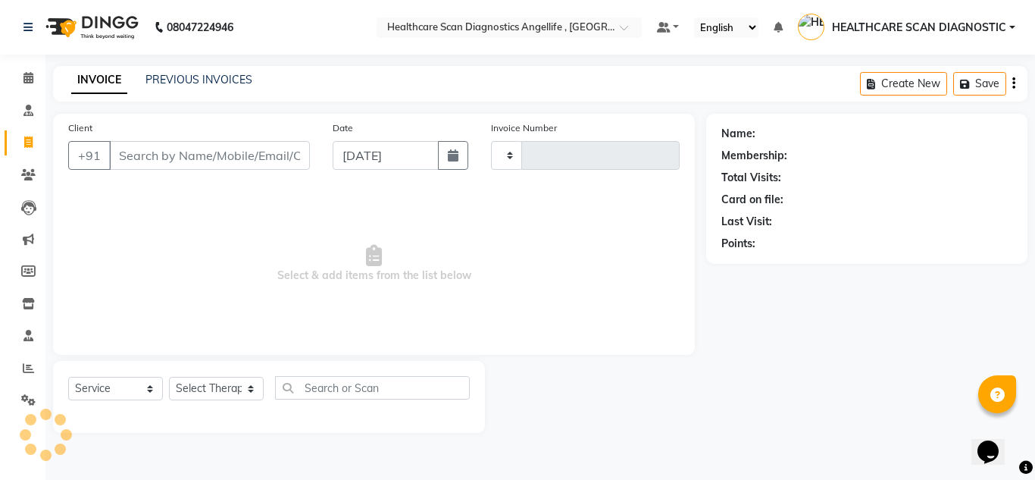
type input "0318"
select select "5671"
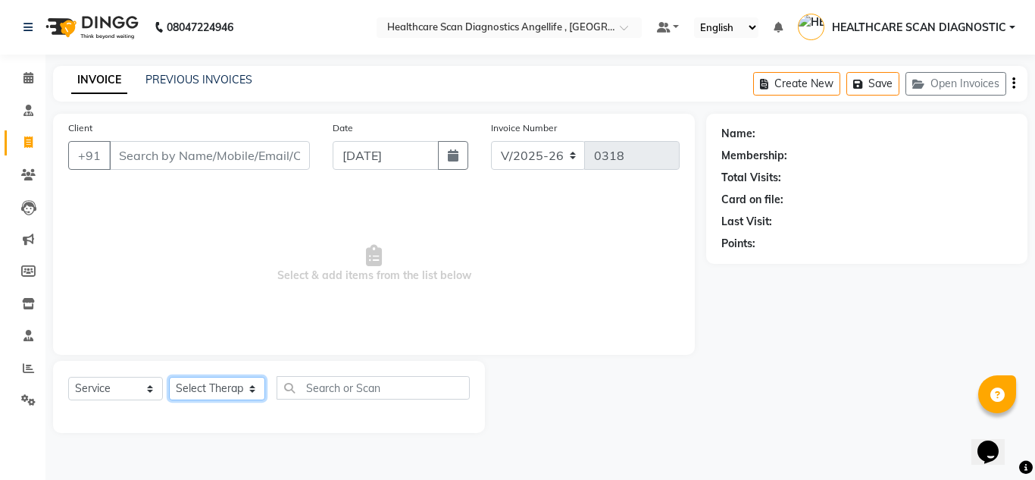
click at [223, 392] on select "Select Therapist [PERSON_NAME] [PERSON_NAME] [PERSON_NAME] [PERSON_NAME] [PERSO…" at bounding box center [217, 388] width 96 height 23
select select "49822"
click at [169, 377] on select "Select Therapist [PERSON_NAME] [PERSON_NAME] [PERSON_NAME] [PERSON_NAME] [PERSO…" at bounding box center [217, 388] width 96 height 23
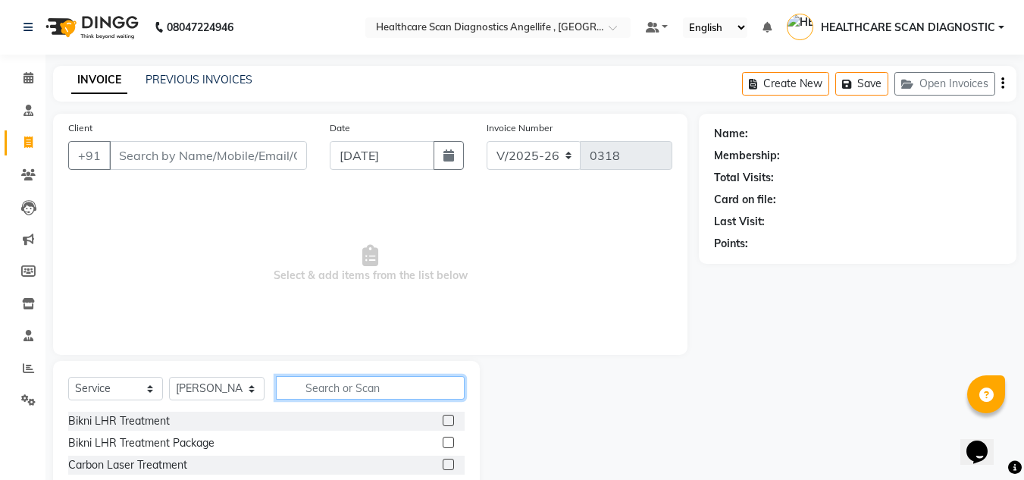
click at [321, 387] on input "text" at bounding box center [370, 387] width 189 height 23
drag, startPoint x: 92, startPoint y: 389, endPoint x: 96, endPoint y: 383, distance: 8.2
click at [92, 389] on select "Select Service Product Membership Package Voucher Prepaid Gift Card" at bounding box center [115, 388] width 95 height 23
select select "product"
click at [68, 377] on select "Select Service Product Membership Package Voucher Prepaid Gift Card" at bounding box center [115, 388] width 95 height 23
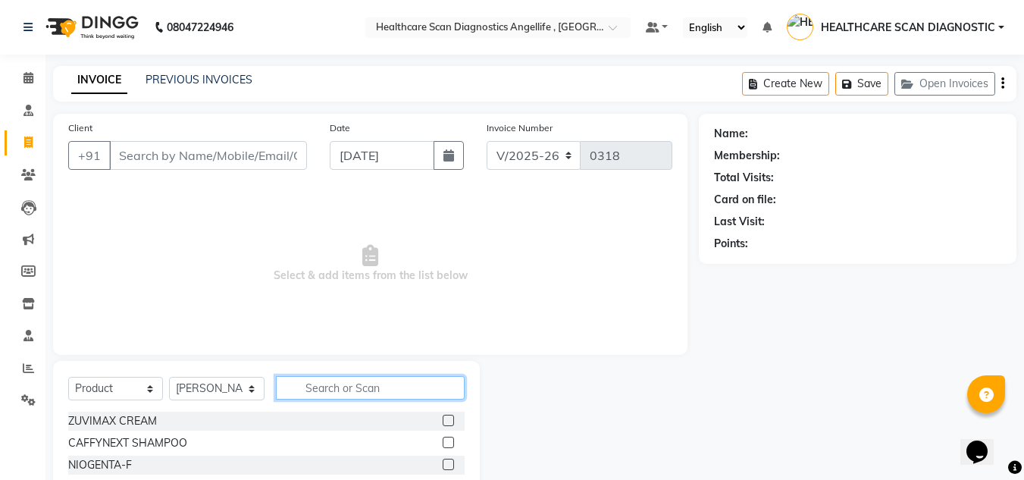
click at [382, 392] on input "text" at bounding box center [370, 387] width 189 height 23
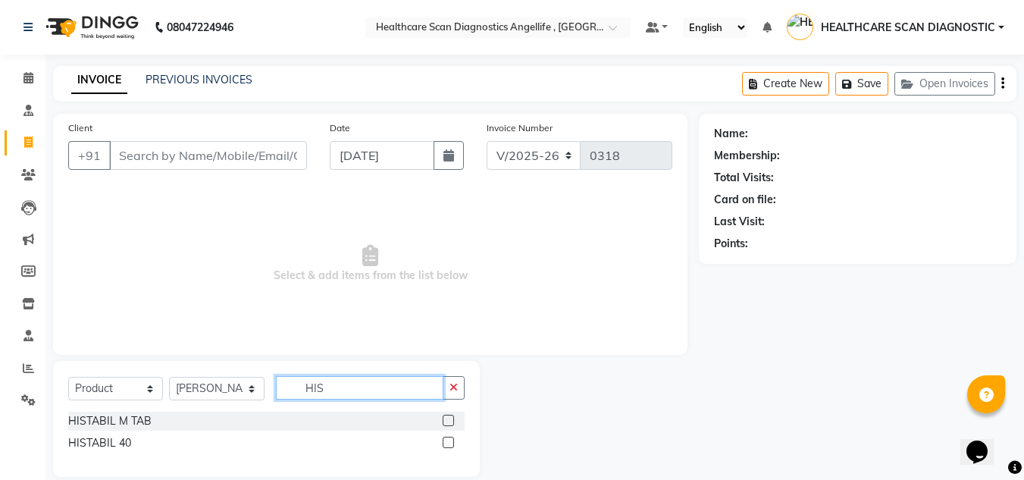
type input "HIS"
click at [449, 442] on label at bounding box center [447, 441] width 11 height 11
click at [449, 442] on input "checkbox" at bounding box center [447, 443] width 10 height 10
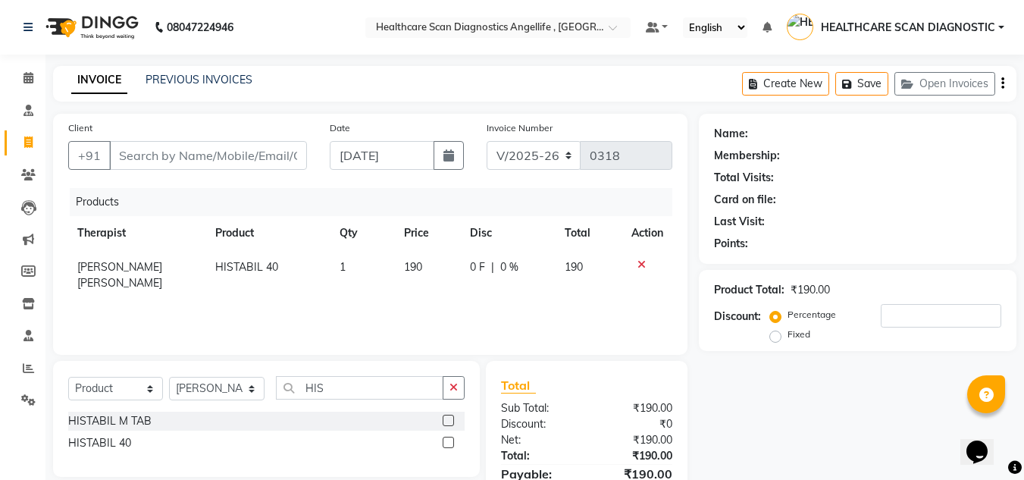
checkbox input "false"
click at [389, 366] on div "Select Service Product Membership Package Voucher Prepaid Gift Card Select Ther…" at bounding box center [266, 419] width 427 height 116
click at [383, 399] on div "Select Service Product Membership Package Voucher Prepaid Gift Card Select Ther…" at bounding box center [266, 394] width 396 height 36
click at [386, 393] on input "HIS" at bounding box center [359, 387] width 167 height 23
type input "H"
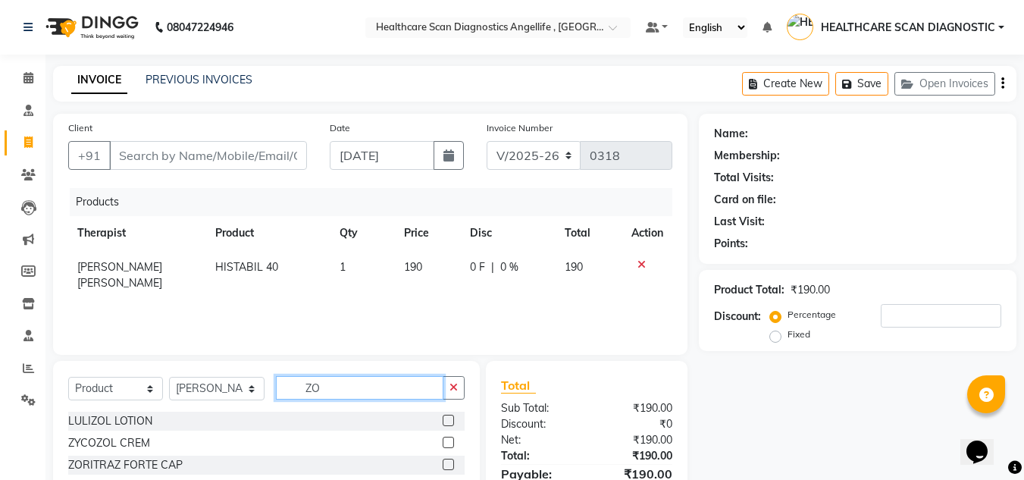
type input "ZO"
click at [451, 461] on label at bounding box center [447, 463] width 11 height 11
click at [451, 461] on input "checkbox" at bounding box center [447, 465] width 10 height 10
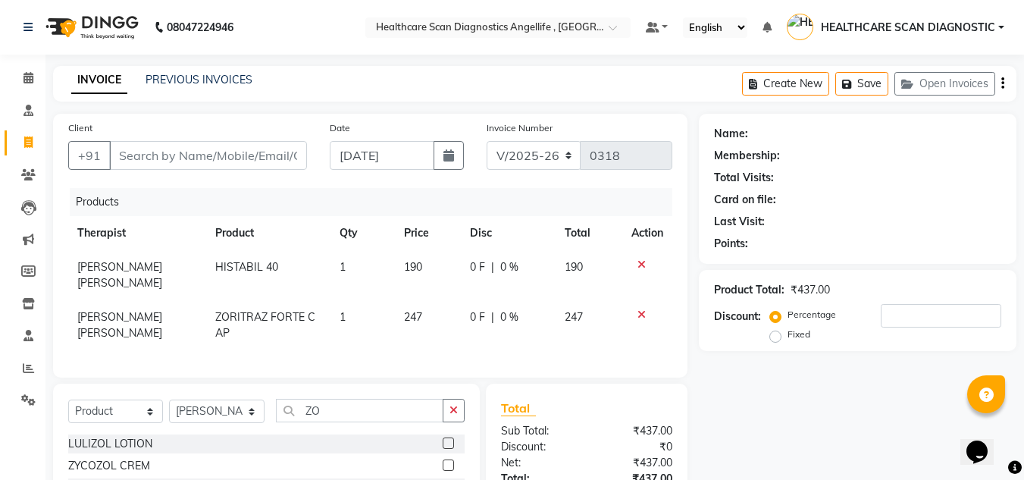
checkbox input "false"
click at [386, 417] on input "ZO" at bounding box center [359, 410] width 167 height 23
type input "Z"
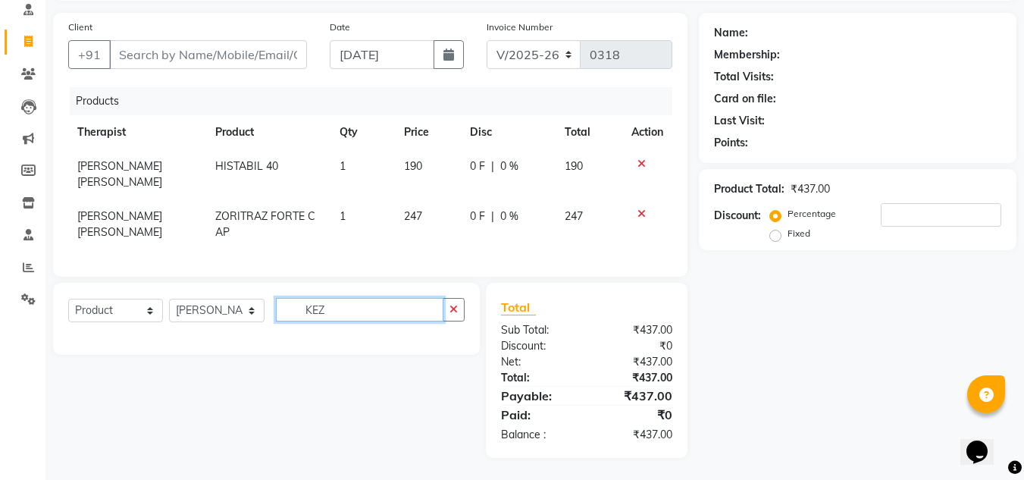
scroll to position [113, 0]
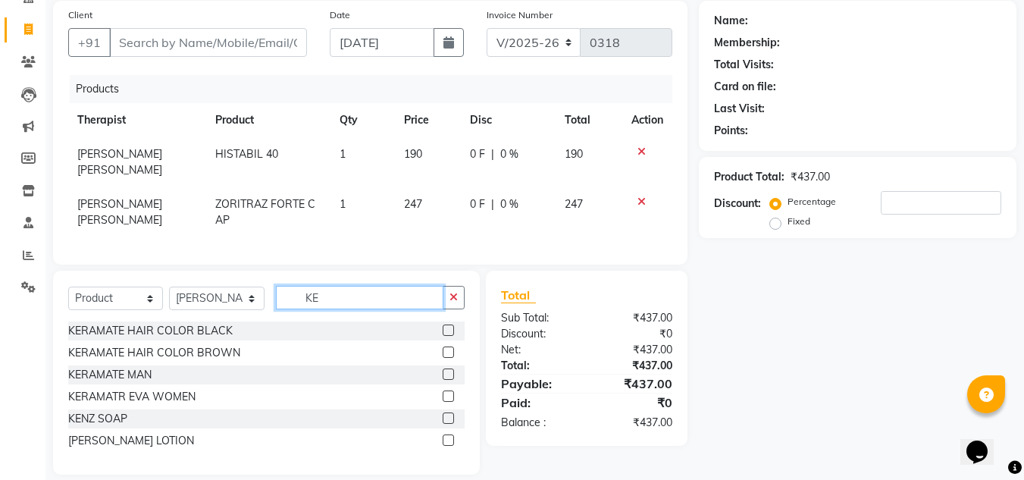
type input "KE"
click at [449, 424] on label at bounding box center [447, 417] width 11 height 11
click at [449, 424] on input "checkbox" at bounding box center [447, 419] width 10 height 10
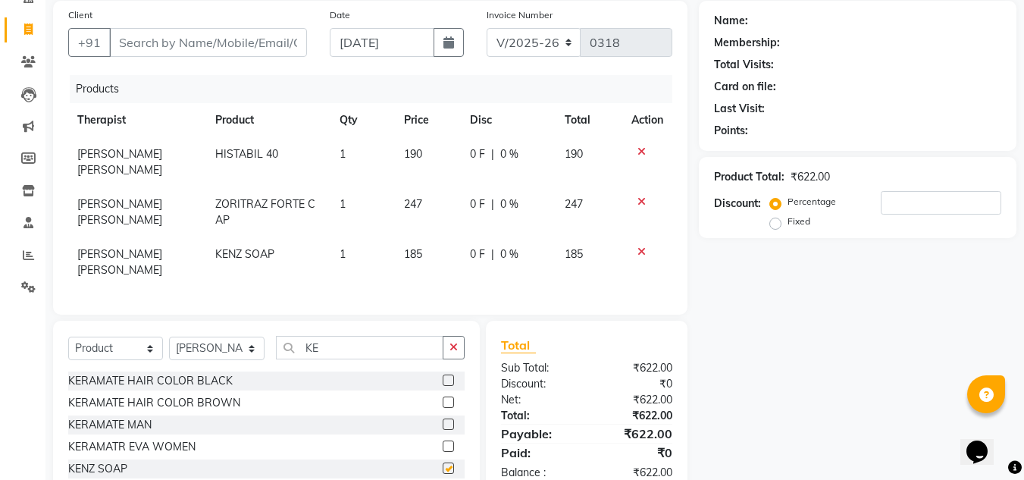
checkbox input "false"
click at [410, 358] on input "KE" at bounding box center [359, 347] width 167 height 23
type input "K"
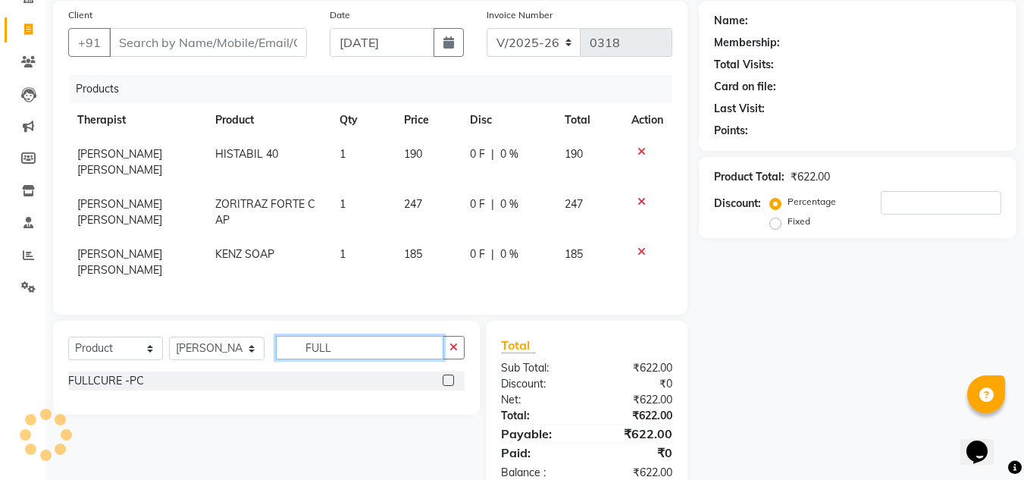
type input "FULL"
click at [449, 386] on label at bounding box center [447, 379] width 11 height 11
click at [449, 386] on input "checkbox" at bounding box center [447, 381] width 10 height 10
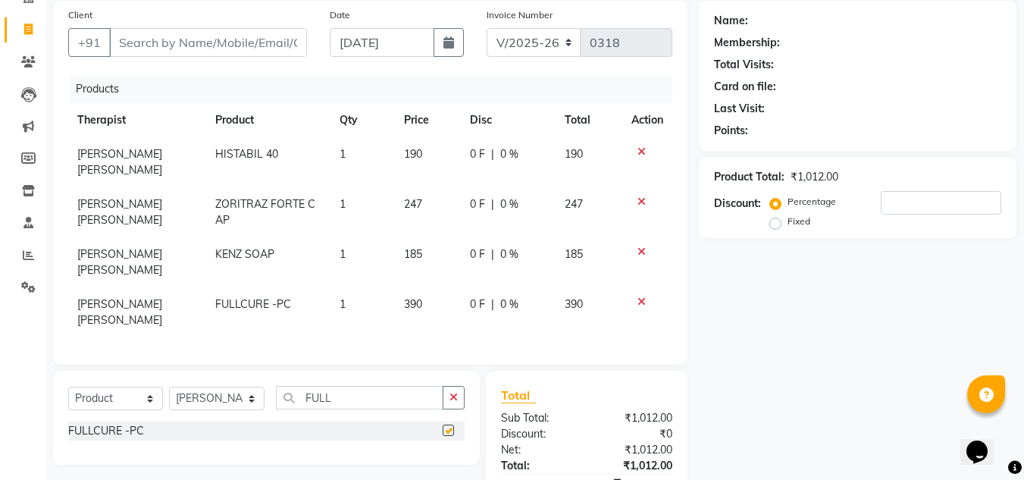
checkbox input "false"
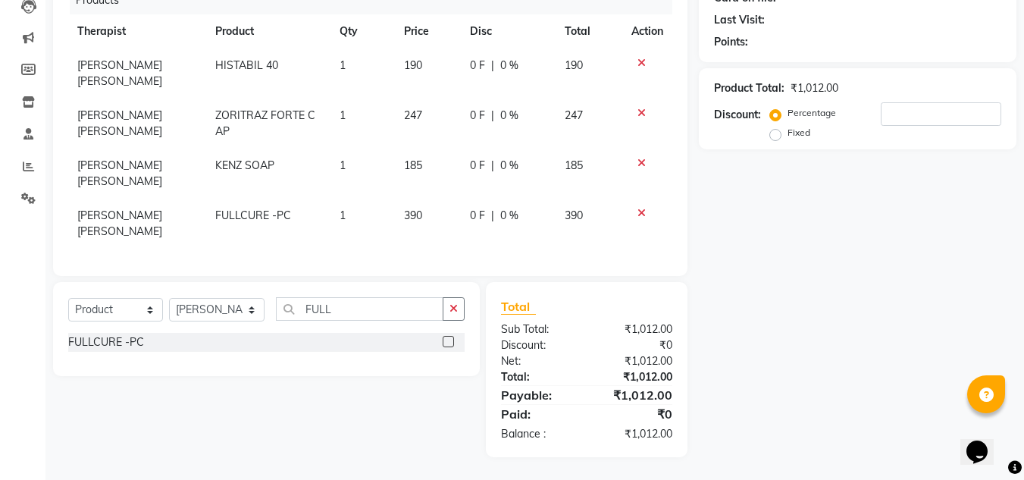
scroll to position [213, 0]
click at [875, 104] on div "Percentage Fixed" at bounding box center [827, 123] width 108 height 39
click at [881, 102] on input "number" at bounding box center [940, 113] width 120 height 23
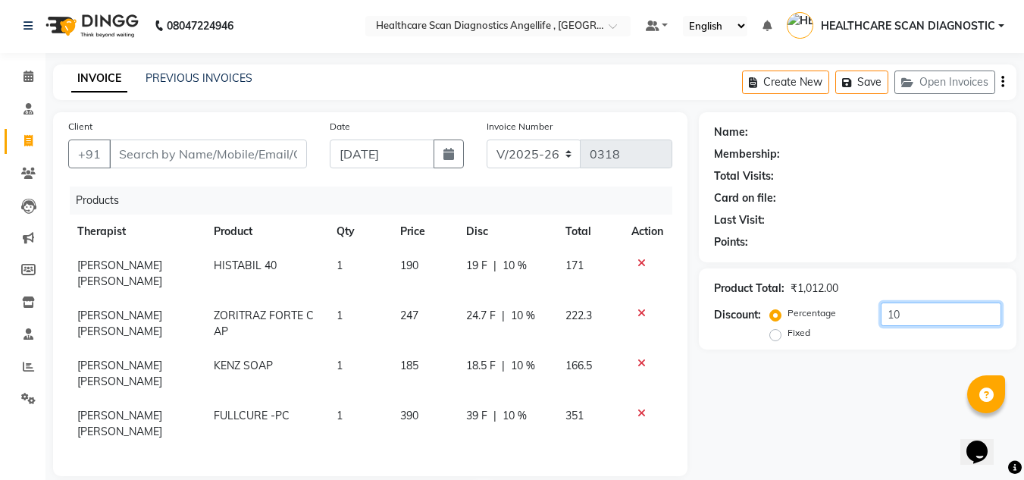
scroll to position [0, 0]
type input "10"
click at [639, 267] on icon at bounding box center [641, 264] width 8 height 11
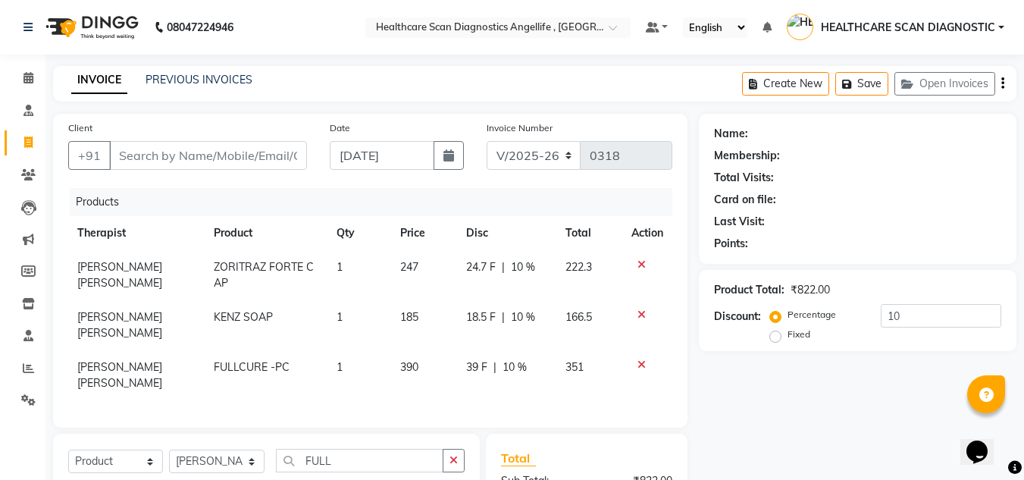
click at [644, 261] on icon at bounding box center [641, 264] width 8 height 11
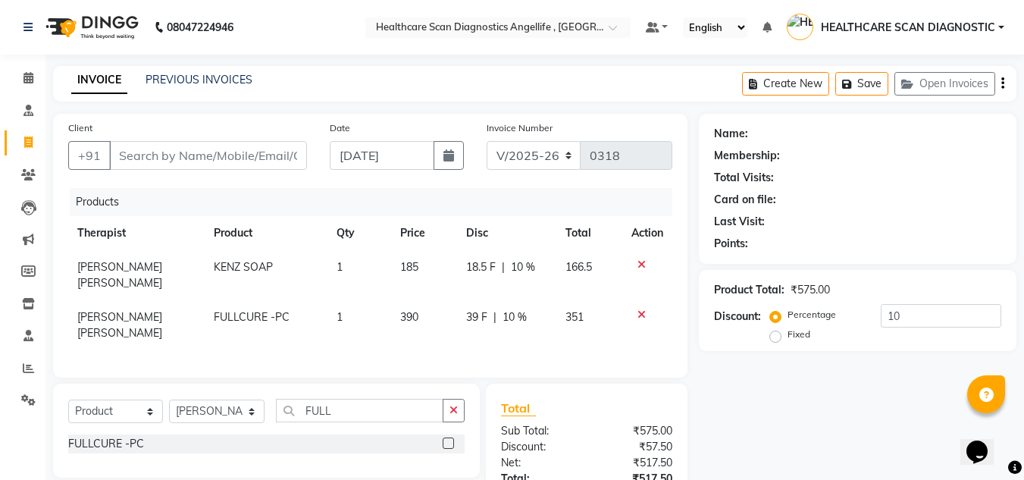
click at [644, 262] on icon at bounding box center [641, 264] width 8 height 11
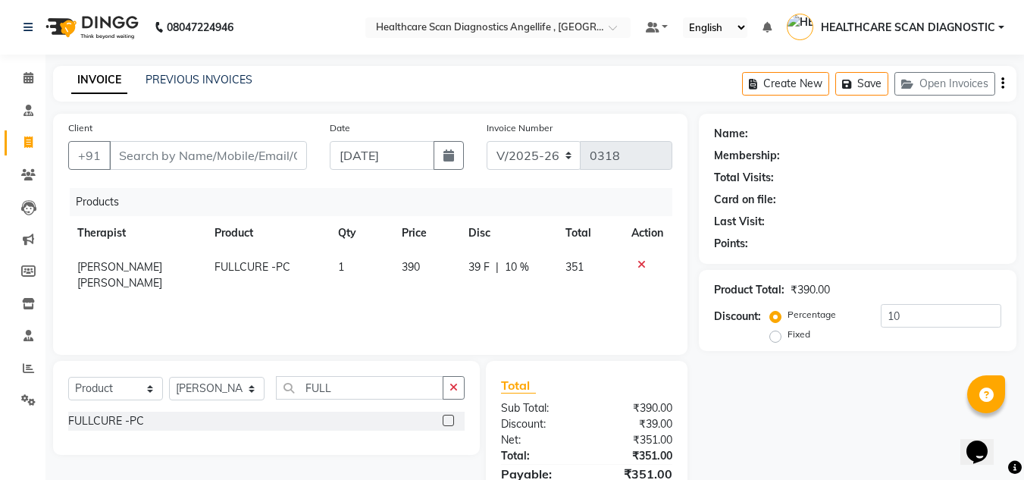
click at [644, 262] on icon at bounding box center [641, 264] width 8 height 11
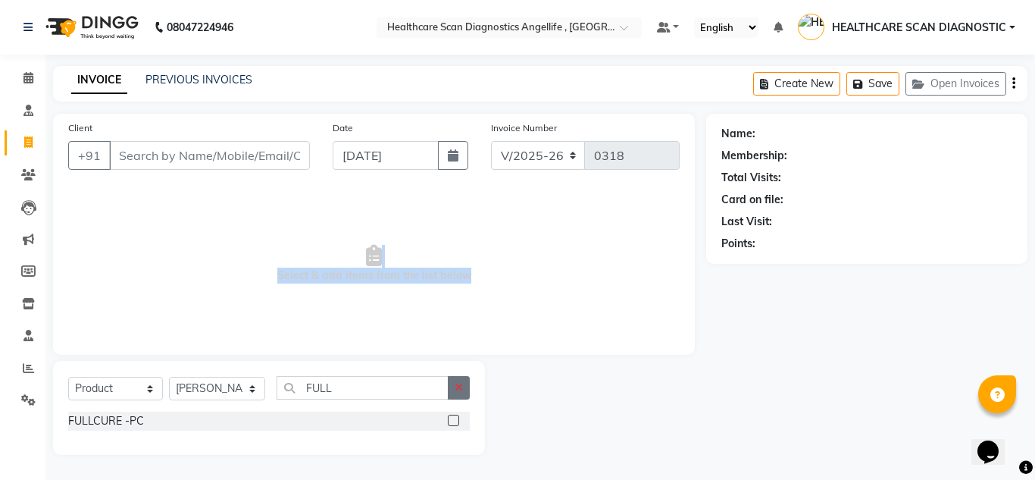
click at [458, 395] on button "button" at bounding box center [459, 387] width 22 height 23
